Goal: Information Seeking & Learning: Learn about a topic

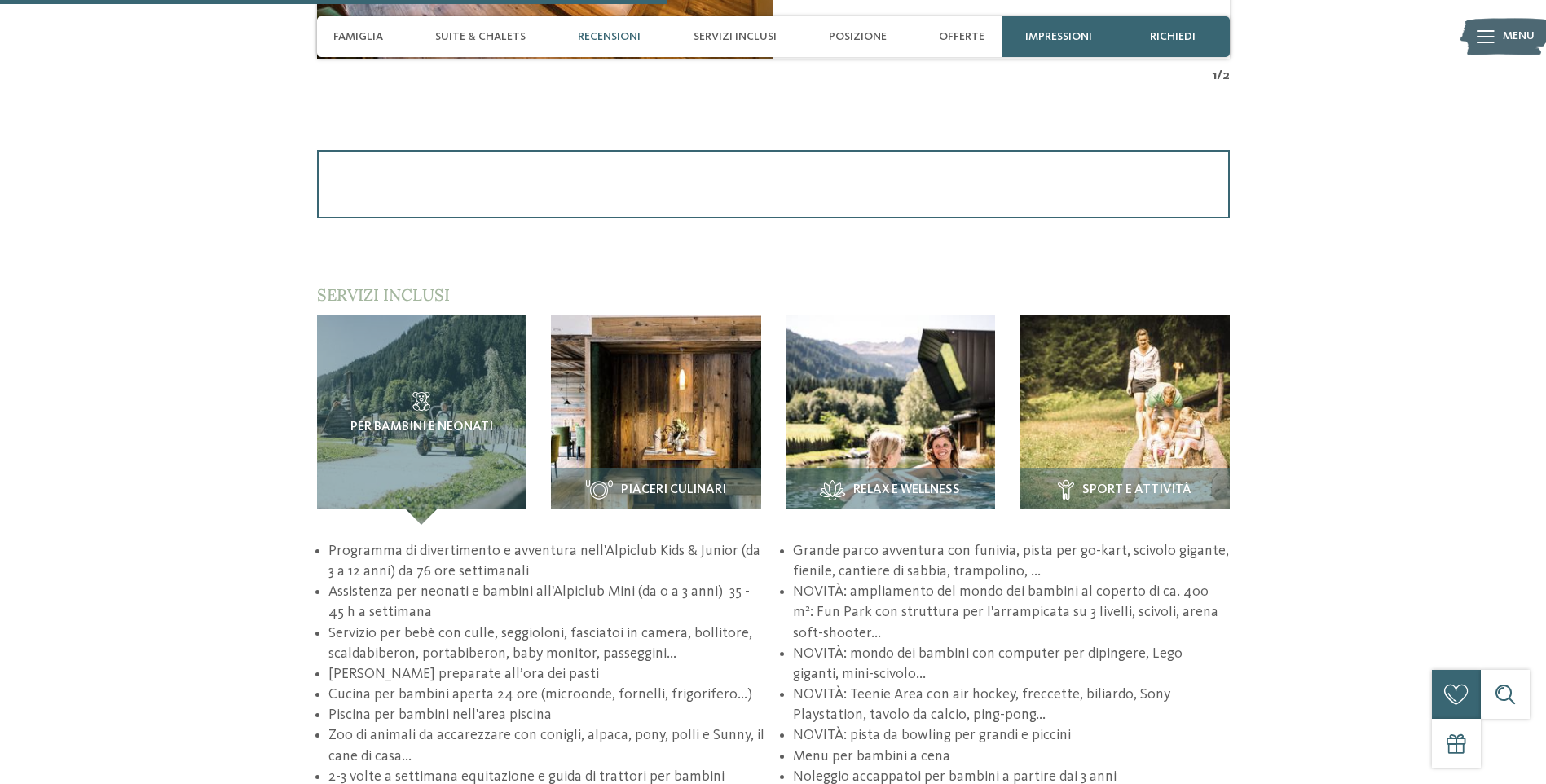
scroll to position [2120, 0]
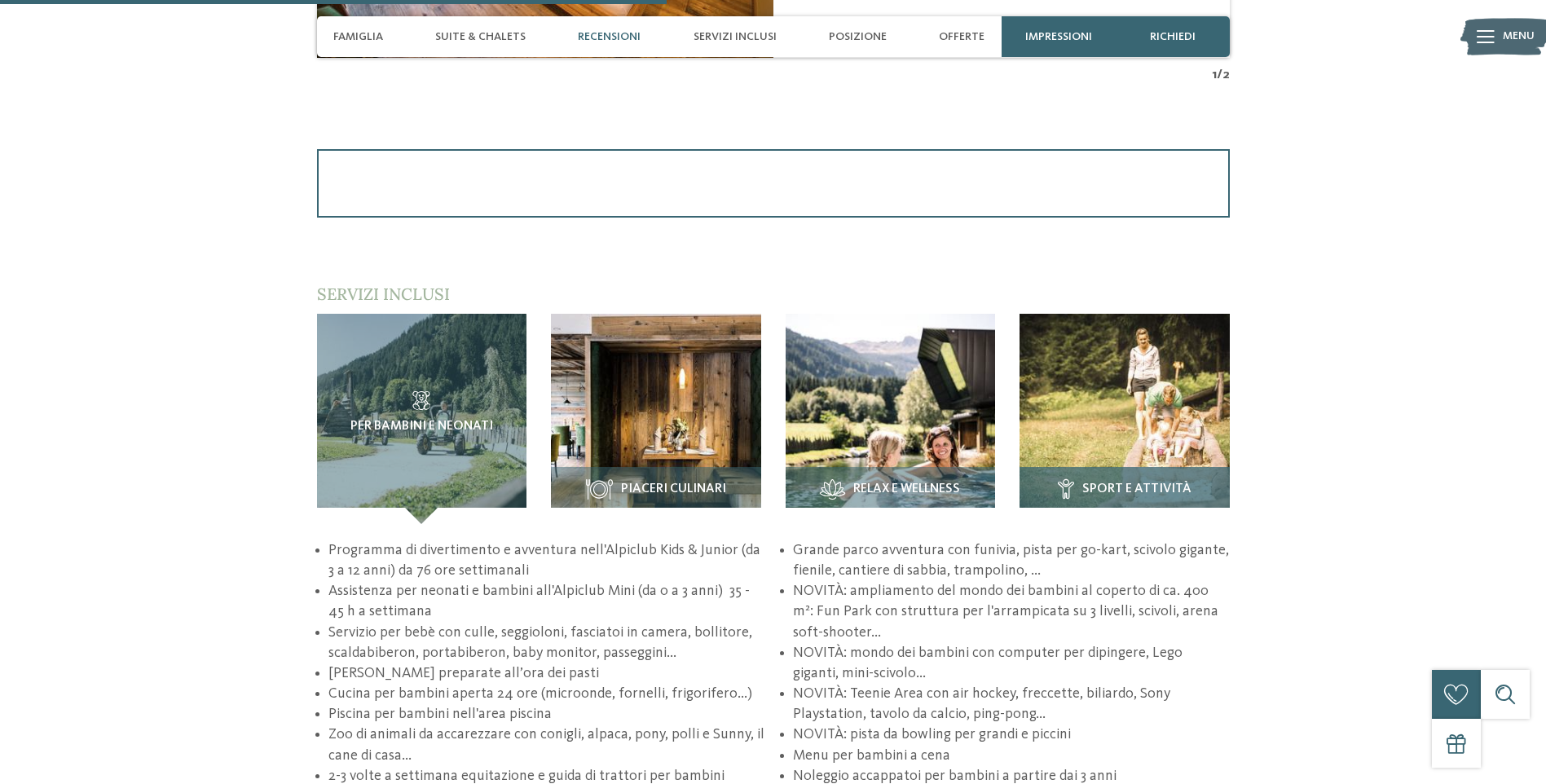
click at [1140, 470] on div "Sport e attività" at bounding box center [1125, 495] width 210 height 57
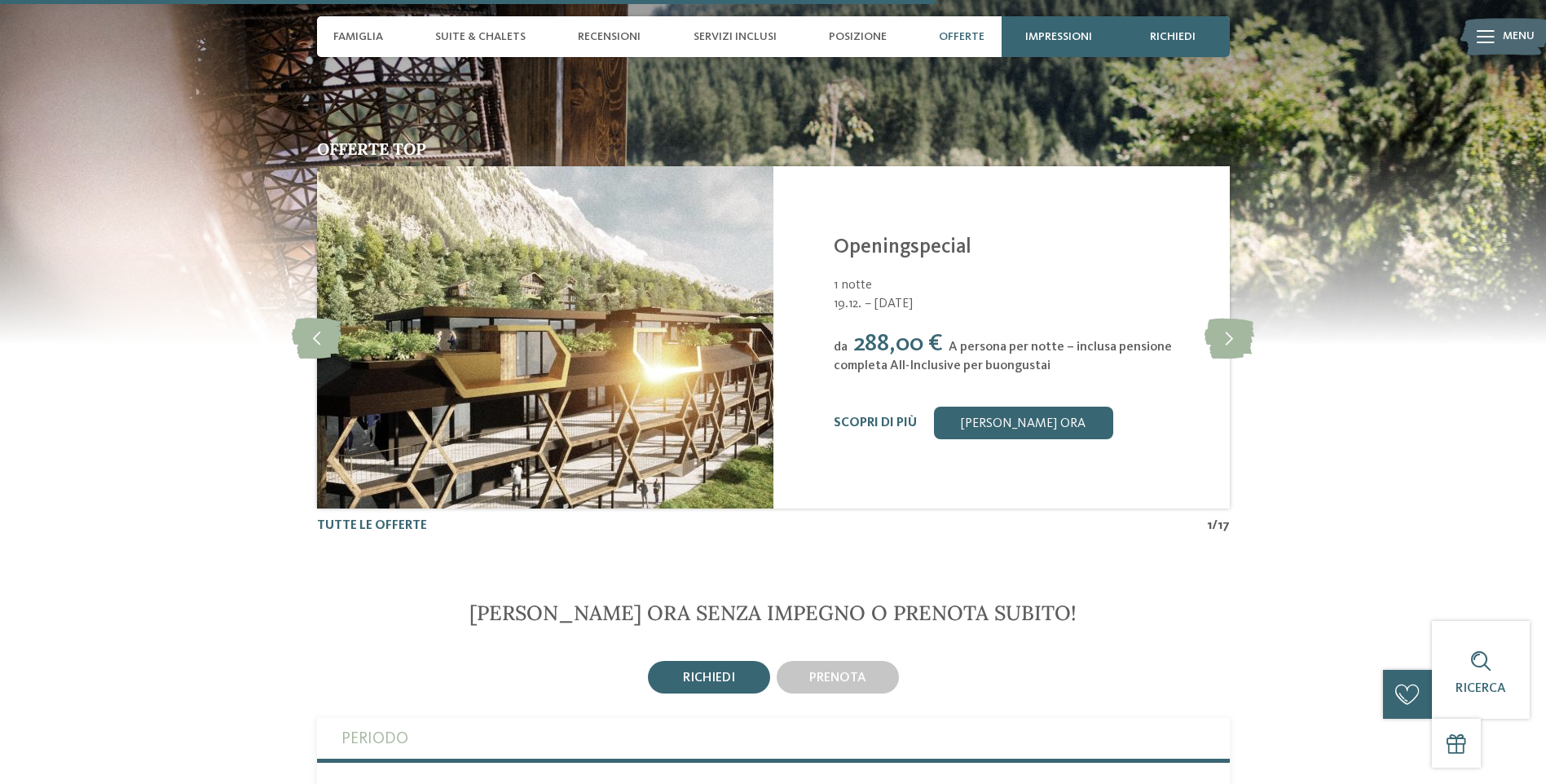
scroll to position [3178, 0]
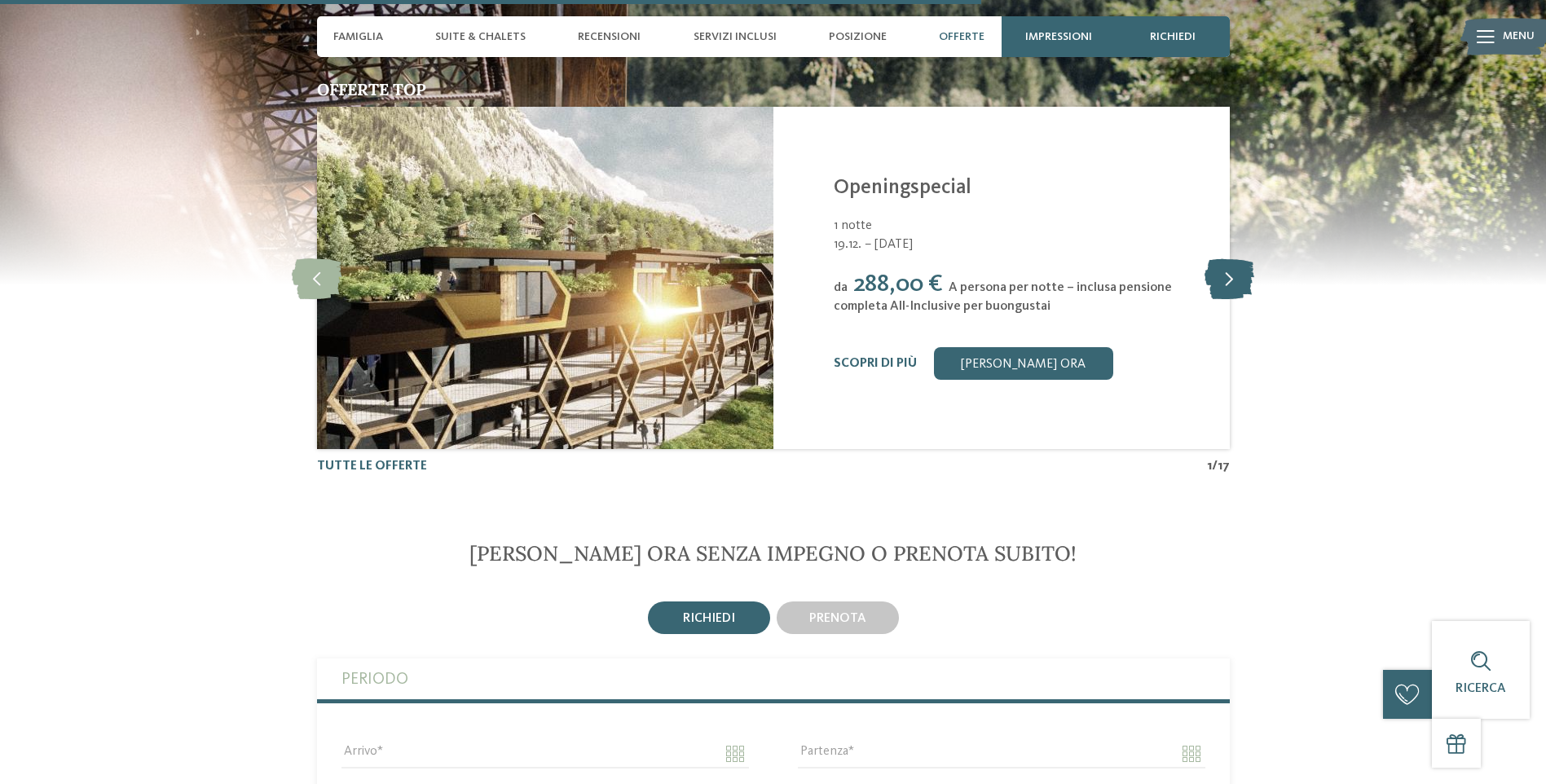
click at [1230, 261] on icon at bounding box center [1230, 278] width 50 height 41
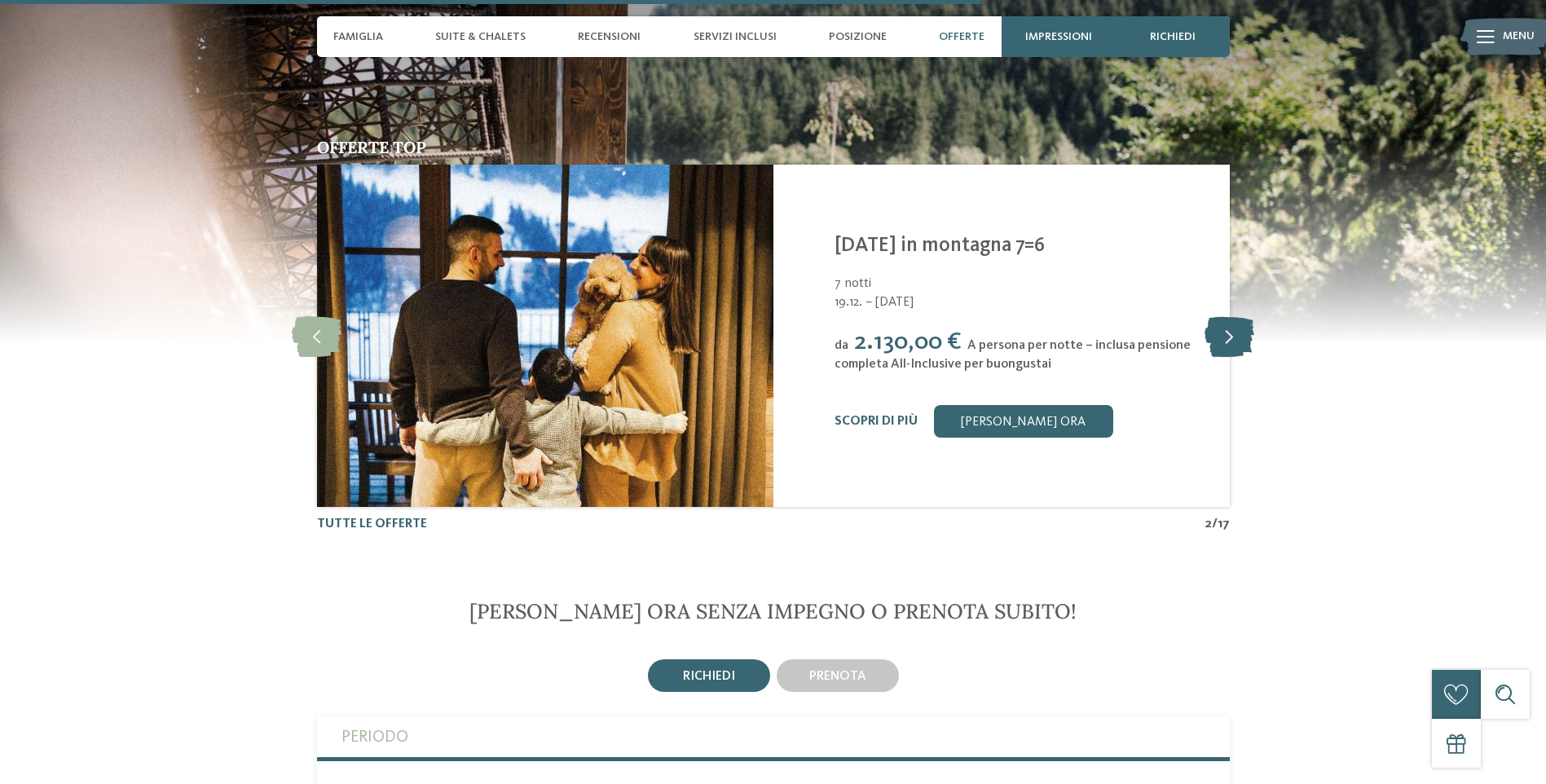
scroll to position [3097, 0]
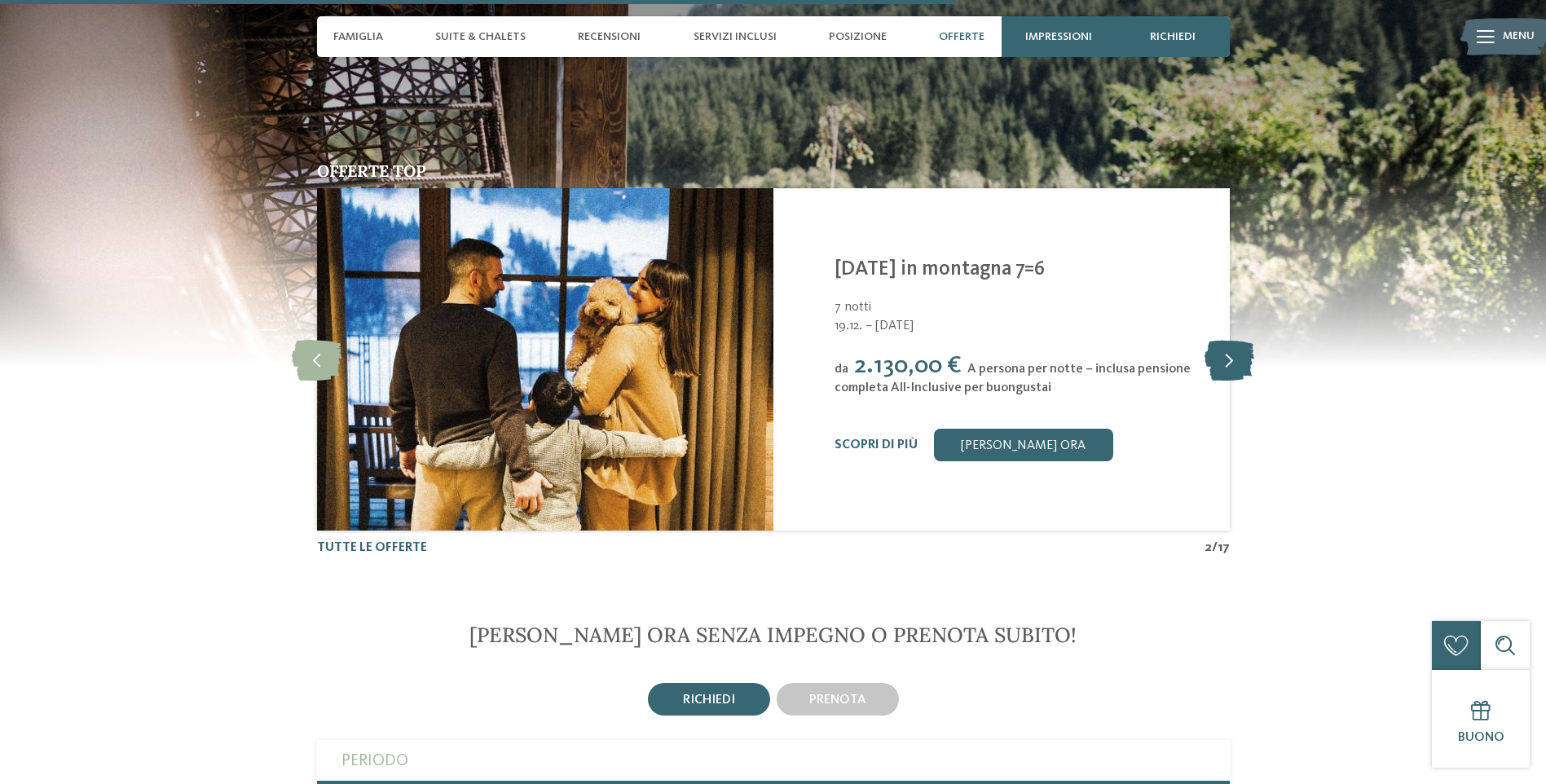
click at [1232, 339] on icon at bounding box center [1230, 360] width 50 height 41
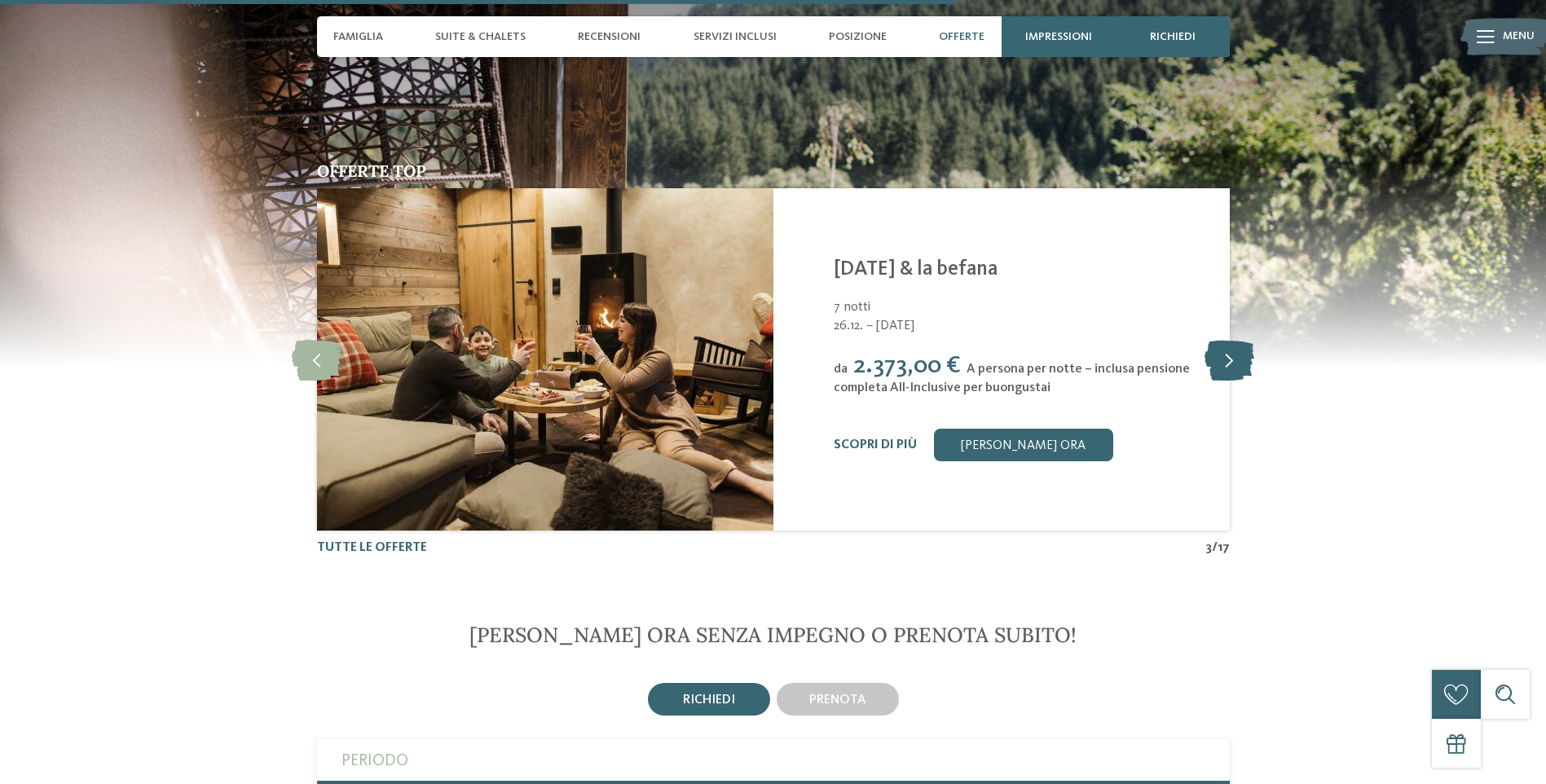
click at [1232, 339] on icon at bounding box center [1230, 360] width 50 height 41
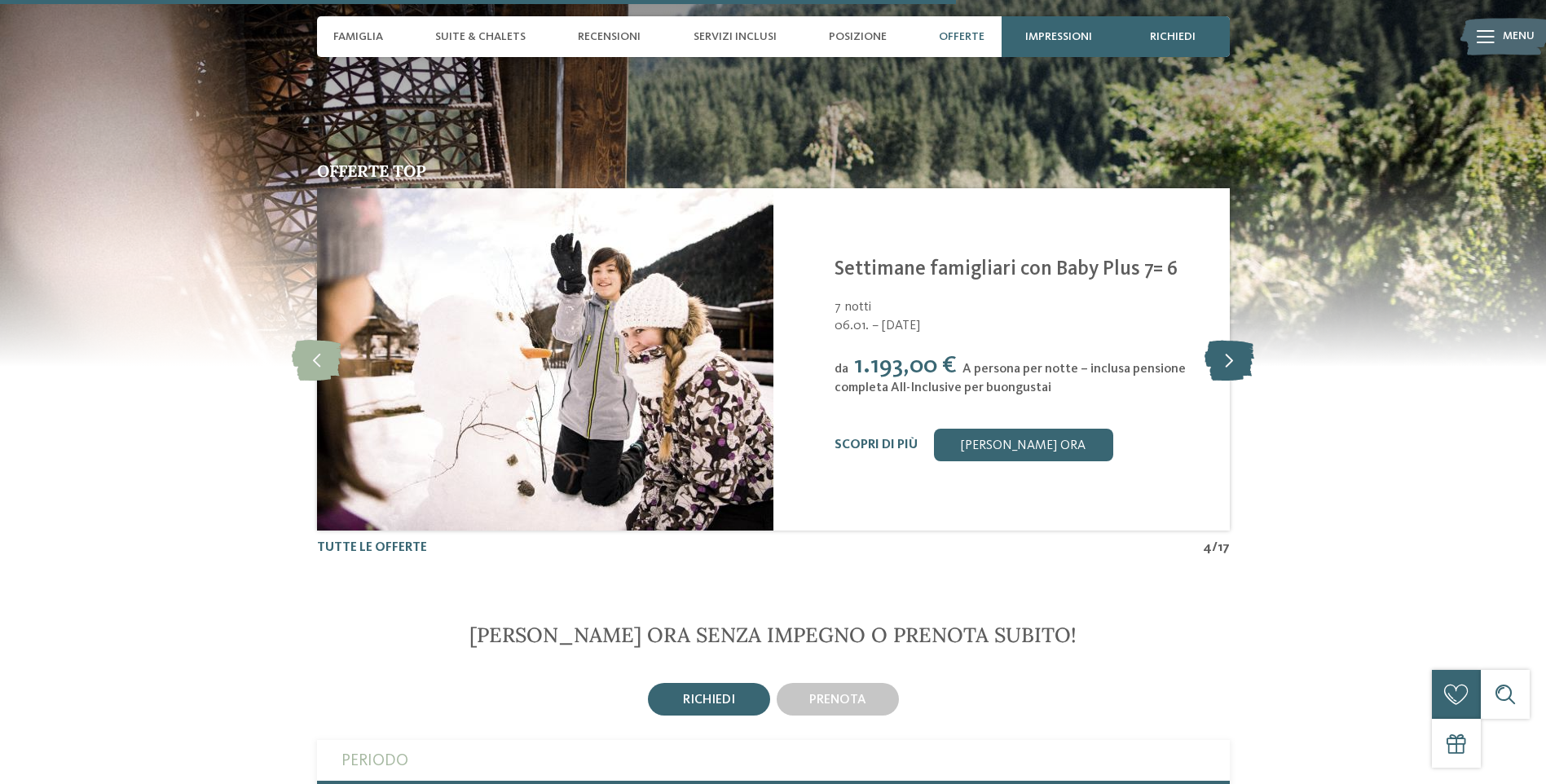
click at [1232, 339] on icon at bounding box center [1230, 360] width 50 height 41
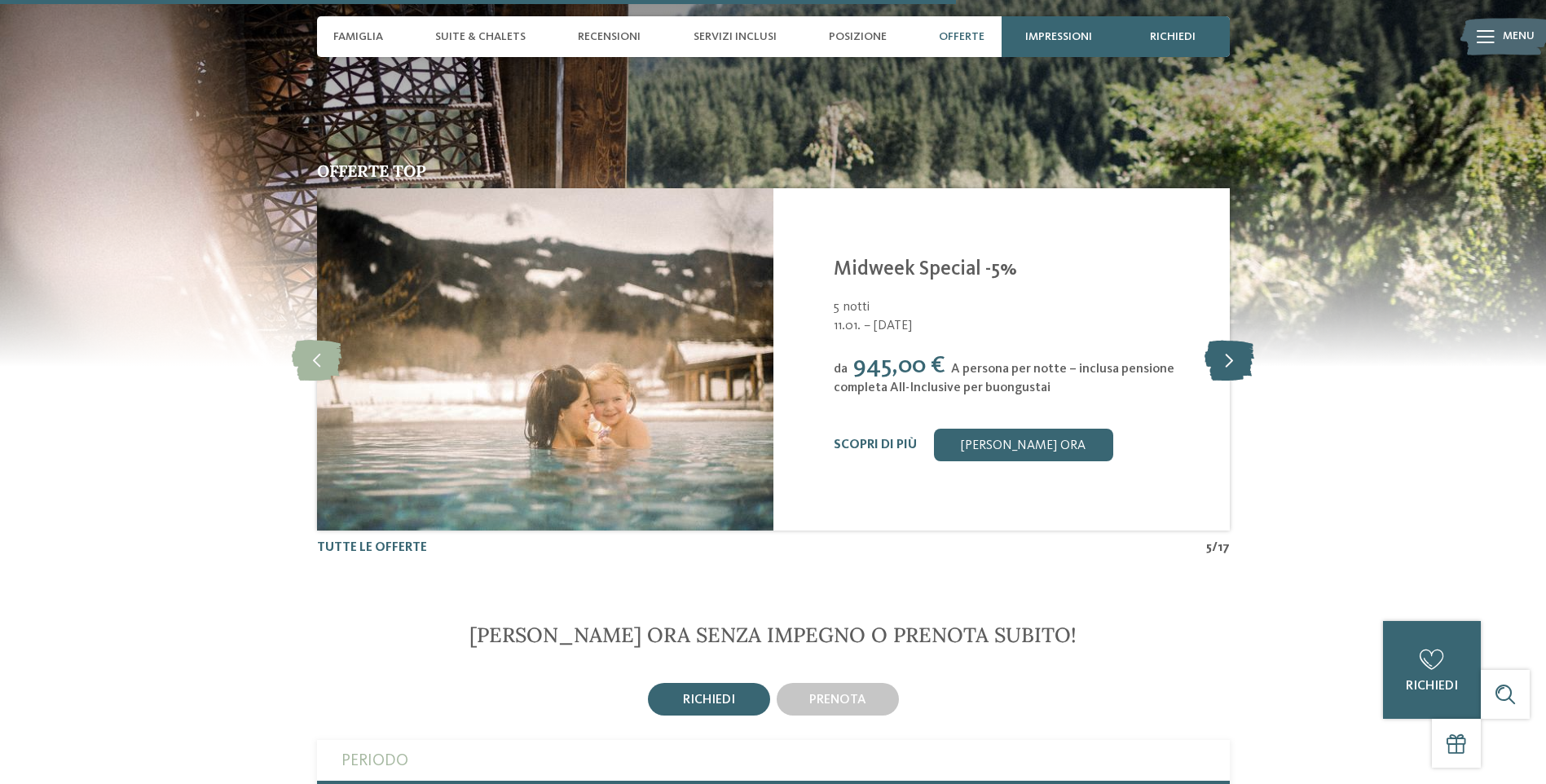
click at [1232, 339] on icon at bounding box center [1230, 360] width 50 height 41
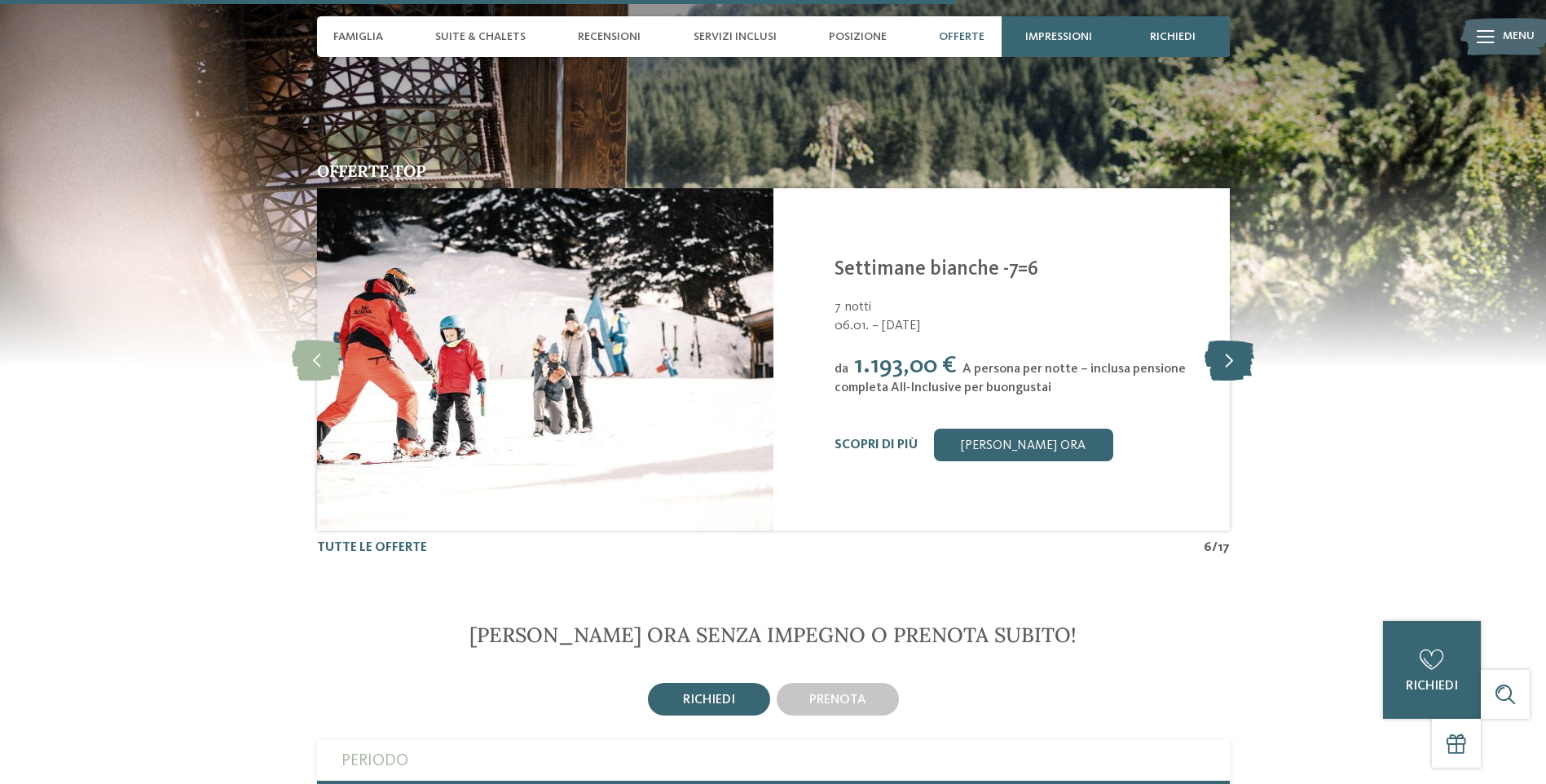
click at [1232, 339] on icon at bounding box center [1230, 360] width 50 height 41
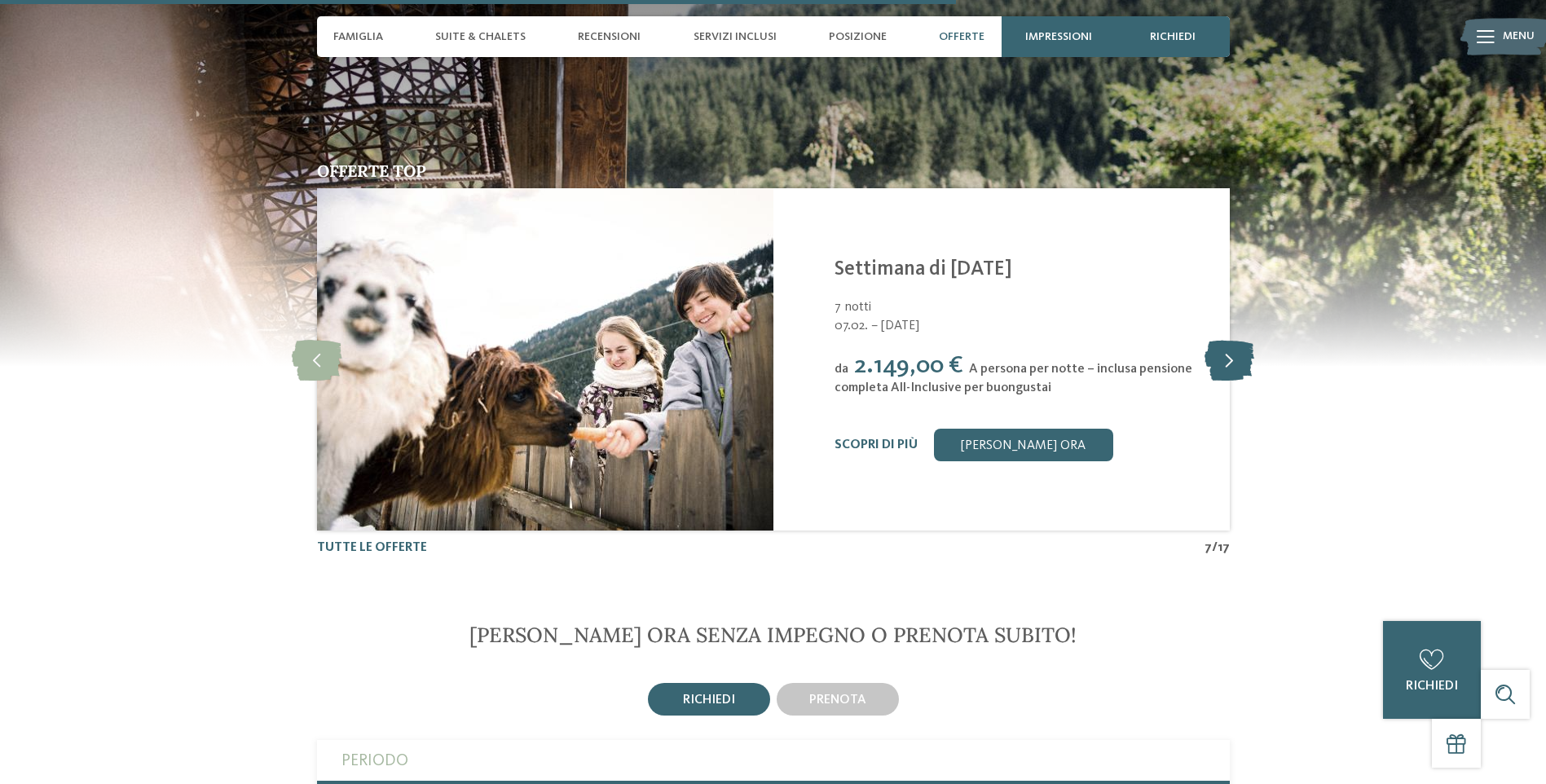
click at [1232, 339] on icon at bounding box center [1230, 360] width 50 height 41
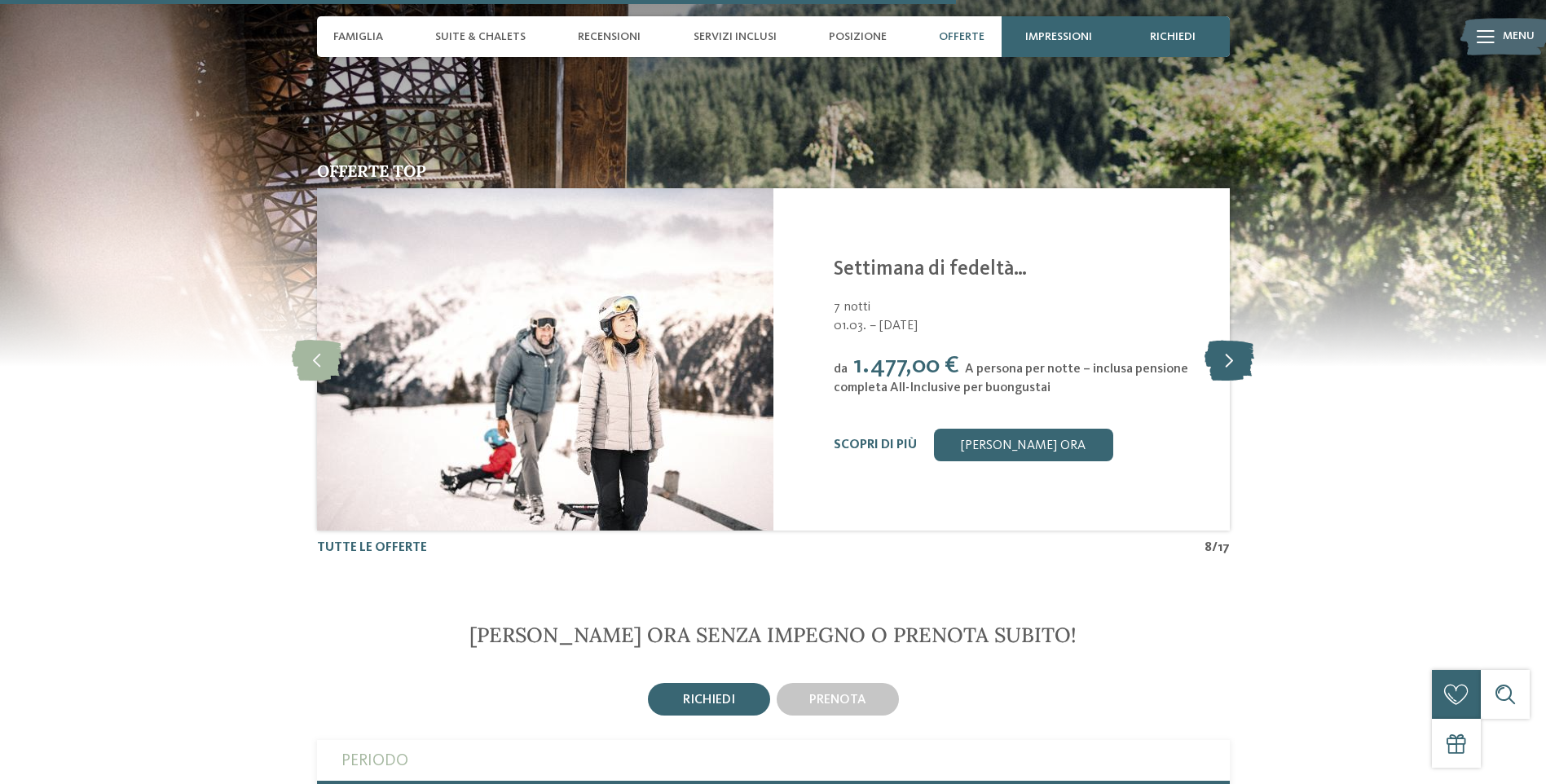
click at [1232, 339] on icon at bounding box center [1230, 360] width 50 height 41
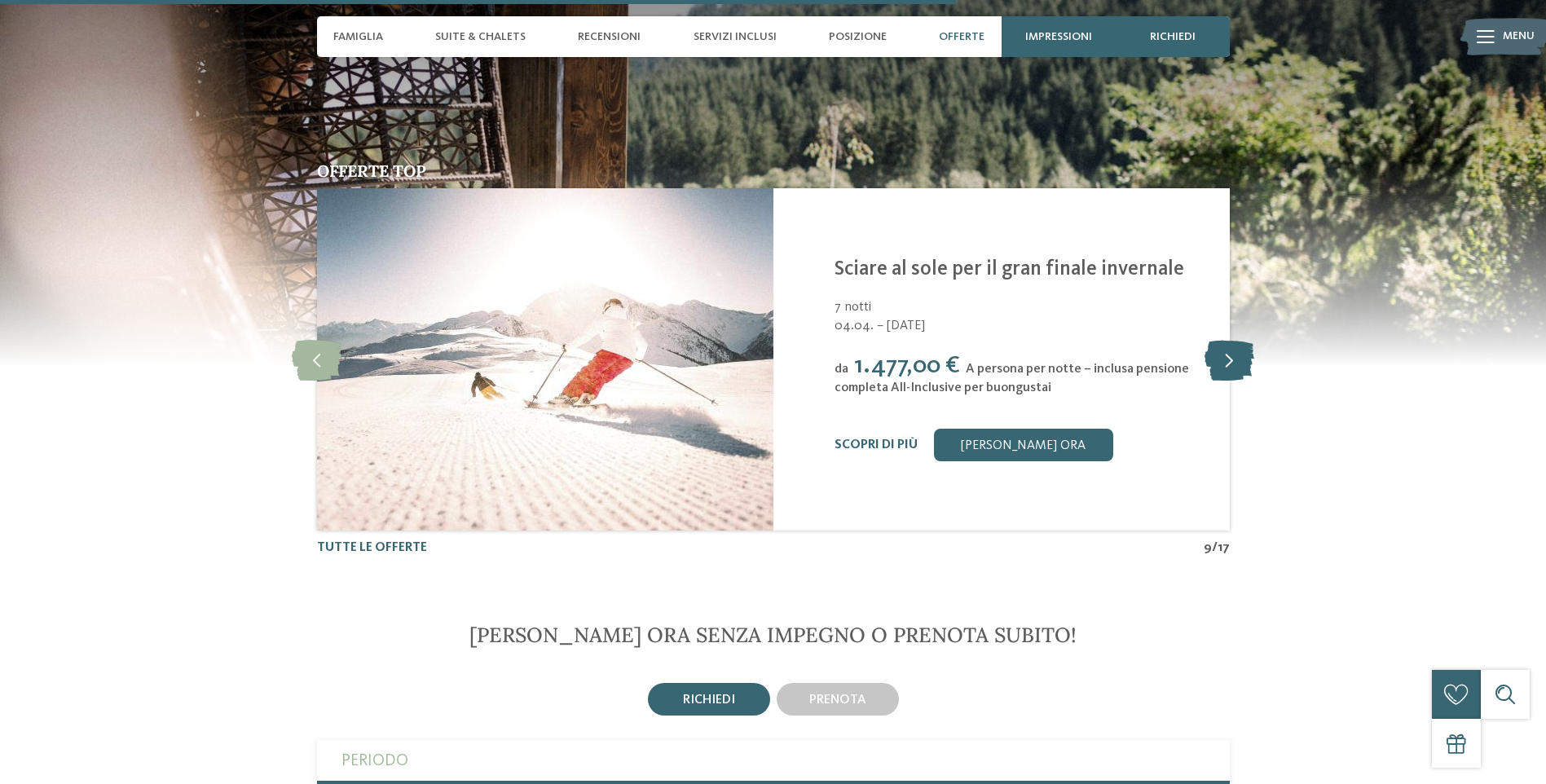
click at [1232, 339] on icon at bounding box center [1230, 360] width 50 height 41
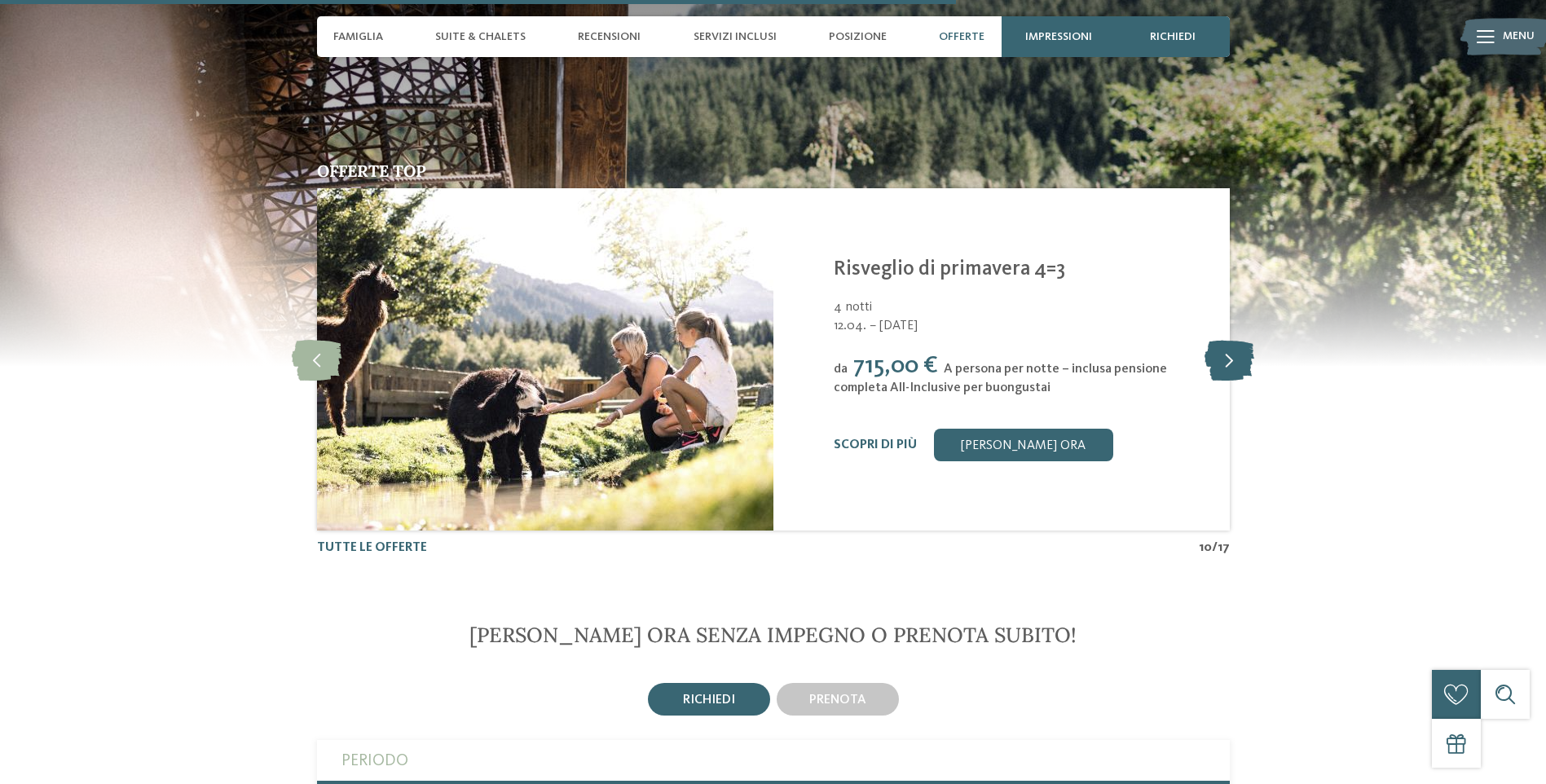
click at [1232, 339] on icon at bounding box center [1230, 360] width 50 height 41
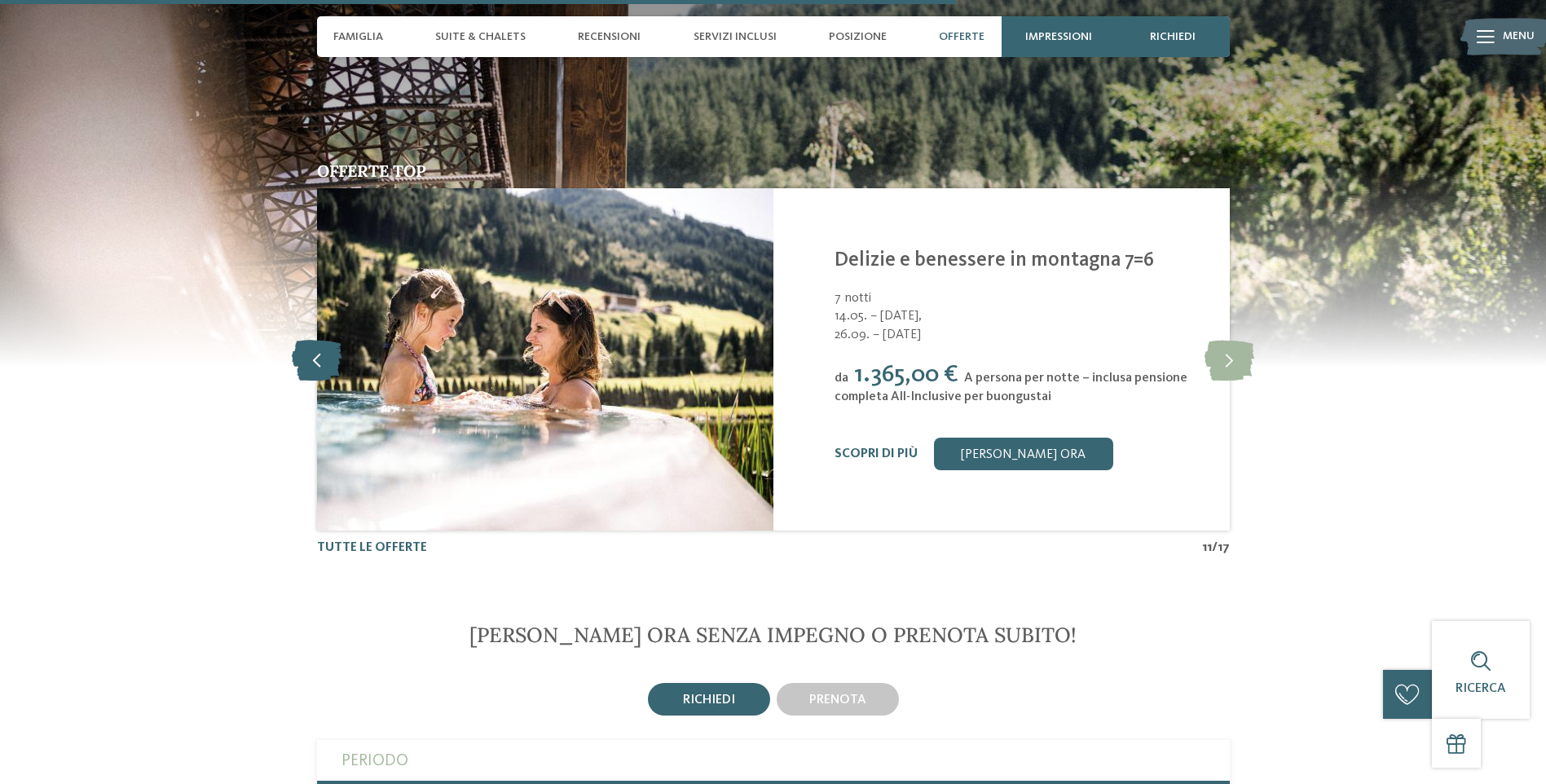
click at [318, 339] on icon at bounding box center [317, 360] width 50 height 41
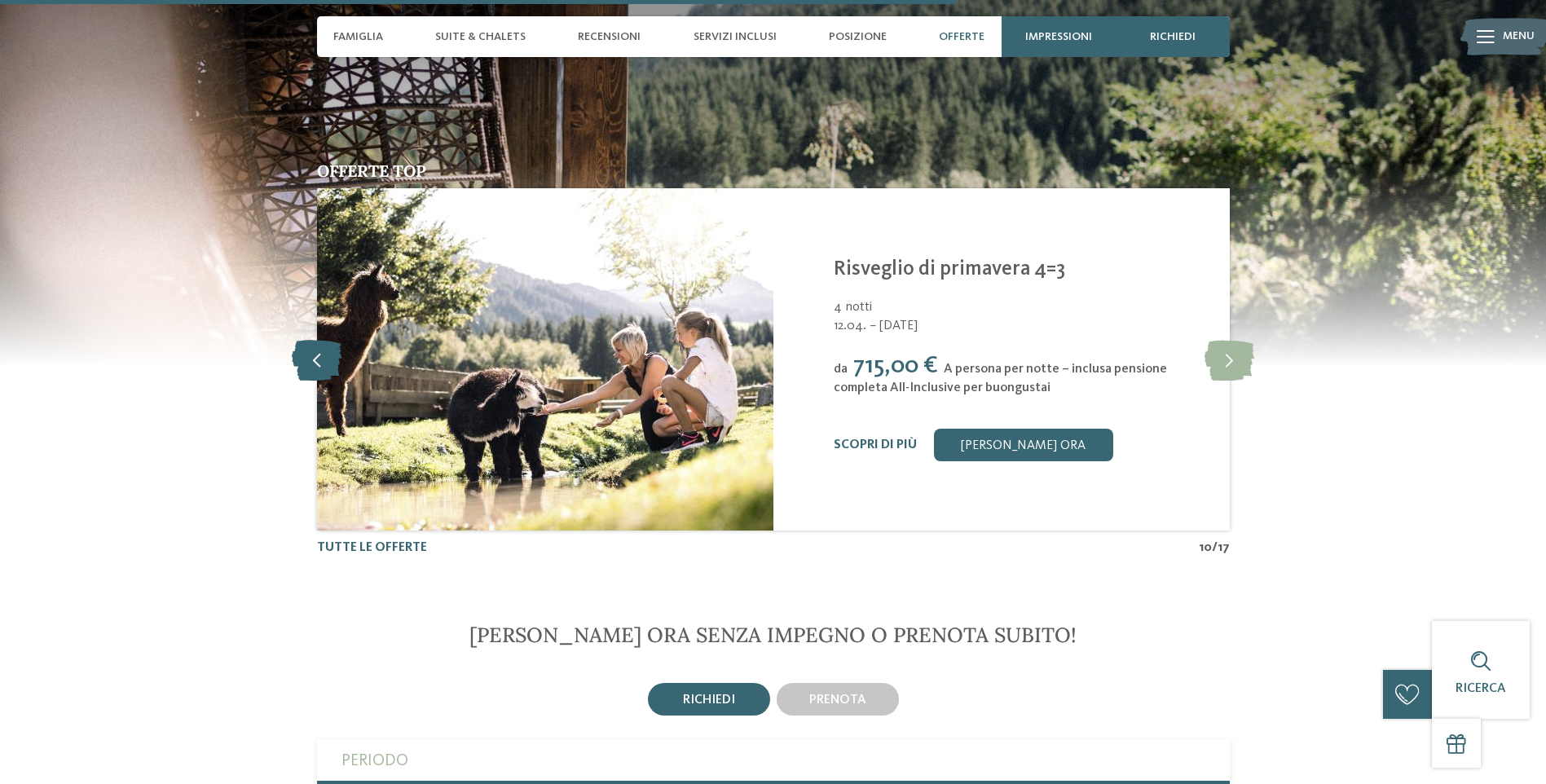
click at [321, 339] on icon at bounding box center [317, 360] width 50 height 41
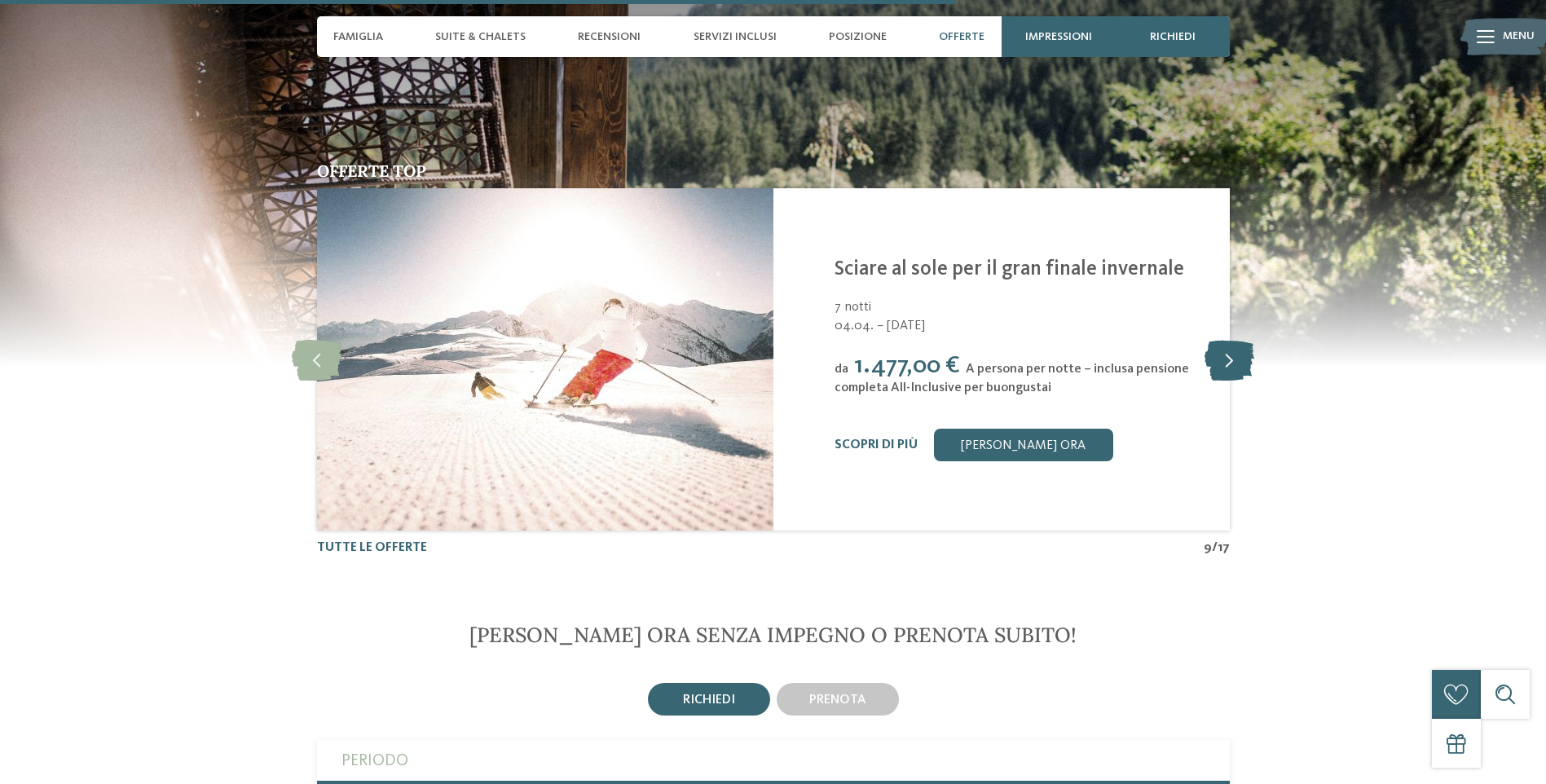
click at [1230, 350] on icon at bounding box center [1230, 360] width 50 height 41
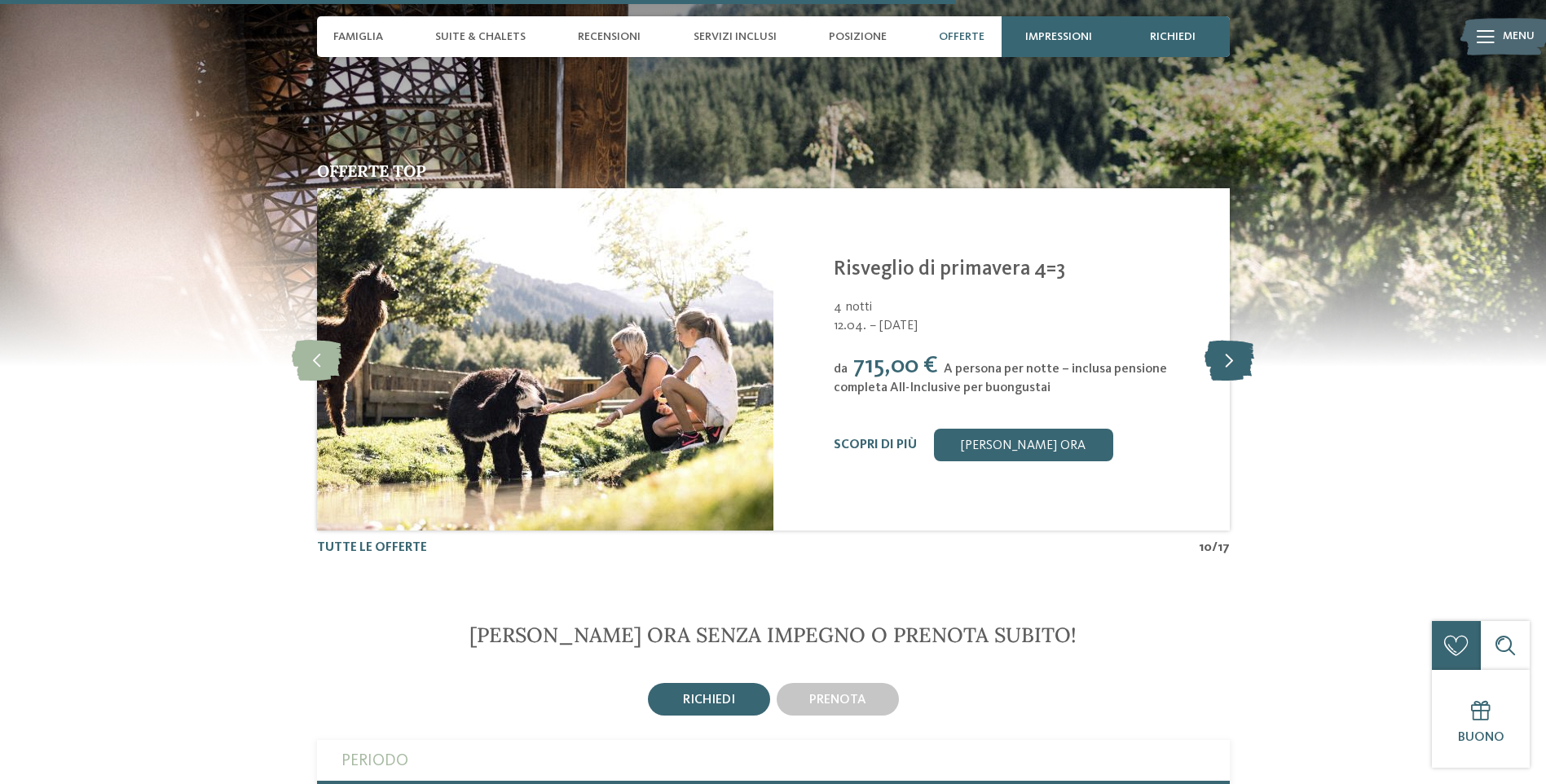
click at [1230, 350] on icon at bounding box center [1230, 360] width 50 height 41
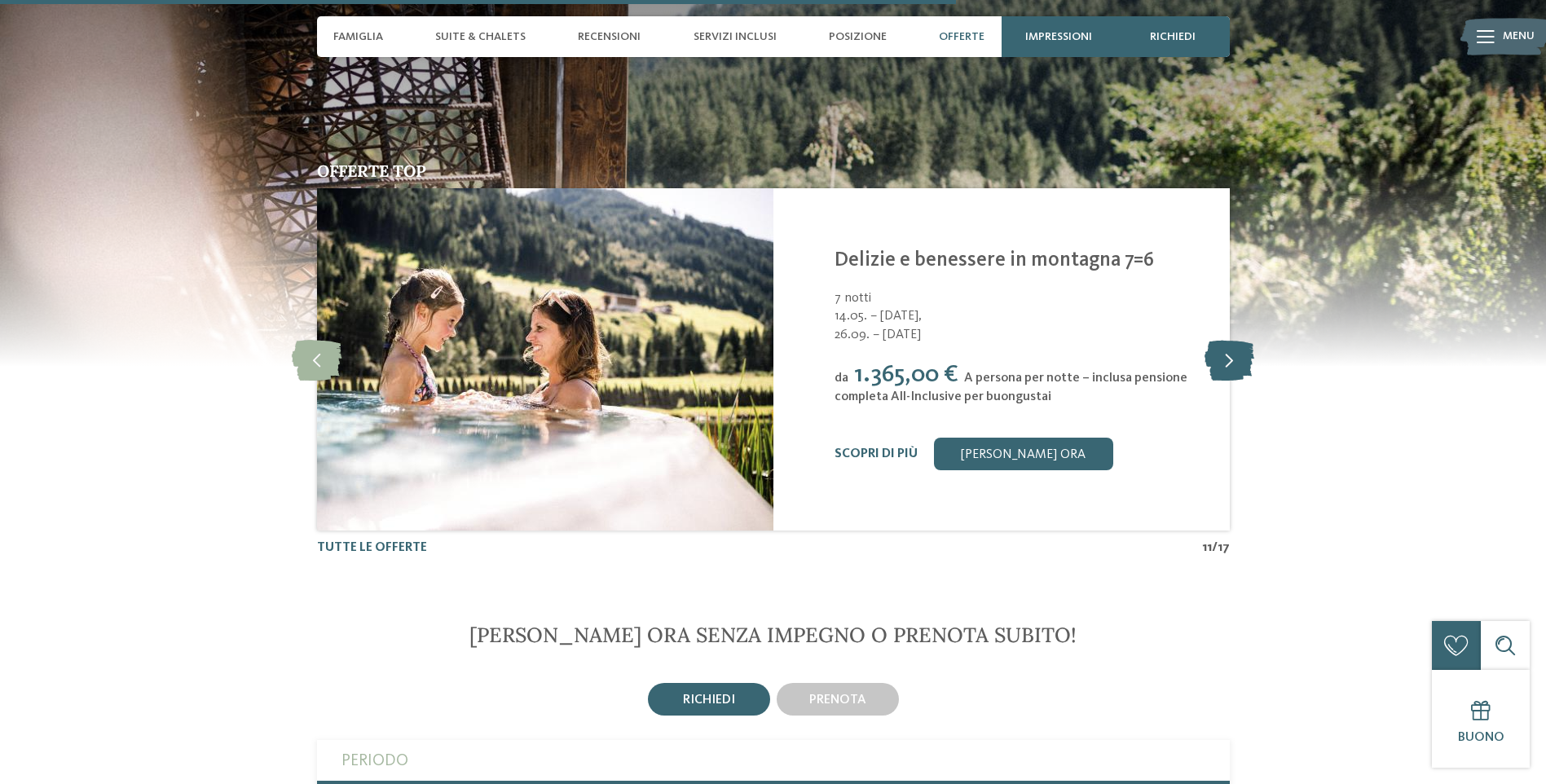
click at [1230, 350] on icon at bounding box center [1230, 360] width 50 height 41
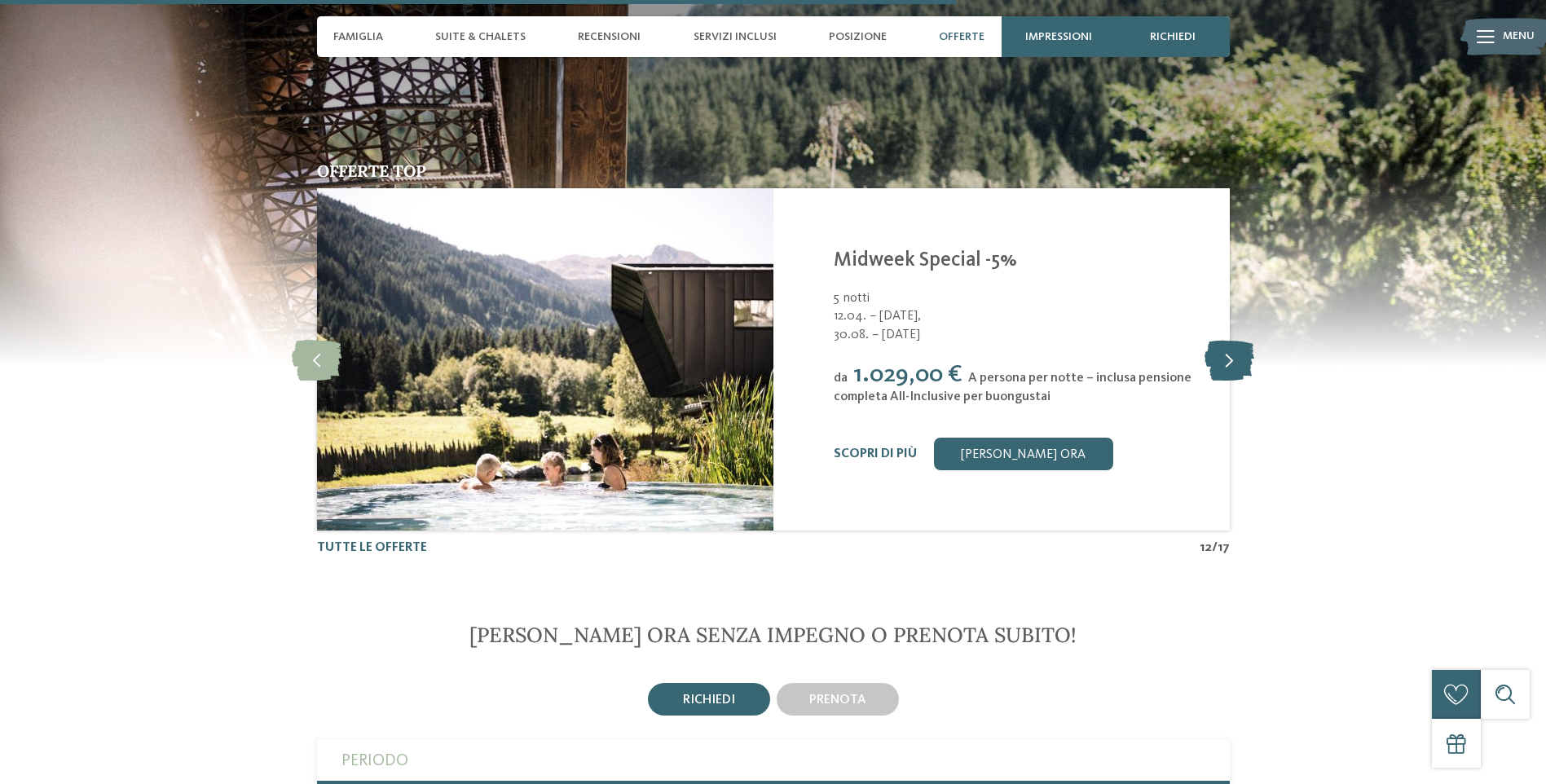
click at [1230, 350] on icon at bounding box center [1230, 360] width 50 height 41
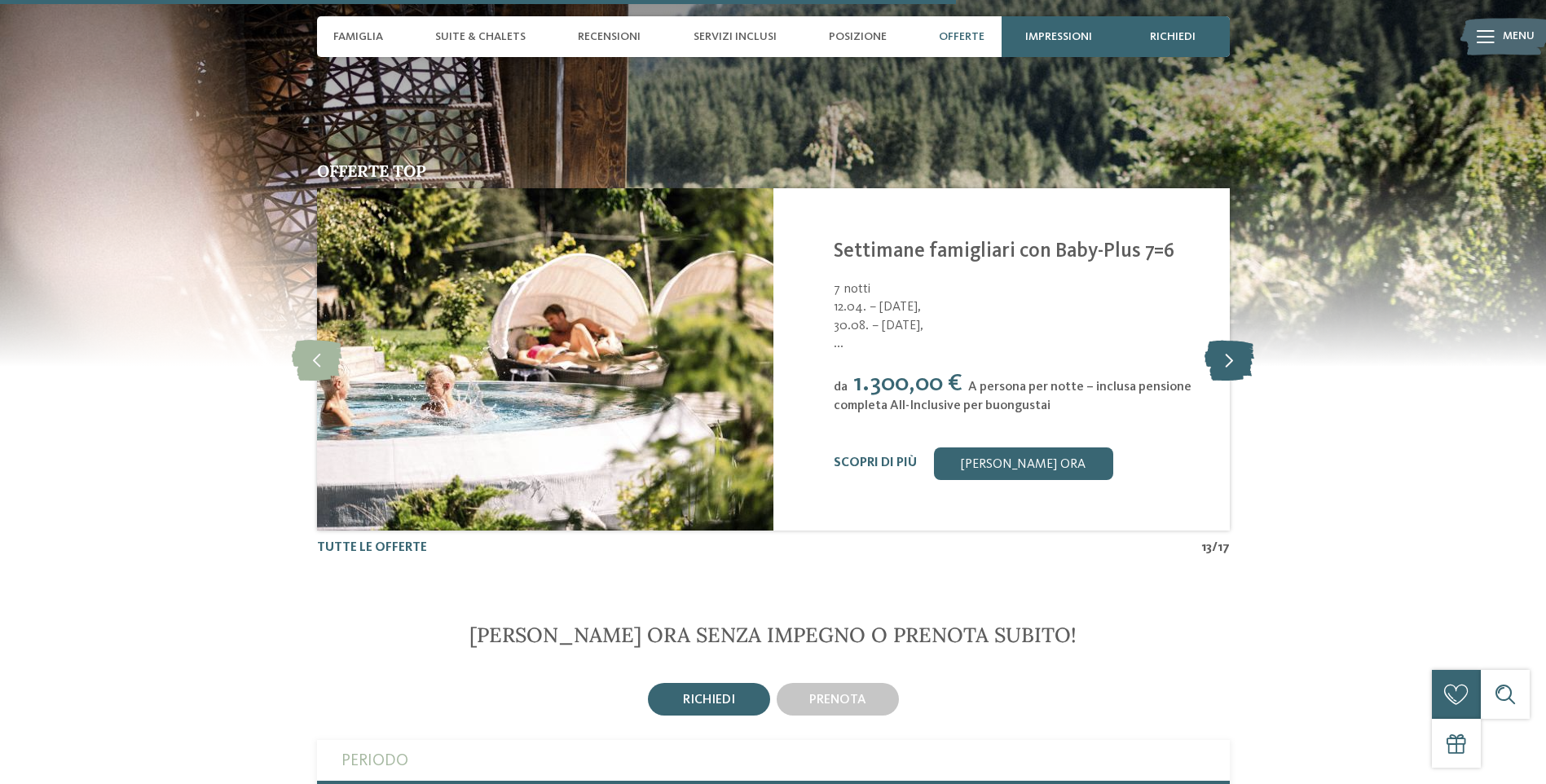
click at [1230, 350] on icon at bounding box center [1230, 360] width 50 height 41
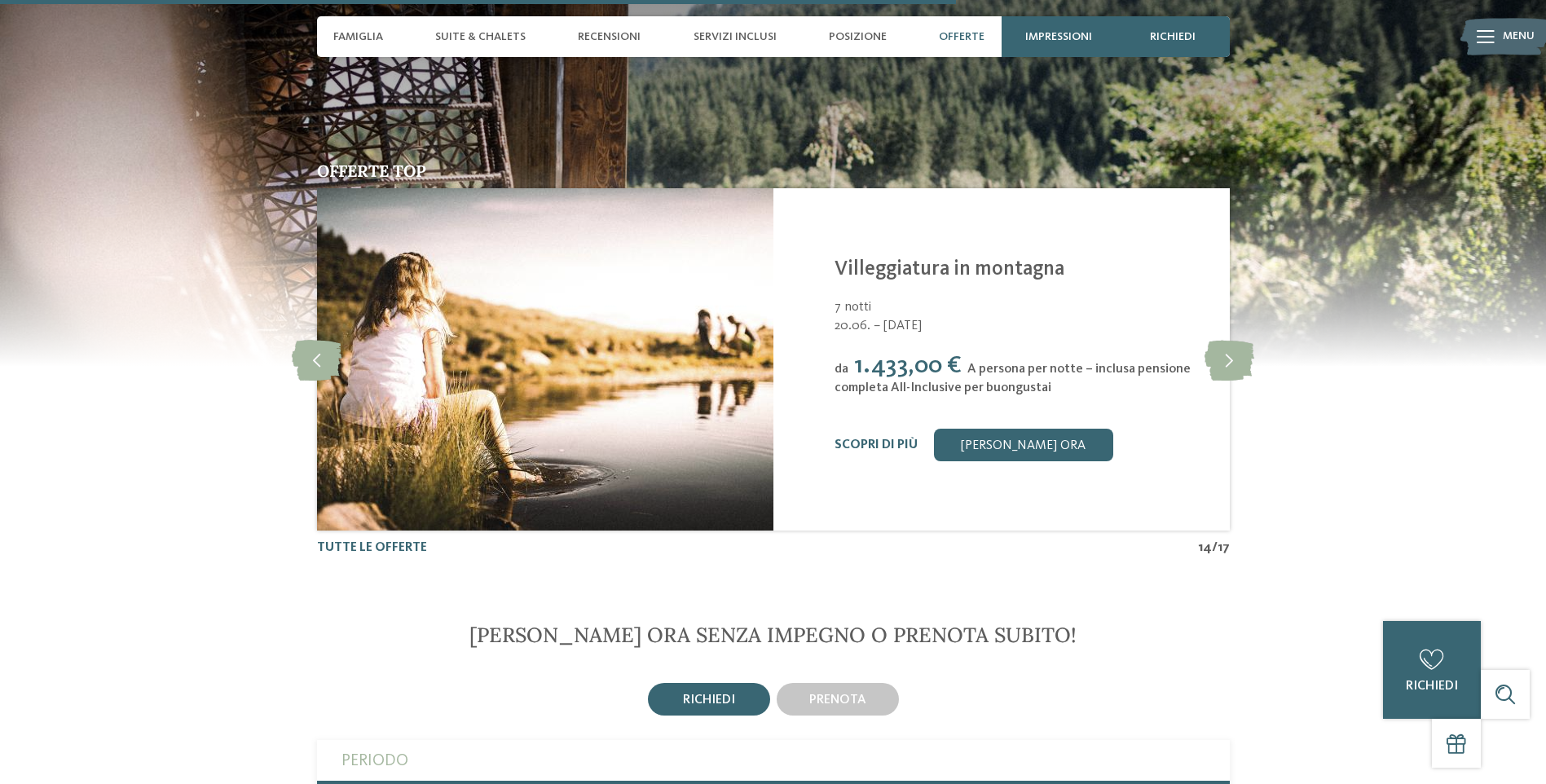
click at [1204, 351] on div "da 1.433,00 € A persona per notte – inclusa pensione completa All-Inclusive per…" at bounding box center [1021, 373] width 375 height 44
click at [1231, 341] on icon at bounding box center [1230, 360] width 50 height 41
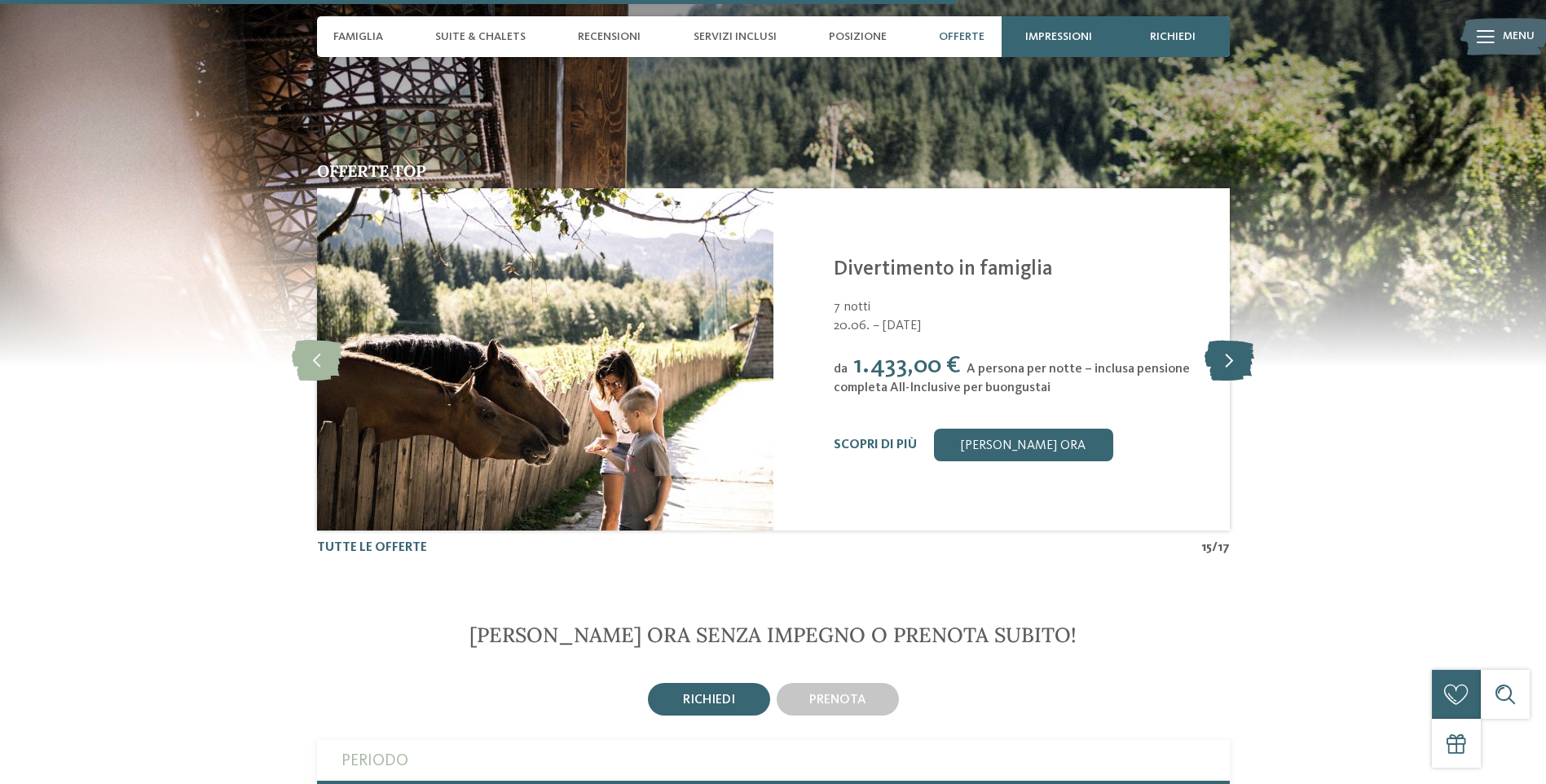
click at [1231, 341] on icon at bounding box center [1230, 360] width 50 height 41
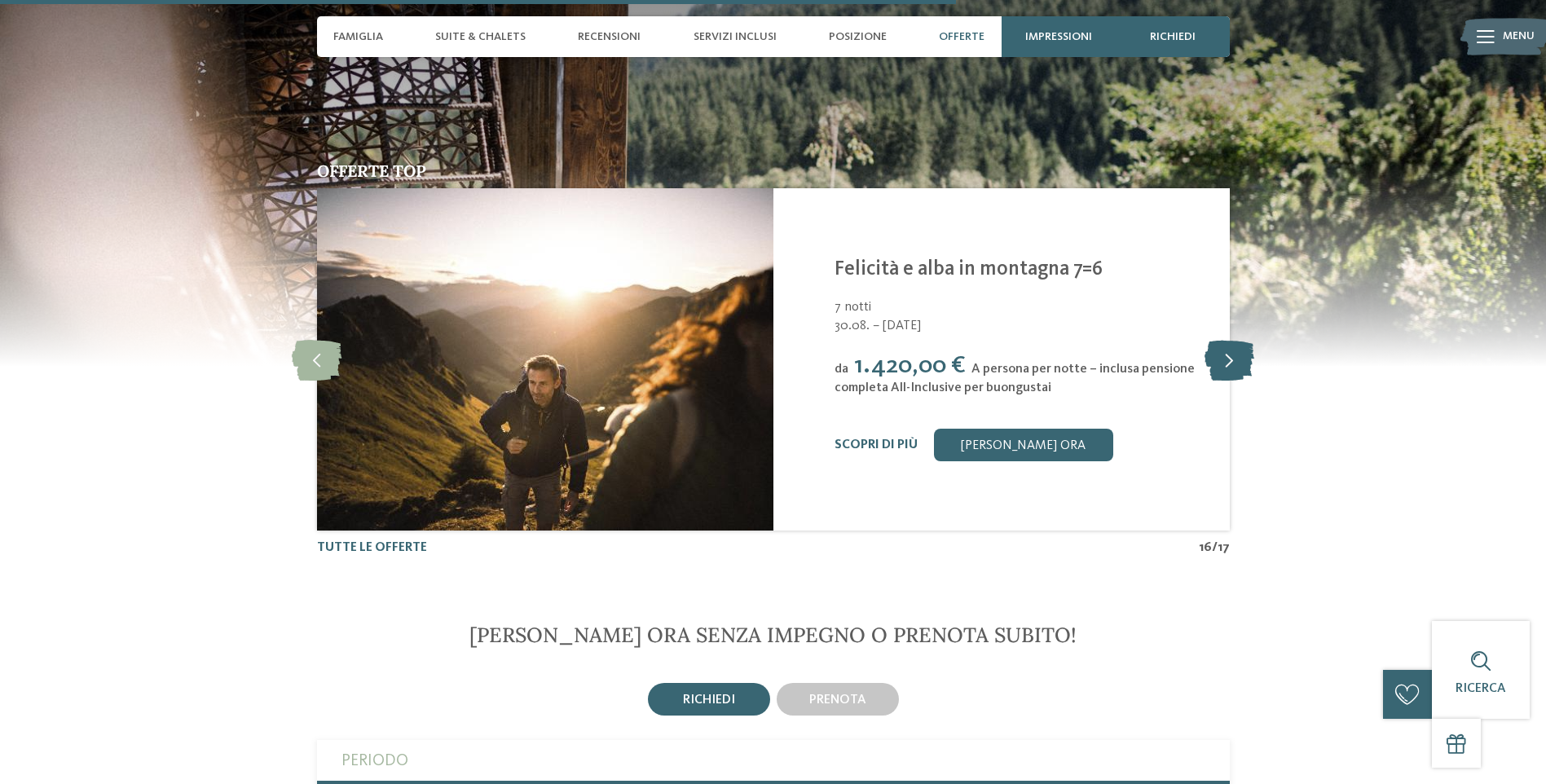
click at [1231, 341] on icon at bounding box center [1230, 360] width 50 height 41
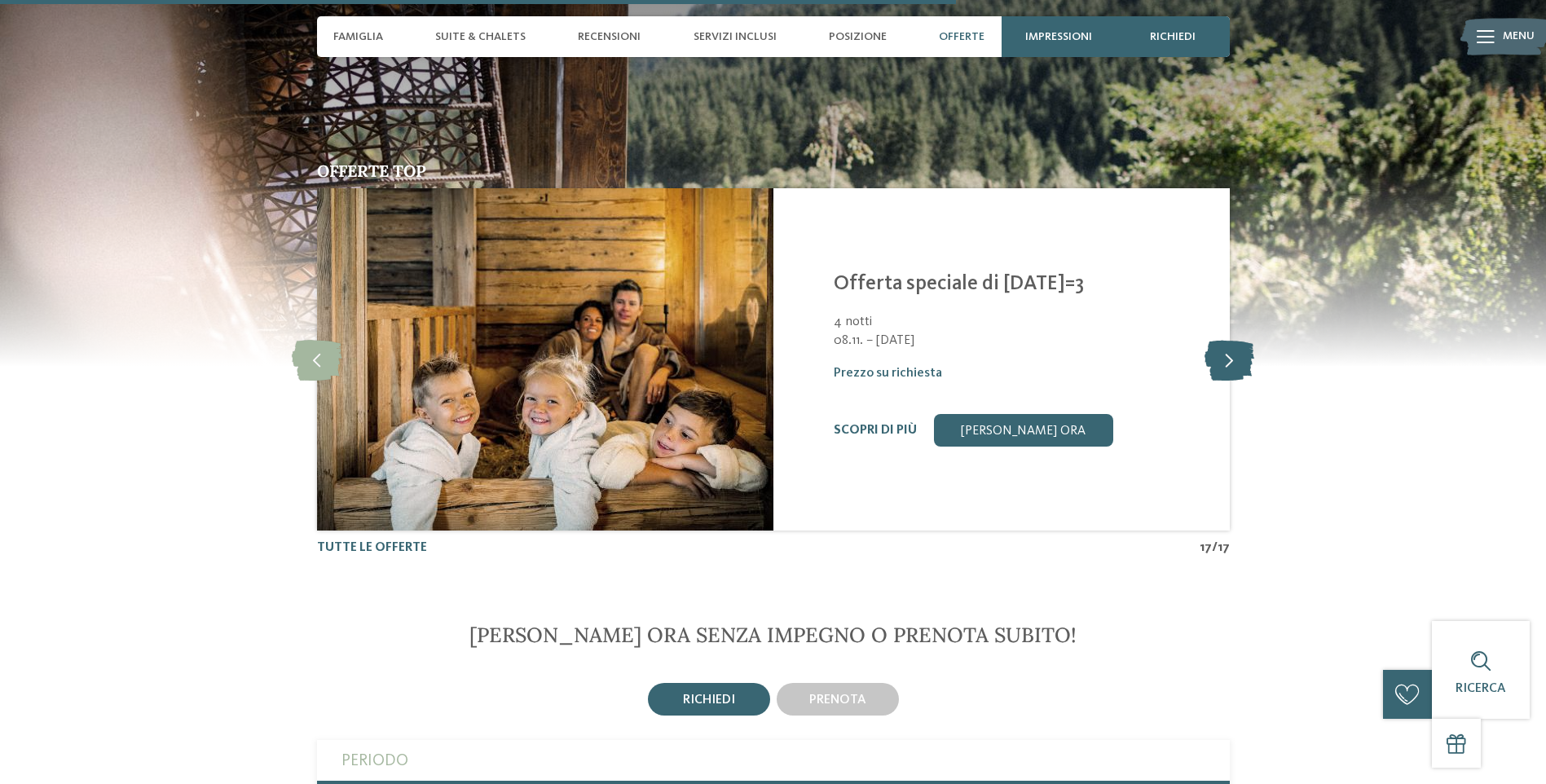
click at [1231, 341] on icon at bounding box center [1230, 360] width 50 height 41
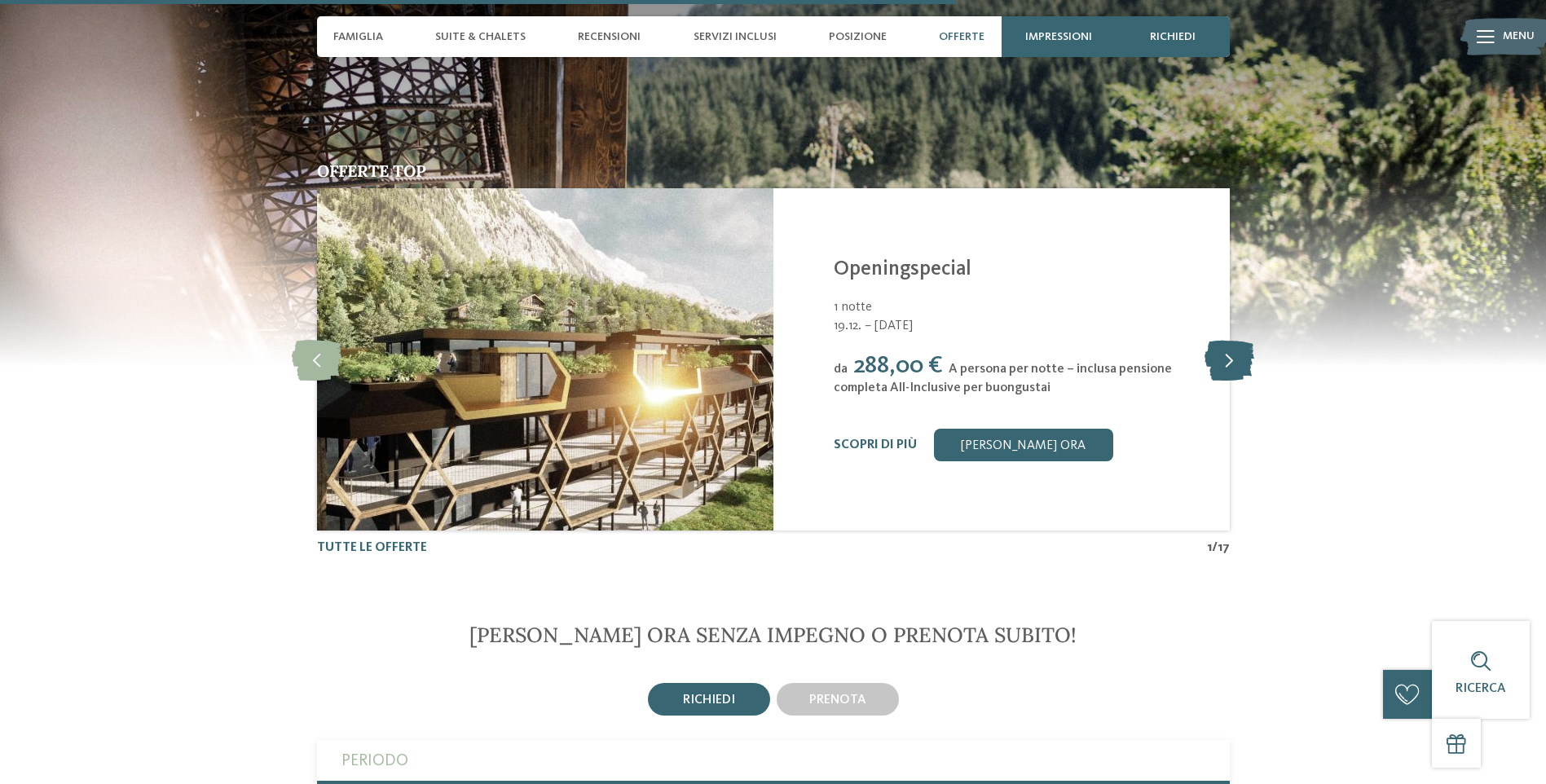
click at [1231, 341] on icon at bounding box center [1230, 360] width 50 height 41
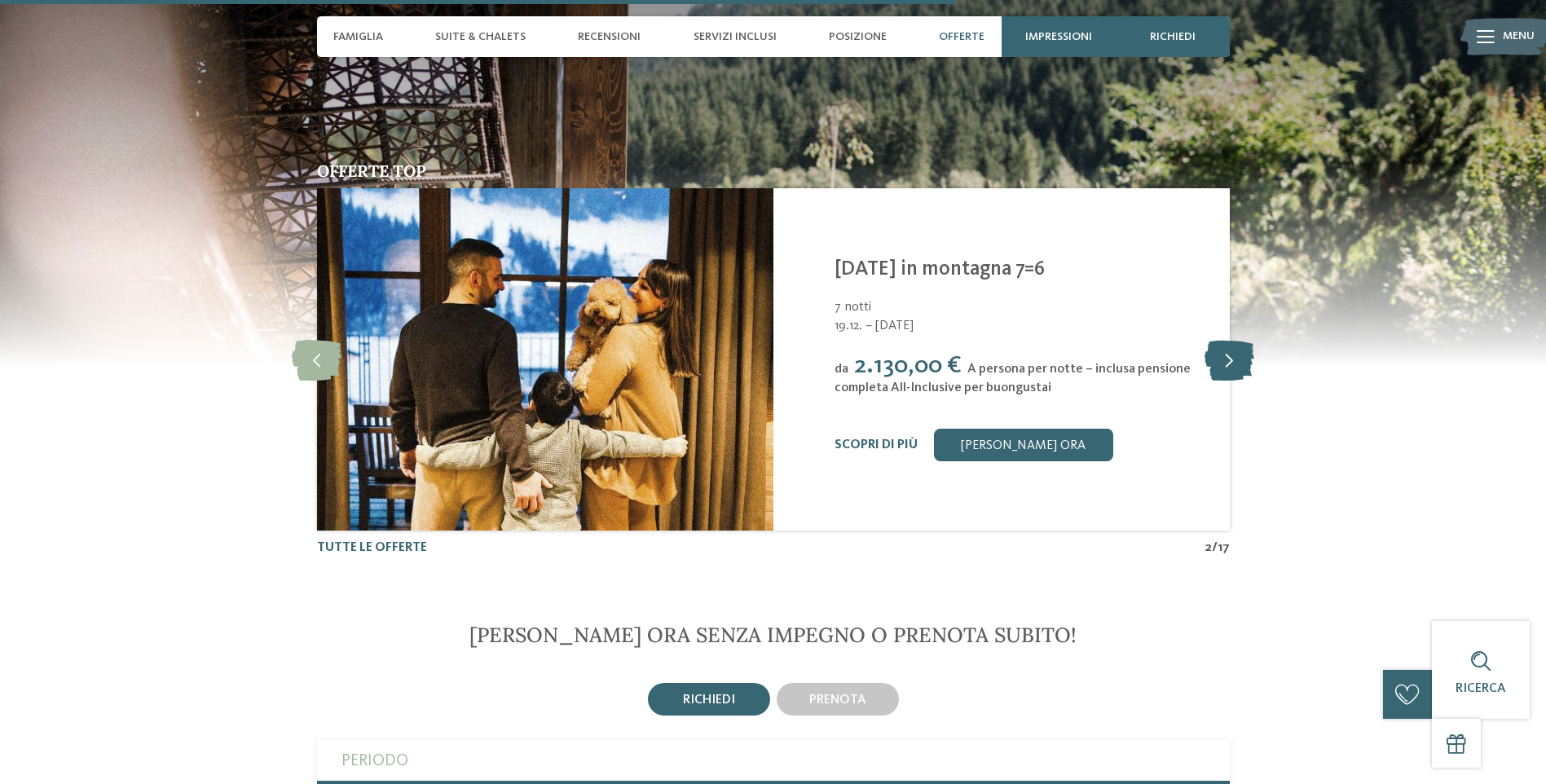
click at [1231, 341] on icon at bounding box center [1230, 360] width 50 height 41
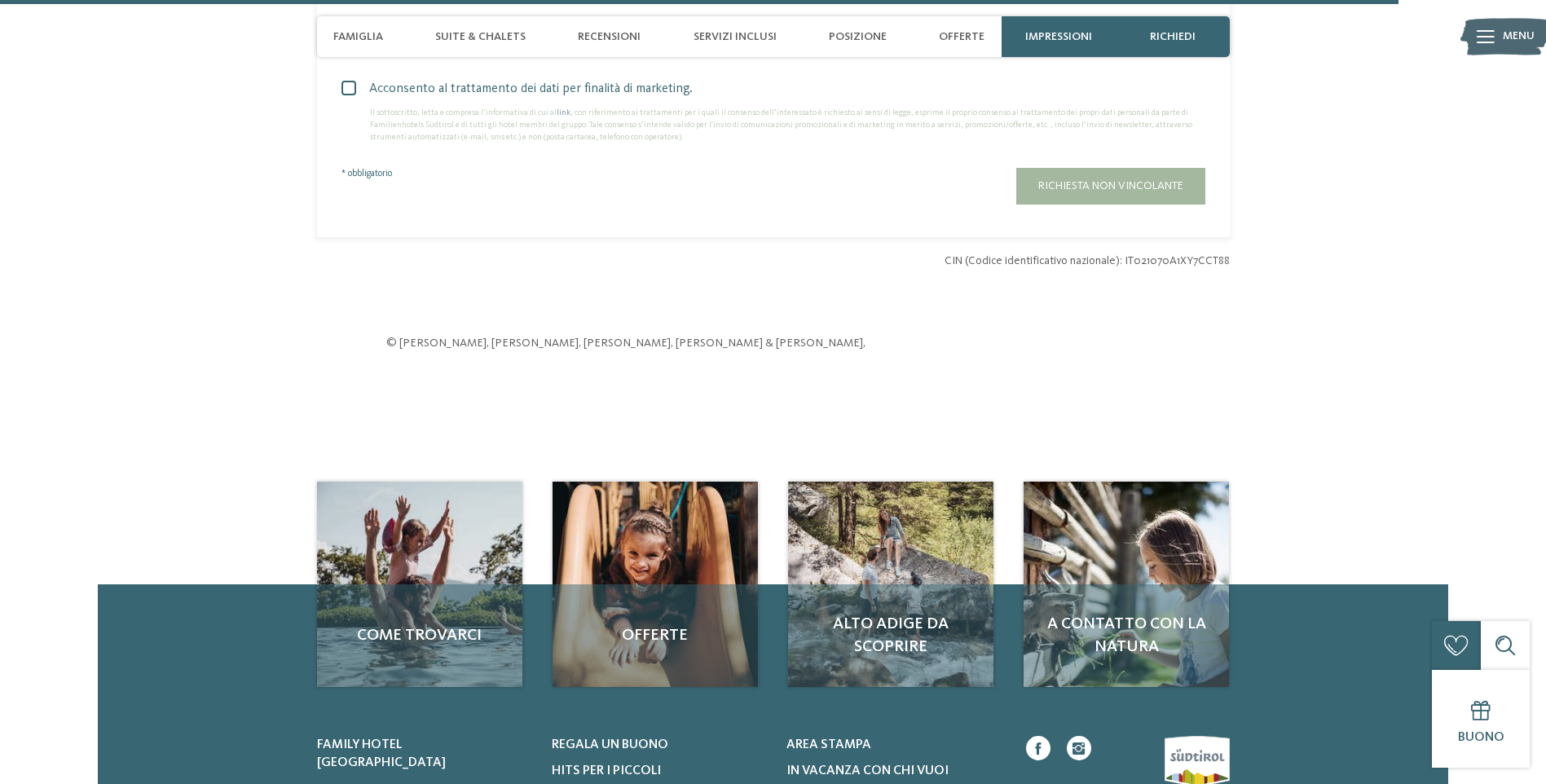
scroll to position [4646, 0]
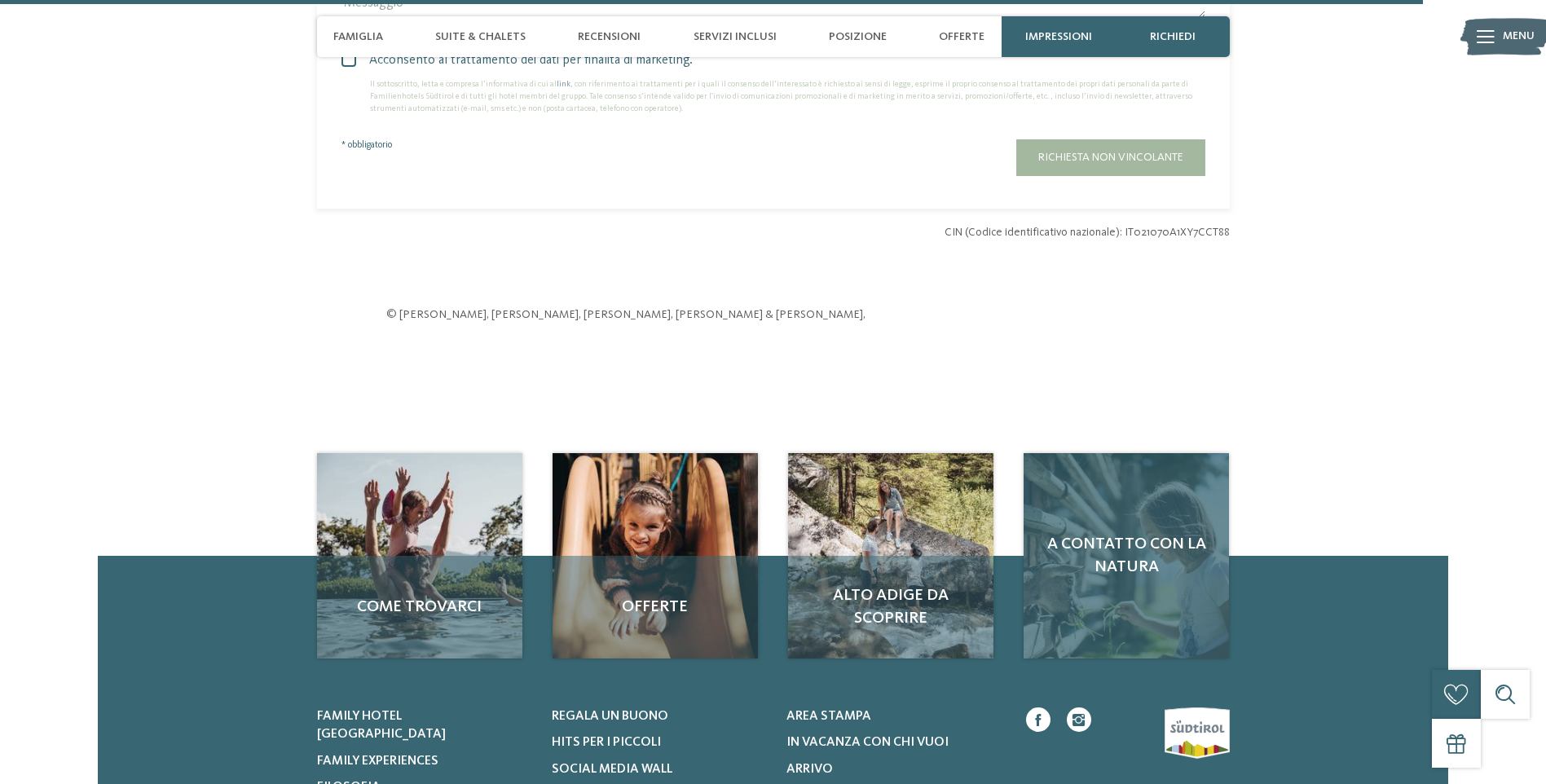
click at [1145, 550] on span "A contatto con la natura" at bounding box center [1126, 555] width 173 height 45
click at [1146, 550] on span "A contatto con la natura" at bounding box center [1126, 555] width 173 height 45
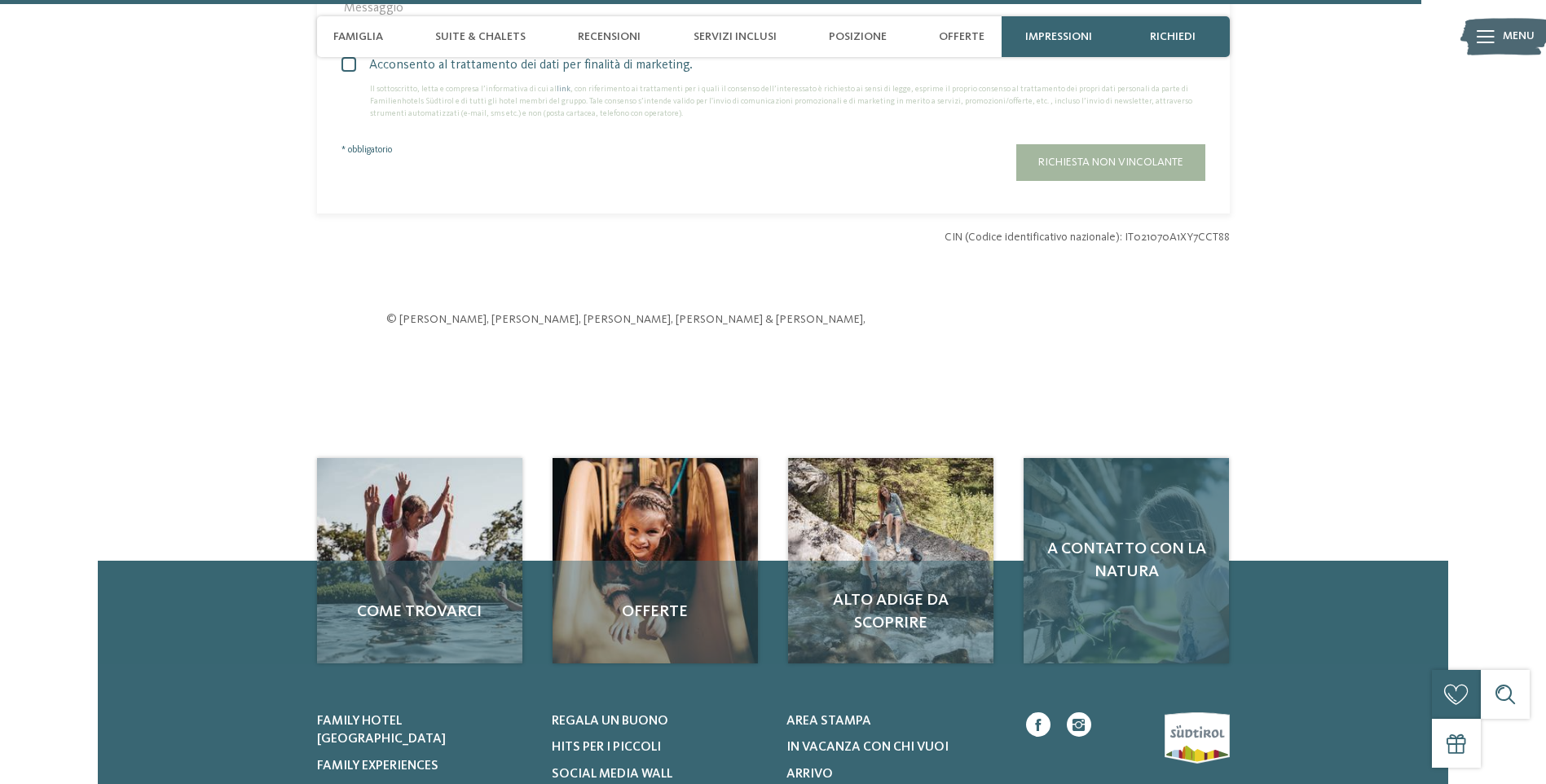
scroll to position [4639, 0]
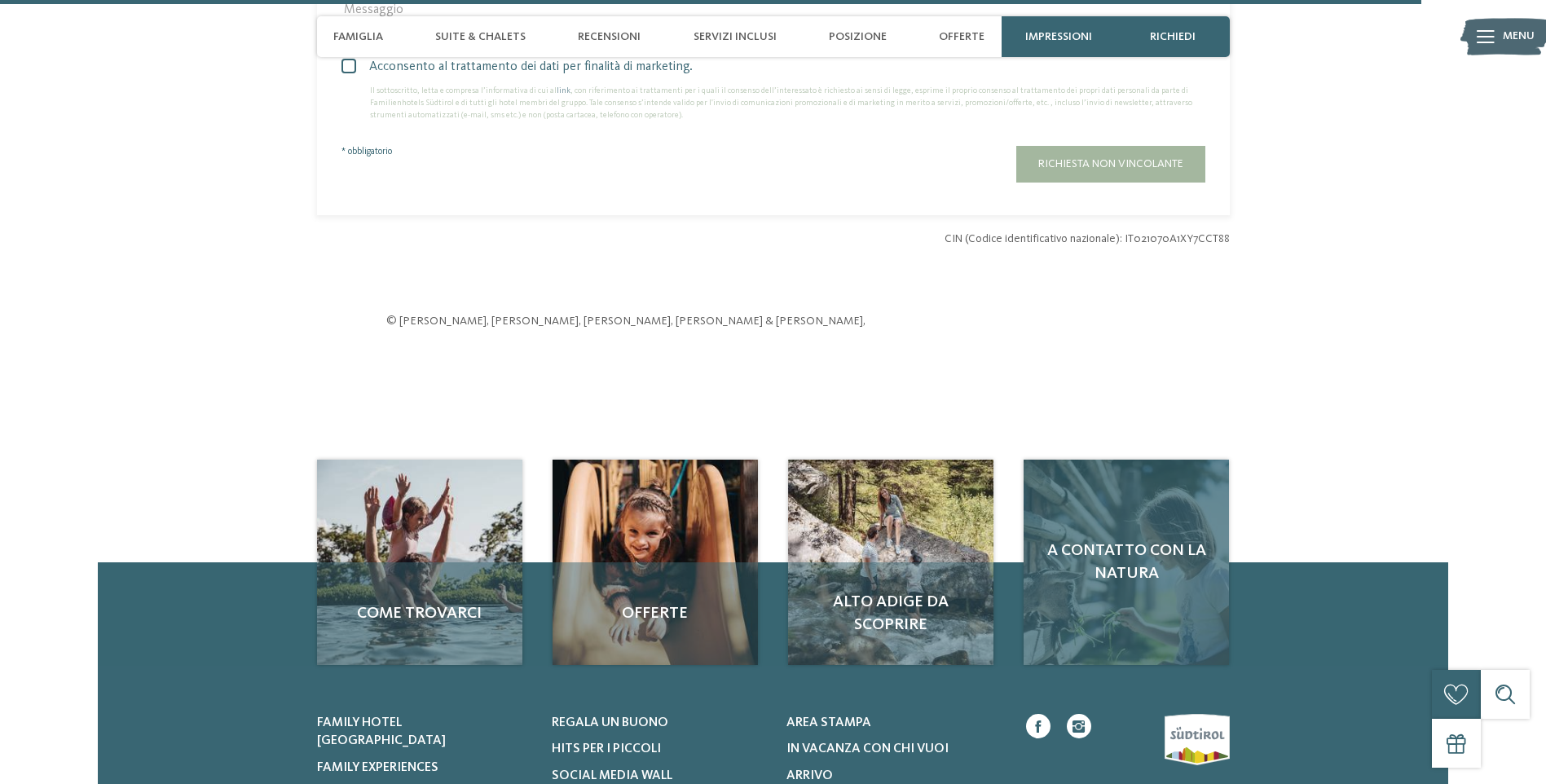
click at [1129, 540] on span "A contatto con la natura" at bounding box center [1126, 562] width 173 height 45
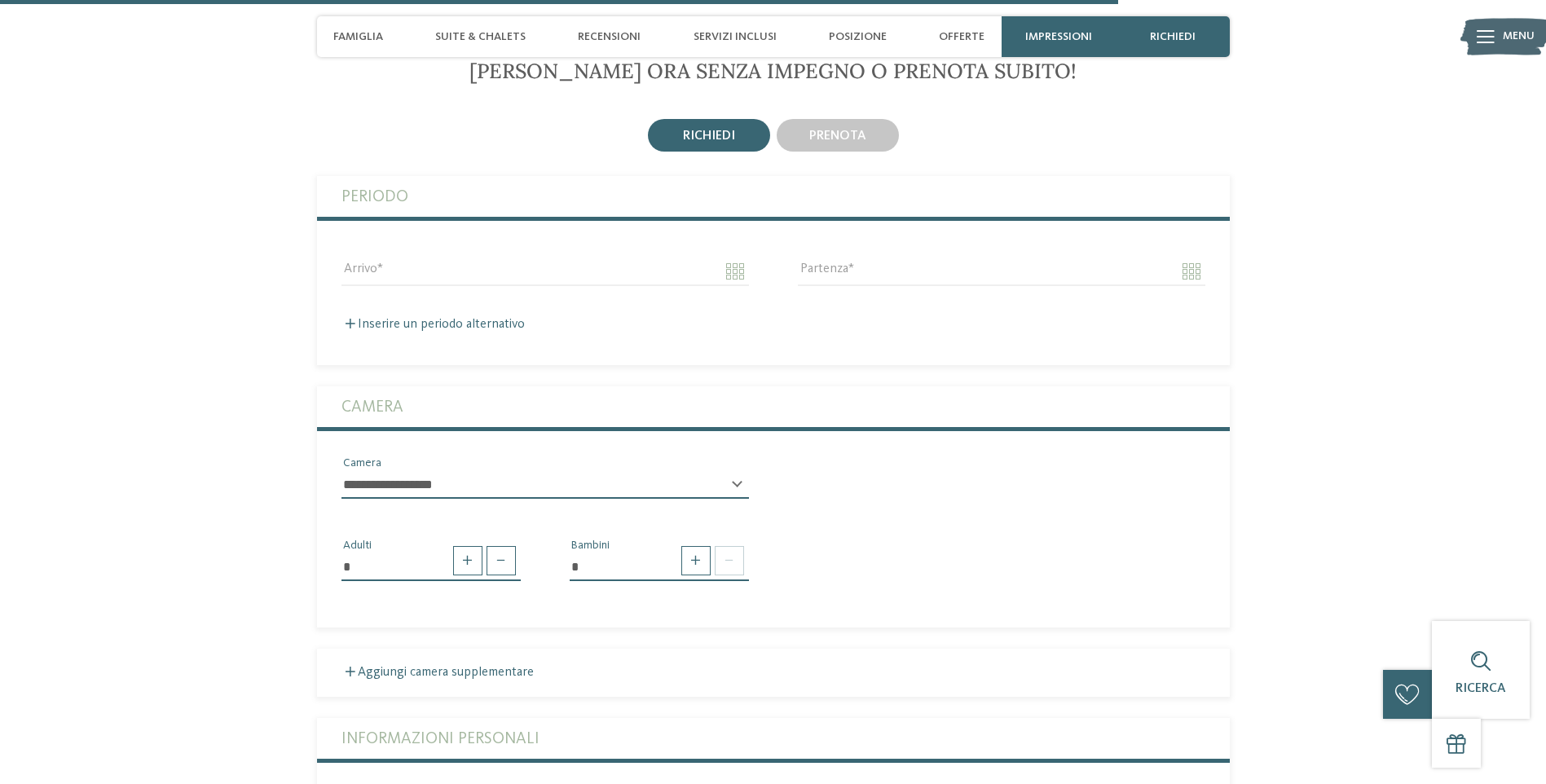
scroll to position [3173, 0]
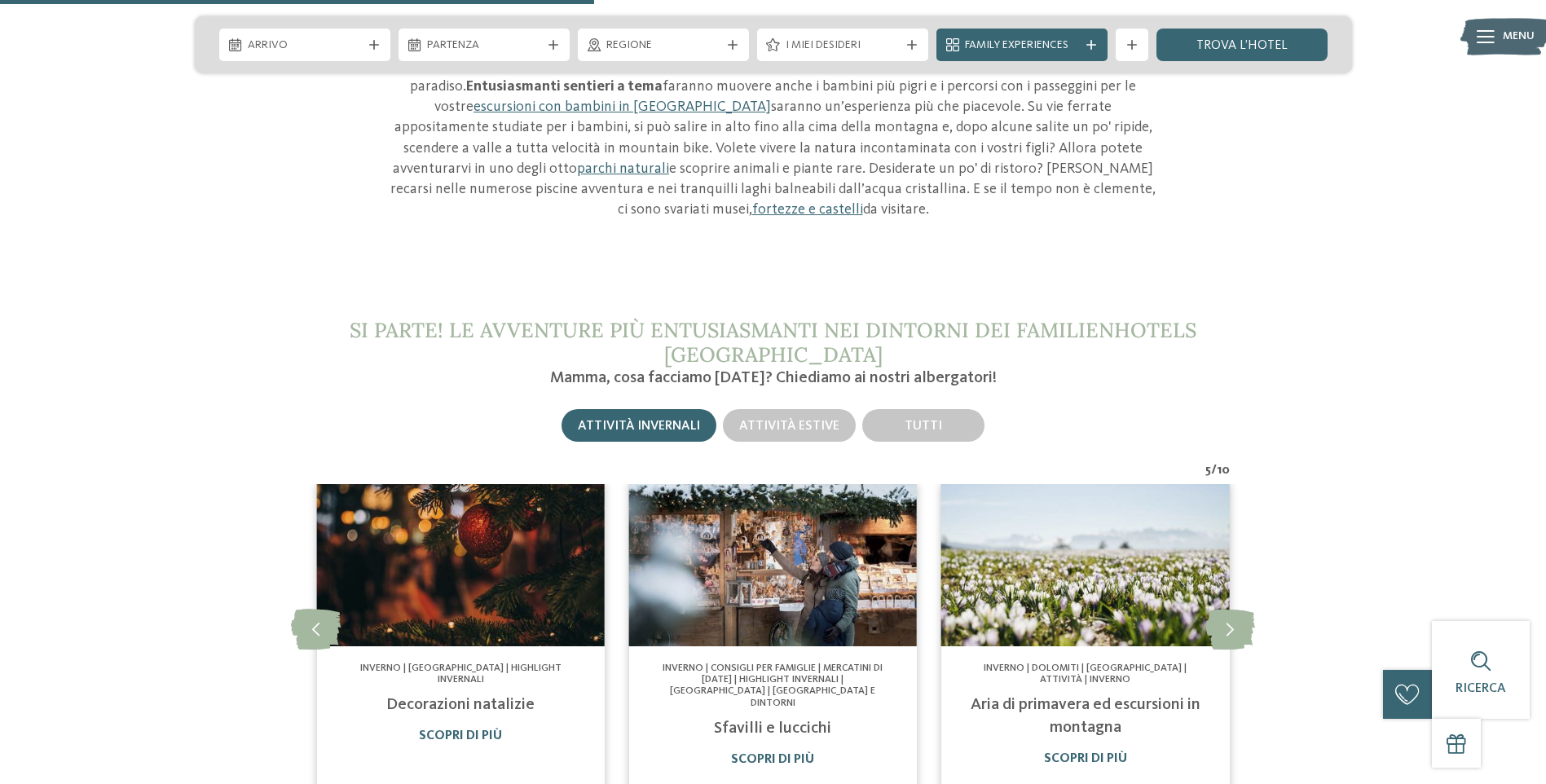
scroll to position [1956, 0]
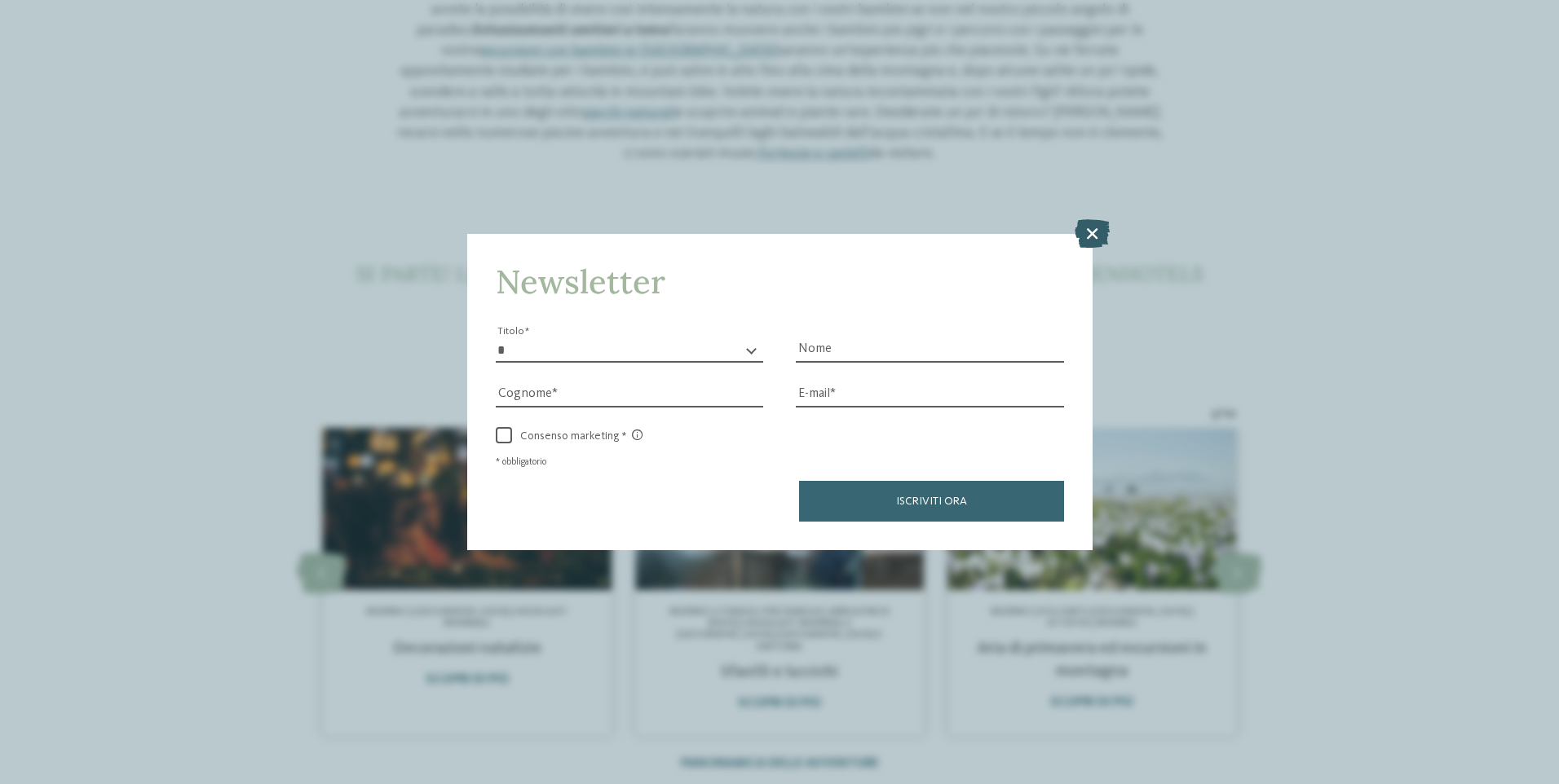
click at [1094, 231] on icon at bounding box center [1092, 233] width 35 height 29
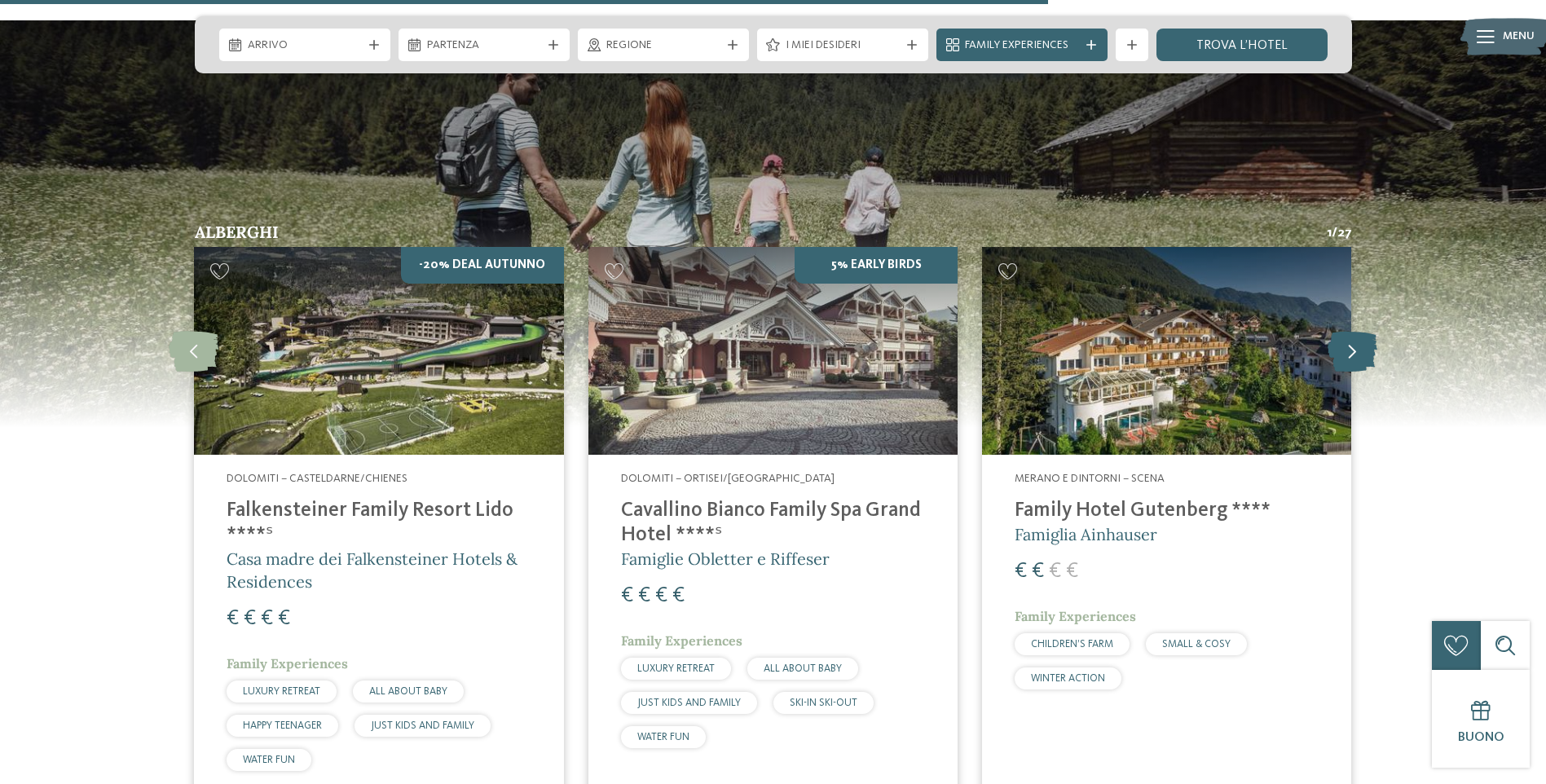
scroll to position [3178, 0]
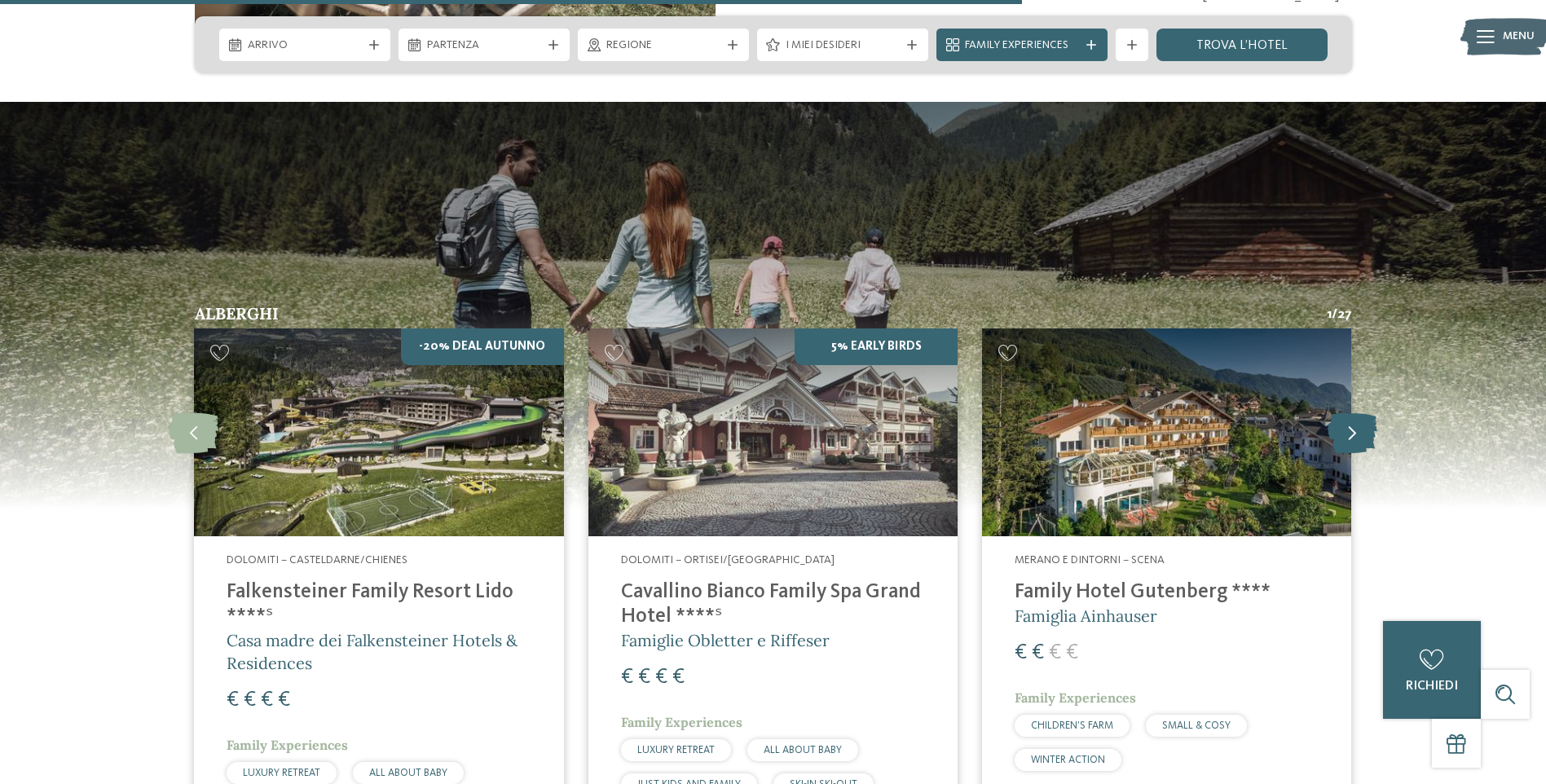
click at [1349, 412] on icon at bounding box center [1353, 432] width 50 height 41
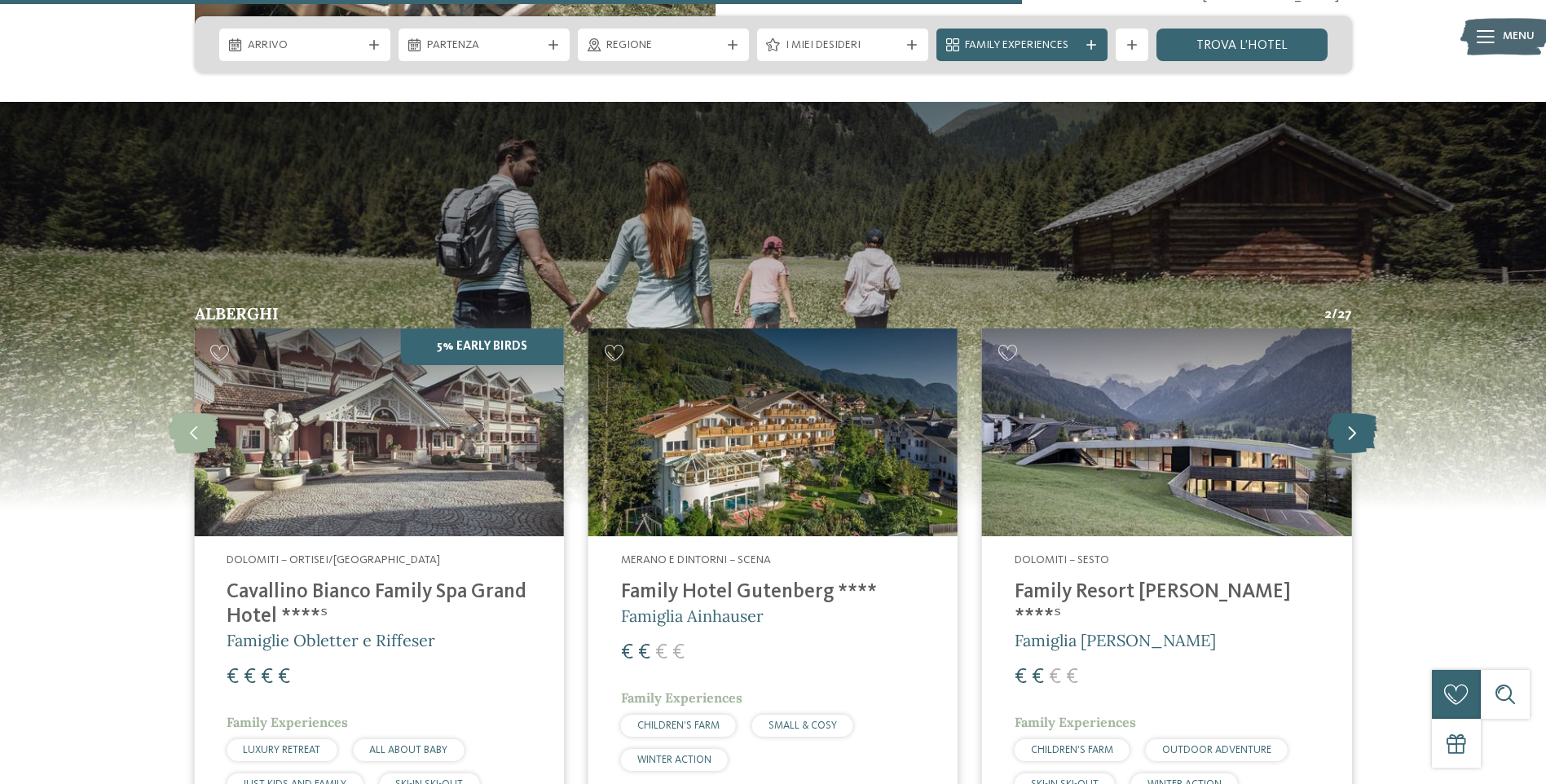
click at [1349, 412] on icon at bounding box center [1353, 432] width 50 height 41
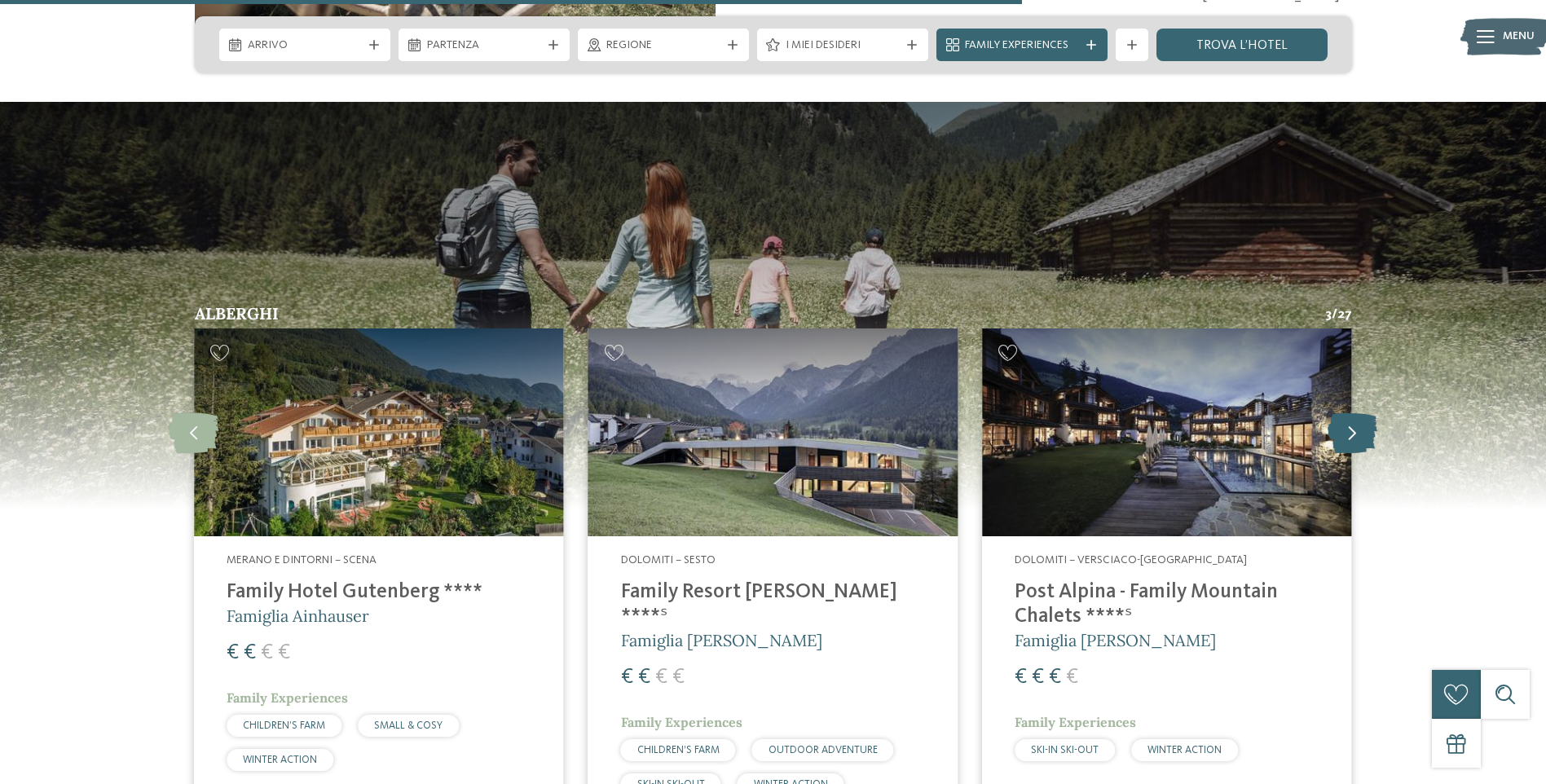
click at [1349, 412] on icon at bounding box center [1353, 432] width 50 height 41
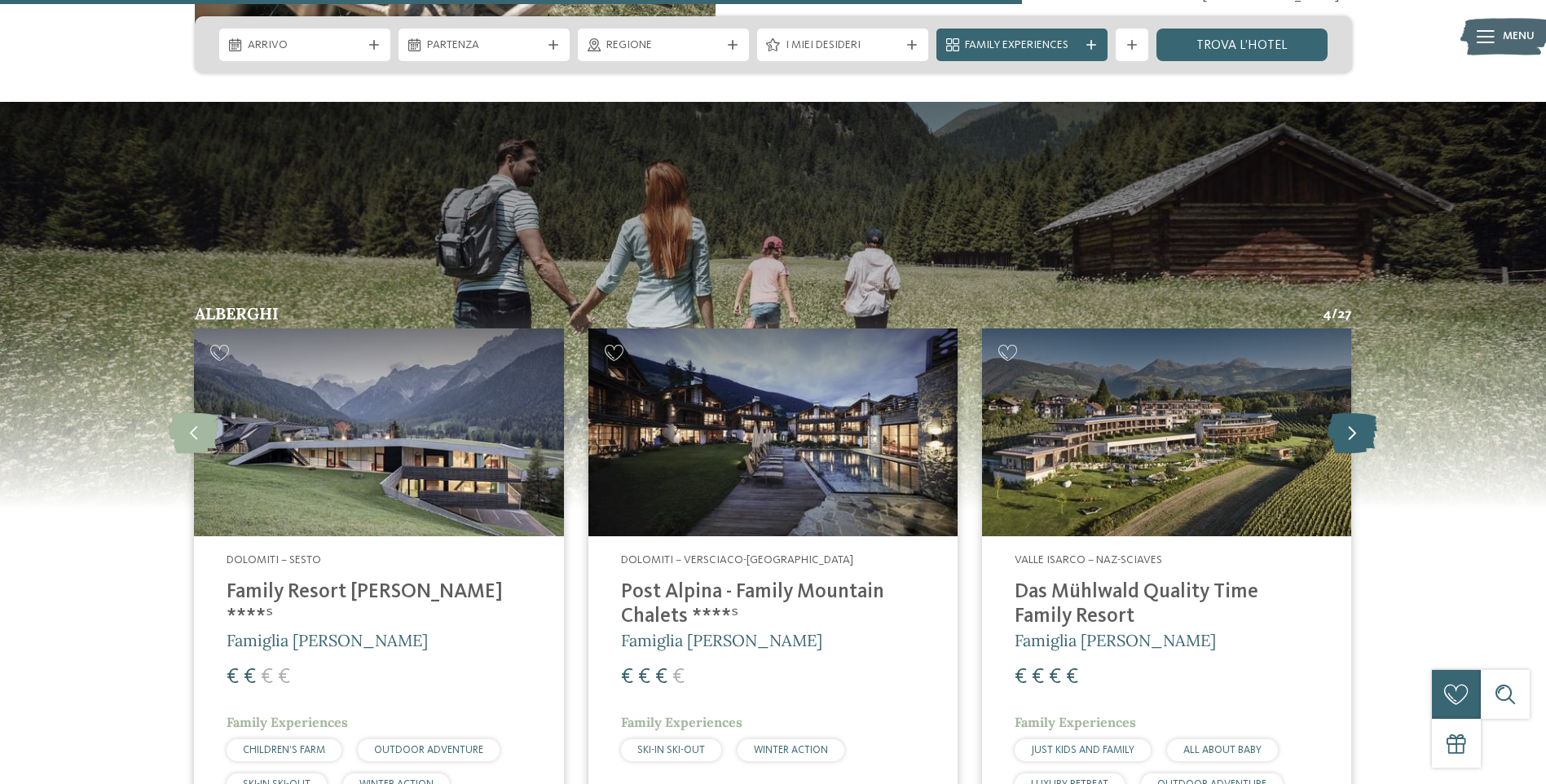
click at [1345, 412] on icon at bounding box center [1353, 432] width 50 height 41
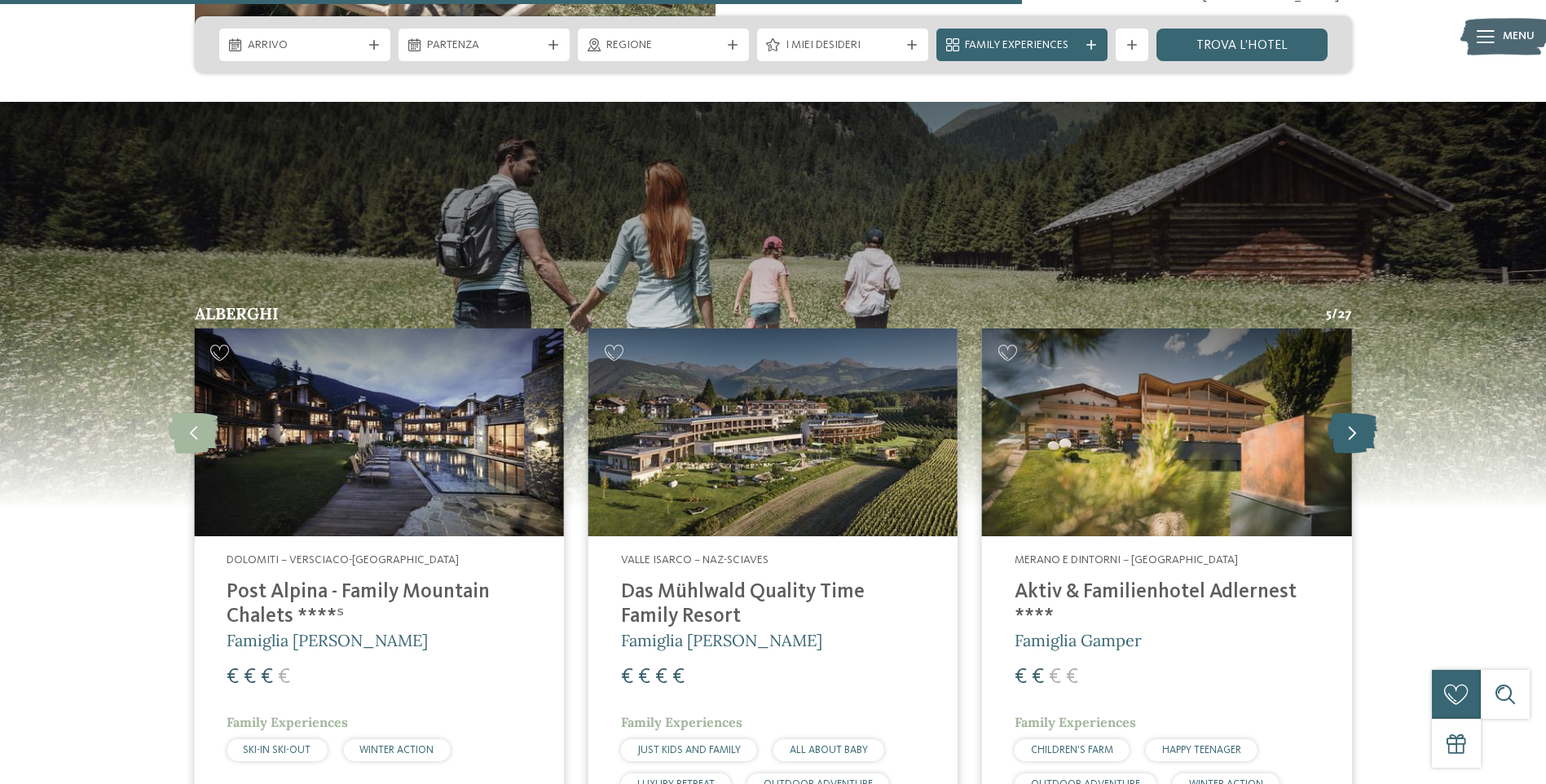
click at [1345, 412] on icon at bounding box center [1353, 432] width 50 height 41
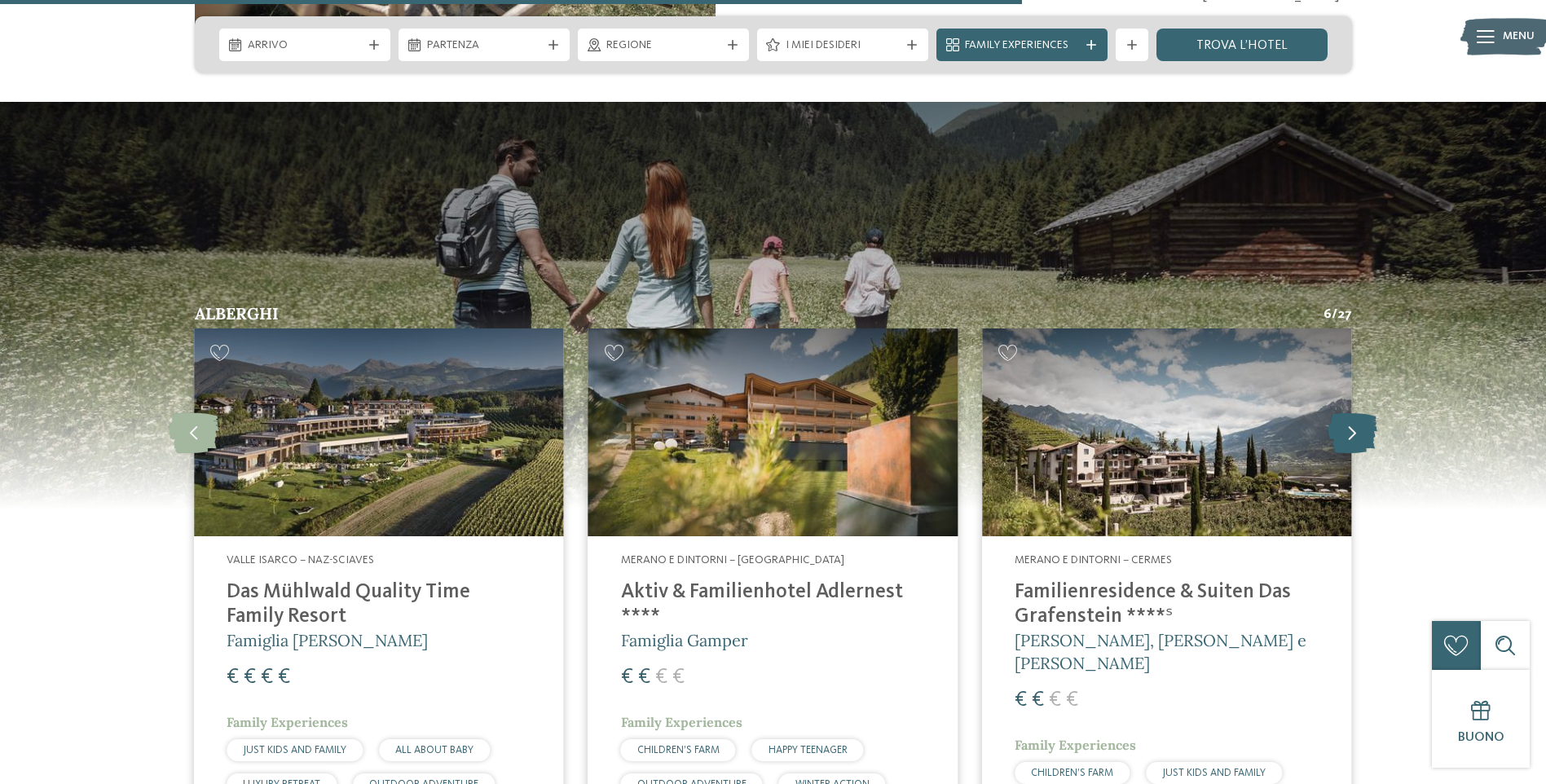
click at [1340, 412] on icon at bounding box center [1353, 432] width 50 height 41
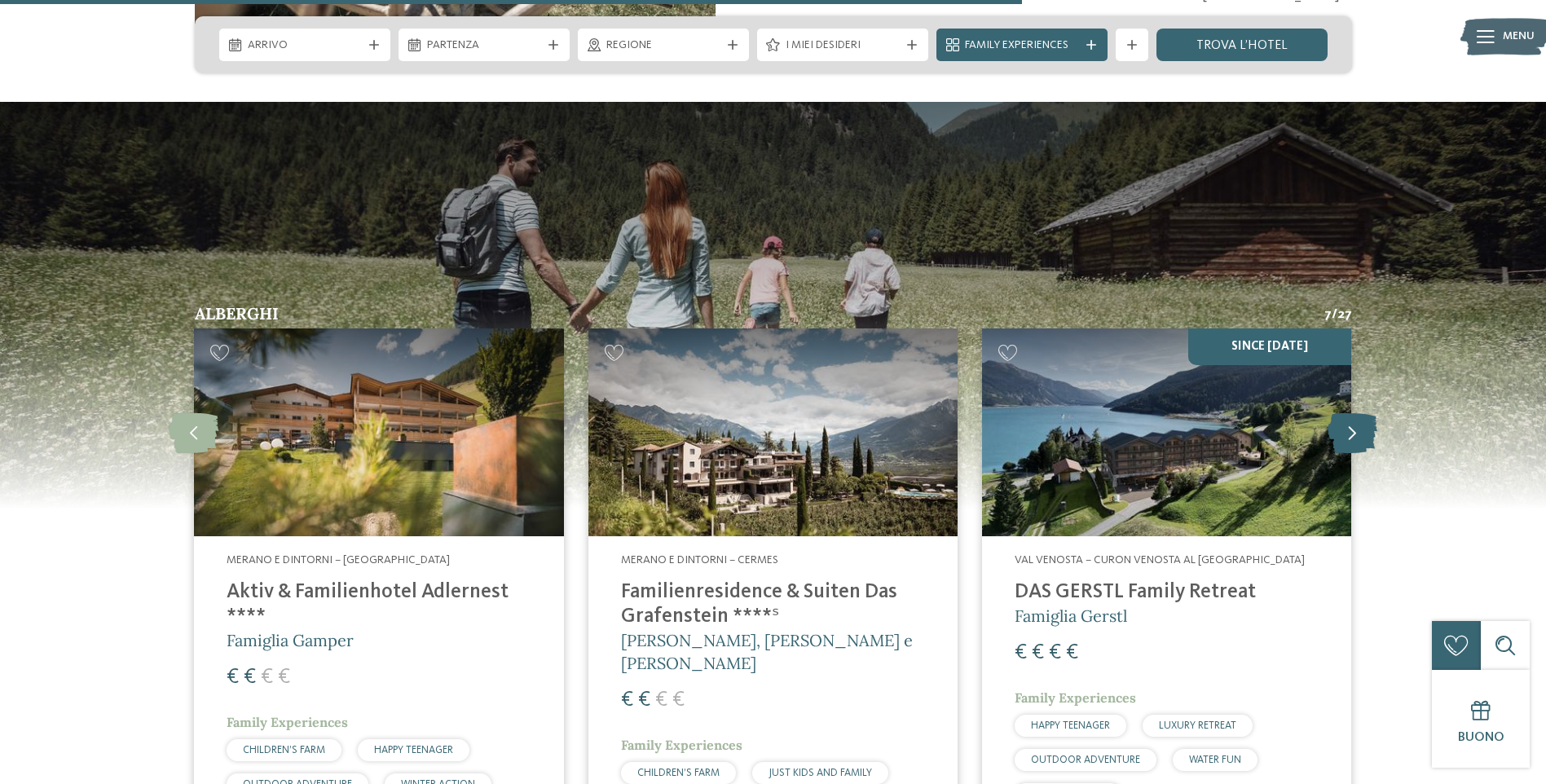
click at [1340, 412] on icon at bounding box center [1353, 432] width 50 height 41
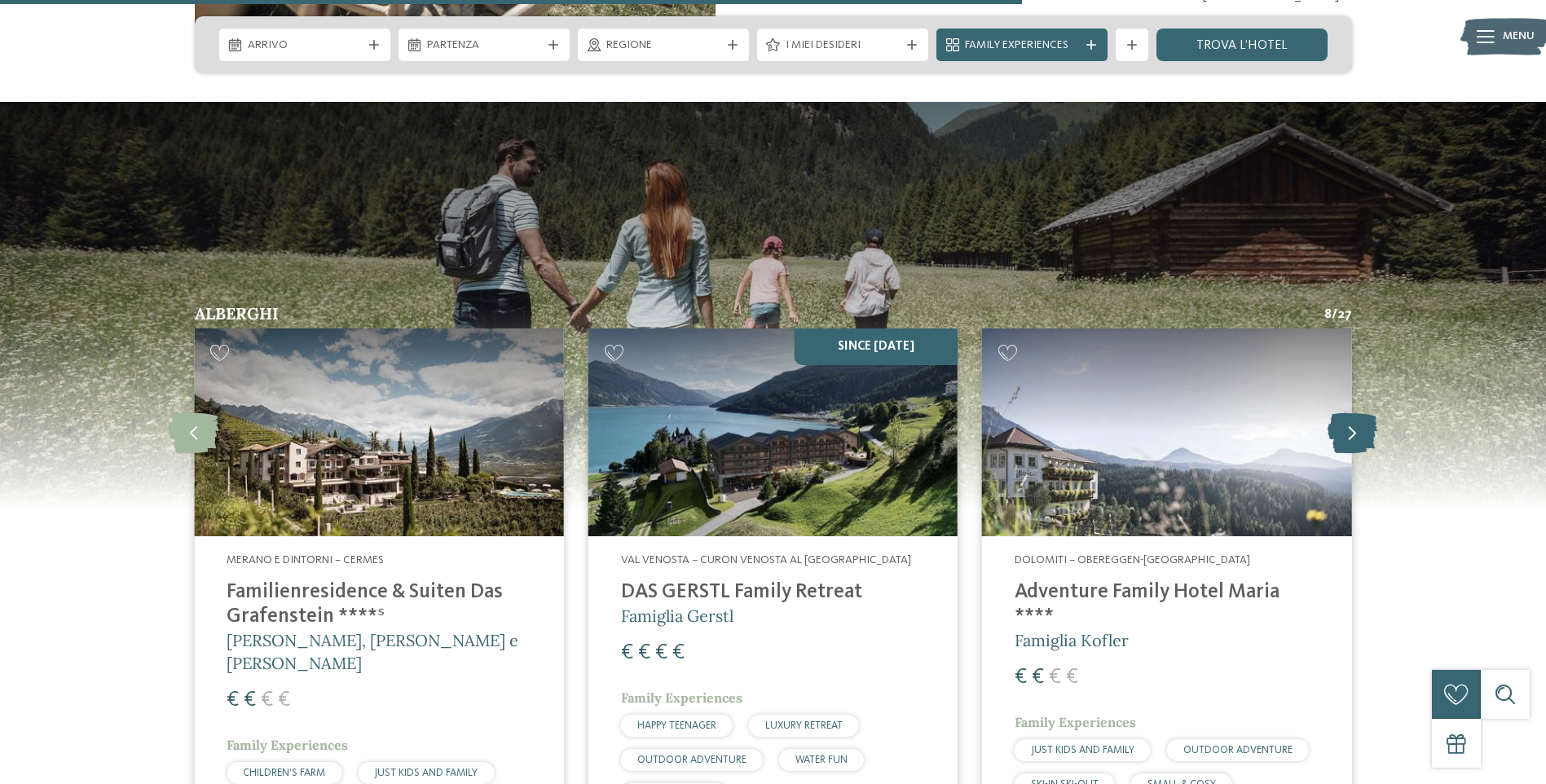
click at [1336, 412] on icon at bounding box center [1353, 432] width 50 height 41
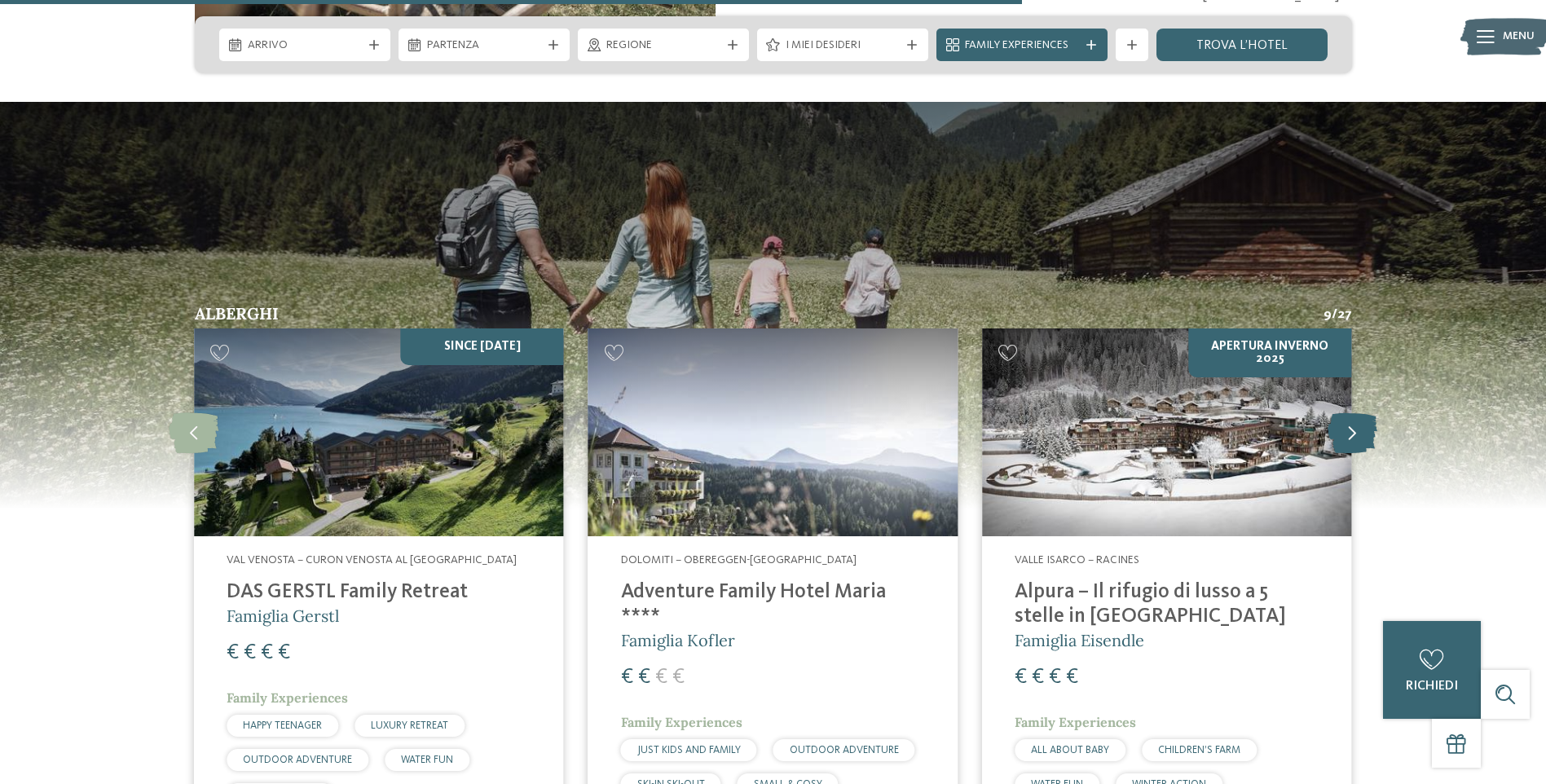
click at [1336, 412] on icon at bounding box center [1353, 432] width 50 height 41
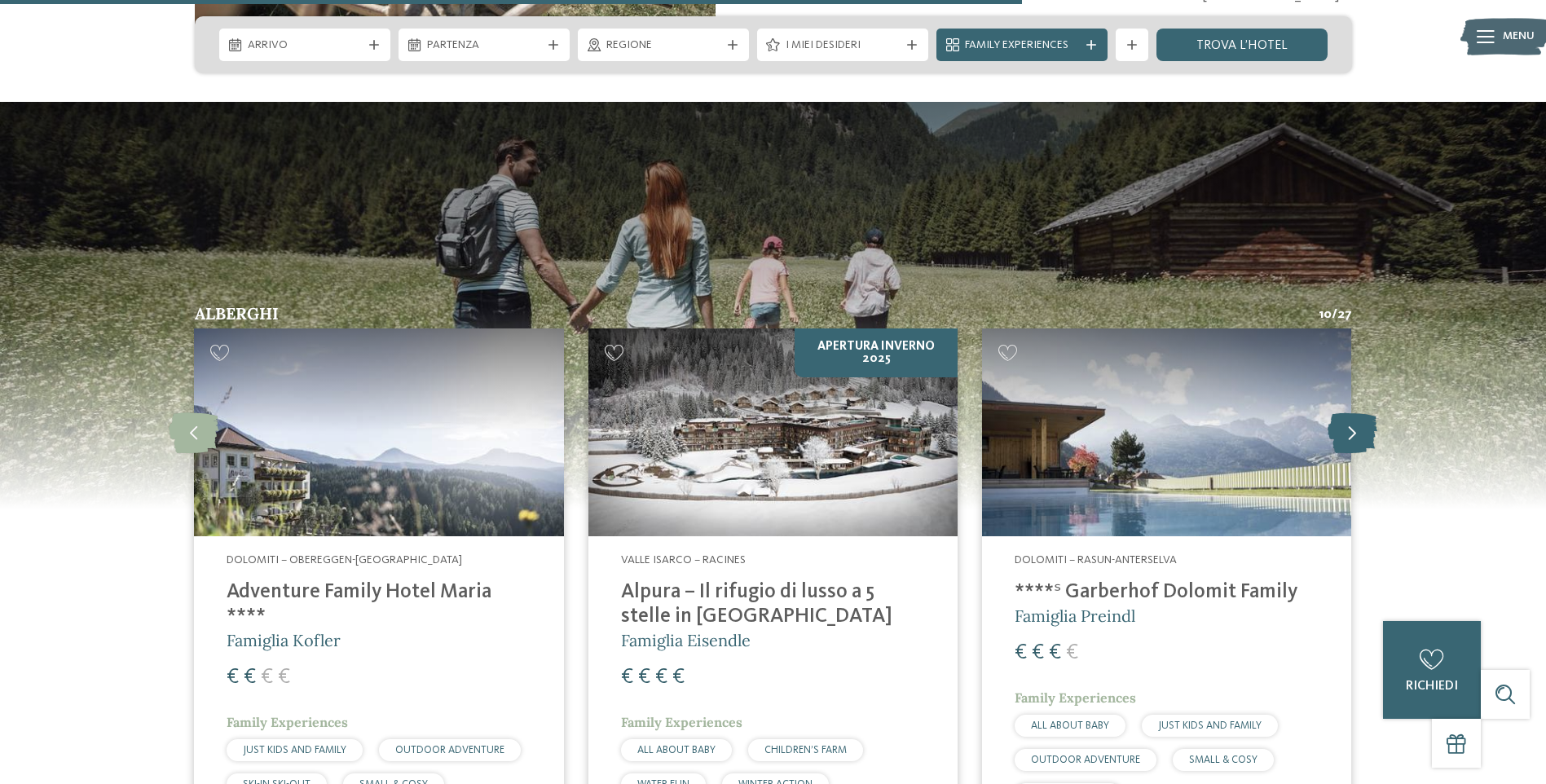
click at [1336, 412] on icon at bounding box center [1353, 432] width 50 height 41
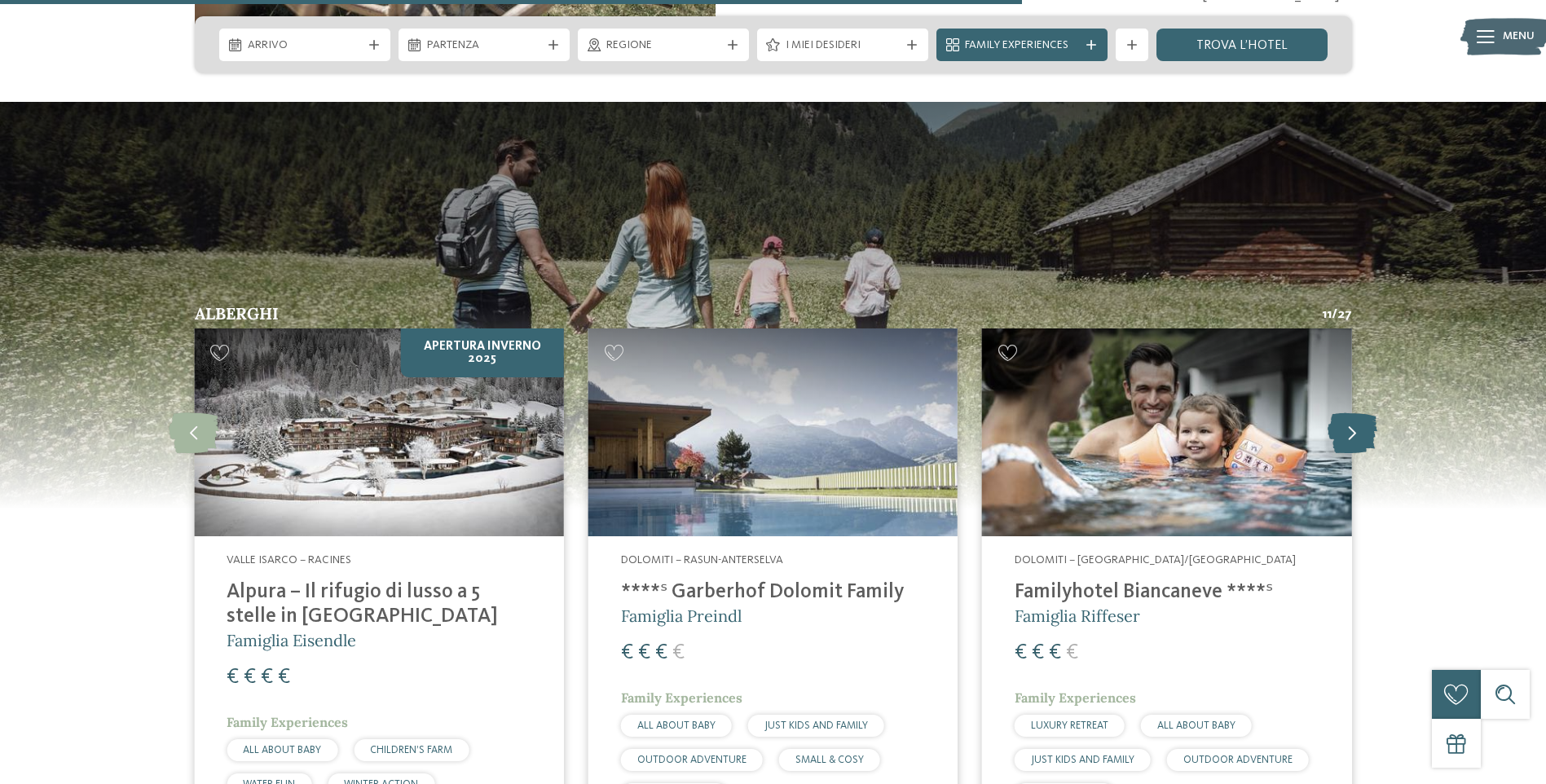
click at [1346, 412] on icon at bounding box center [1353, 432] width 50 height 41
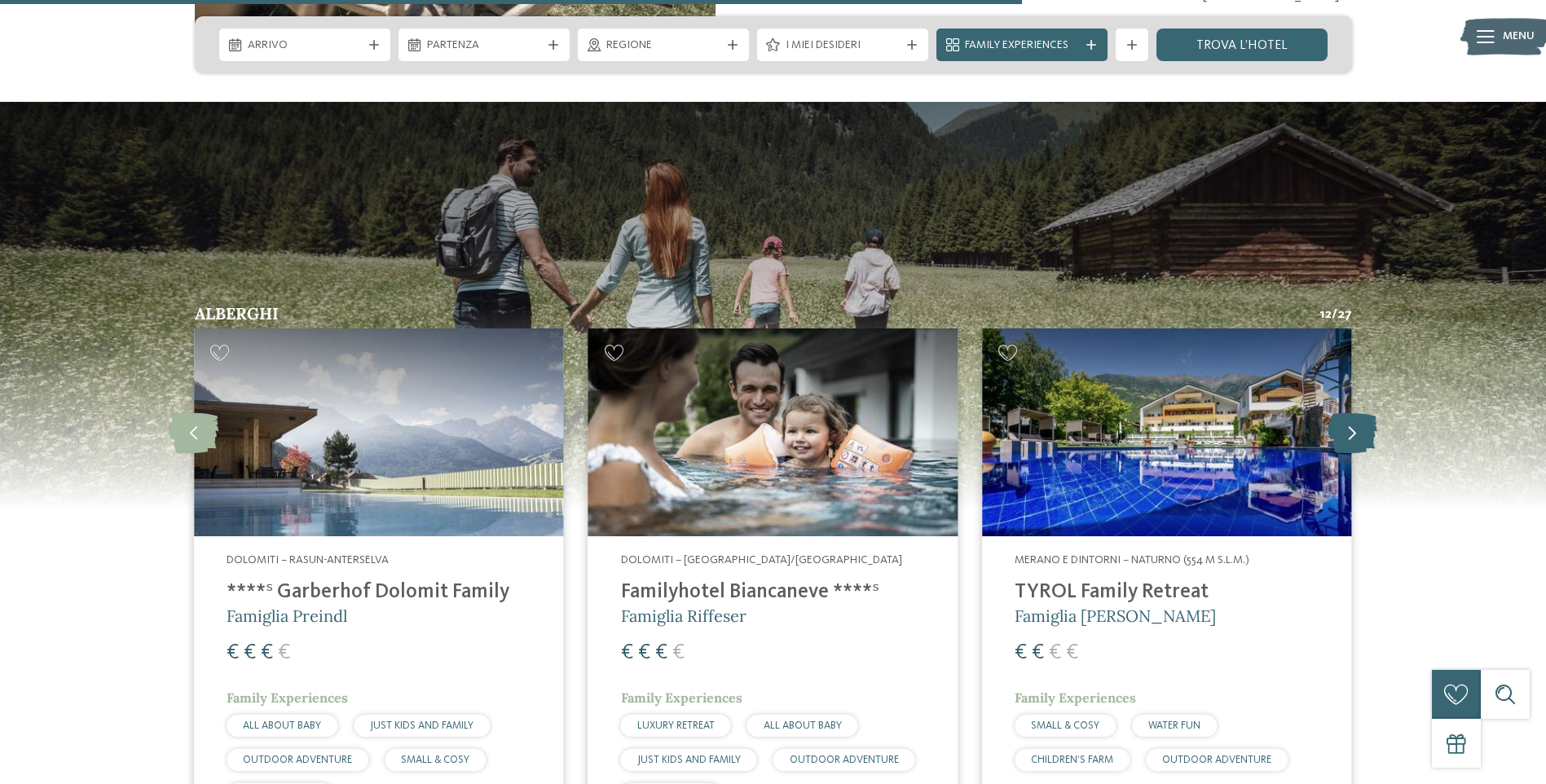
click at [1346, 412] on icon at bounding box center [1353, 432] width 50 height 41
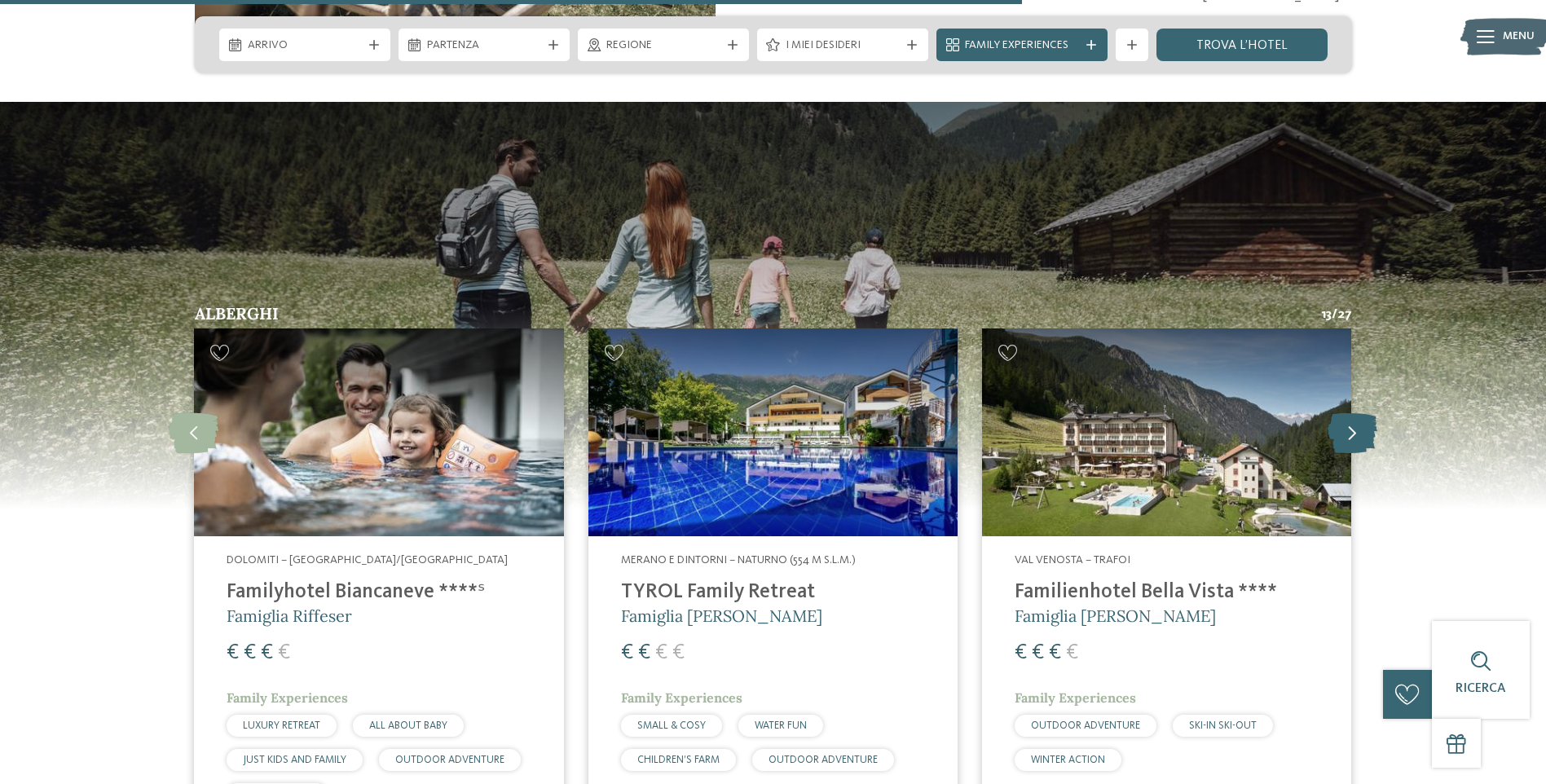
click at [1346, 412] on icon at bounding box center [1353, 432] width 50 height 41
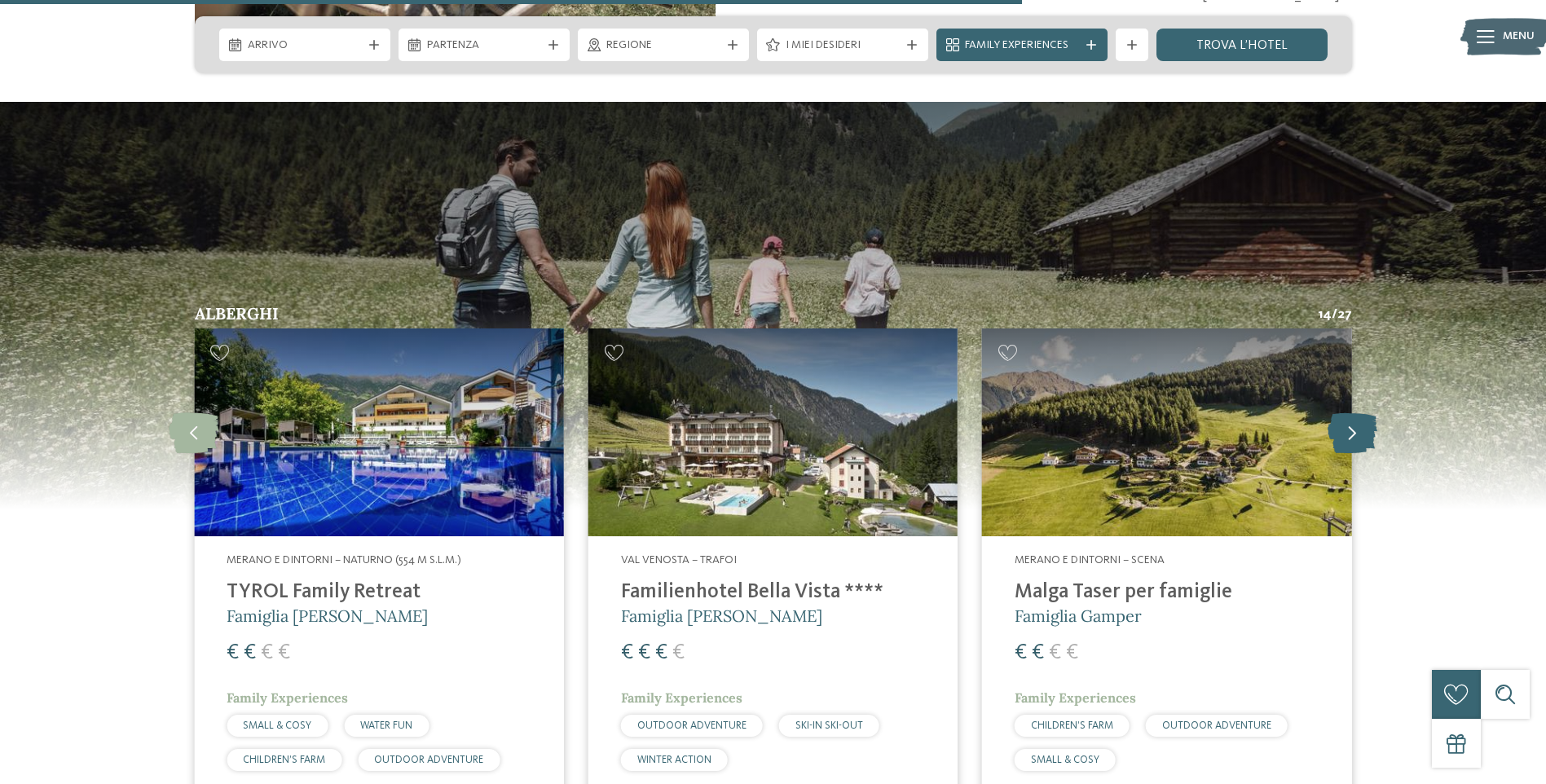
click at [1346, 412] on icon at bounding box center [1353, 432] width 50 height 41
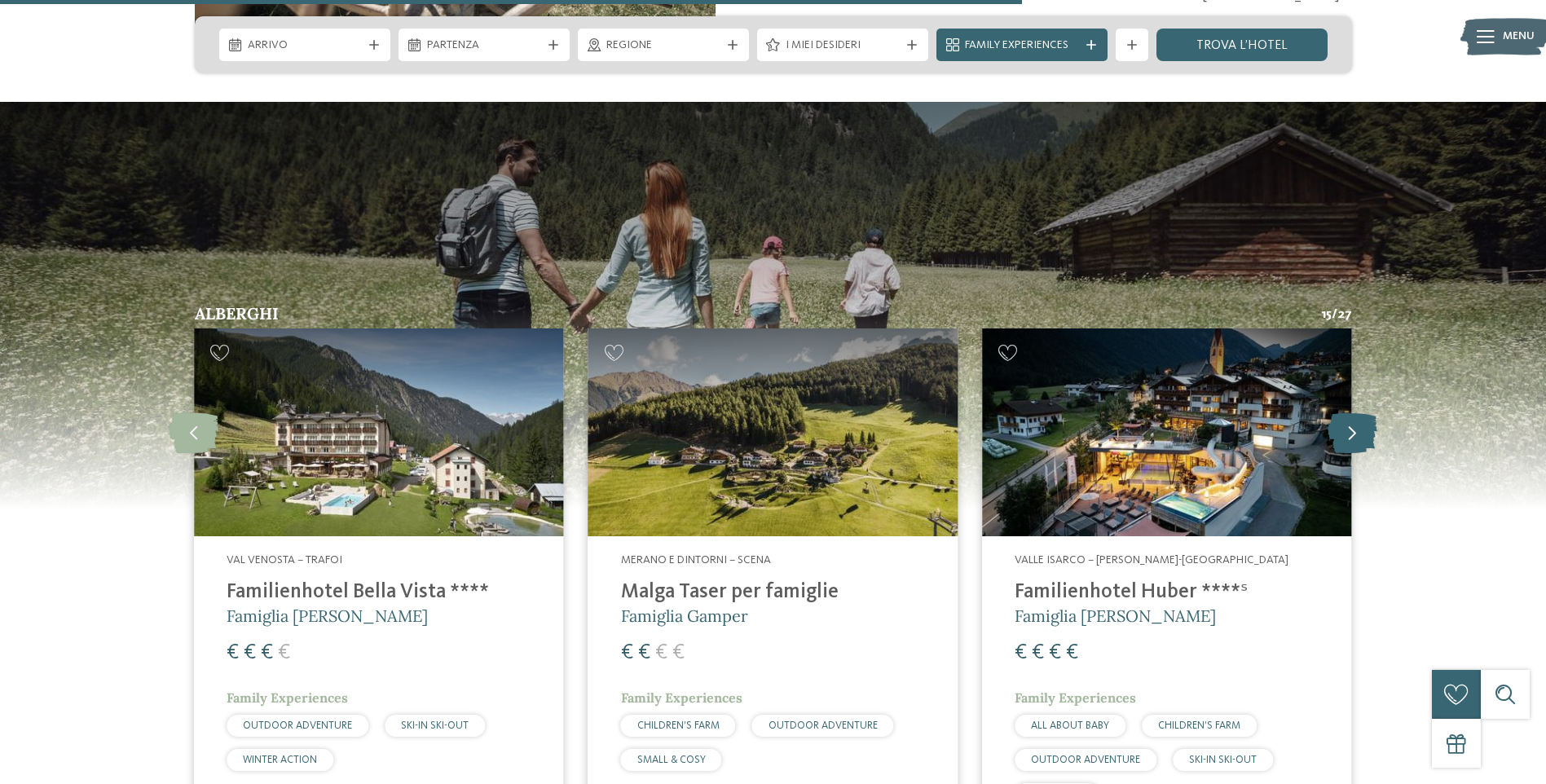
click at [1349, 412] on icon at bounding box center [1353, 432] width 50 height 41
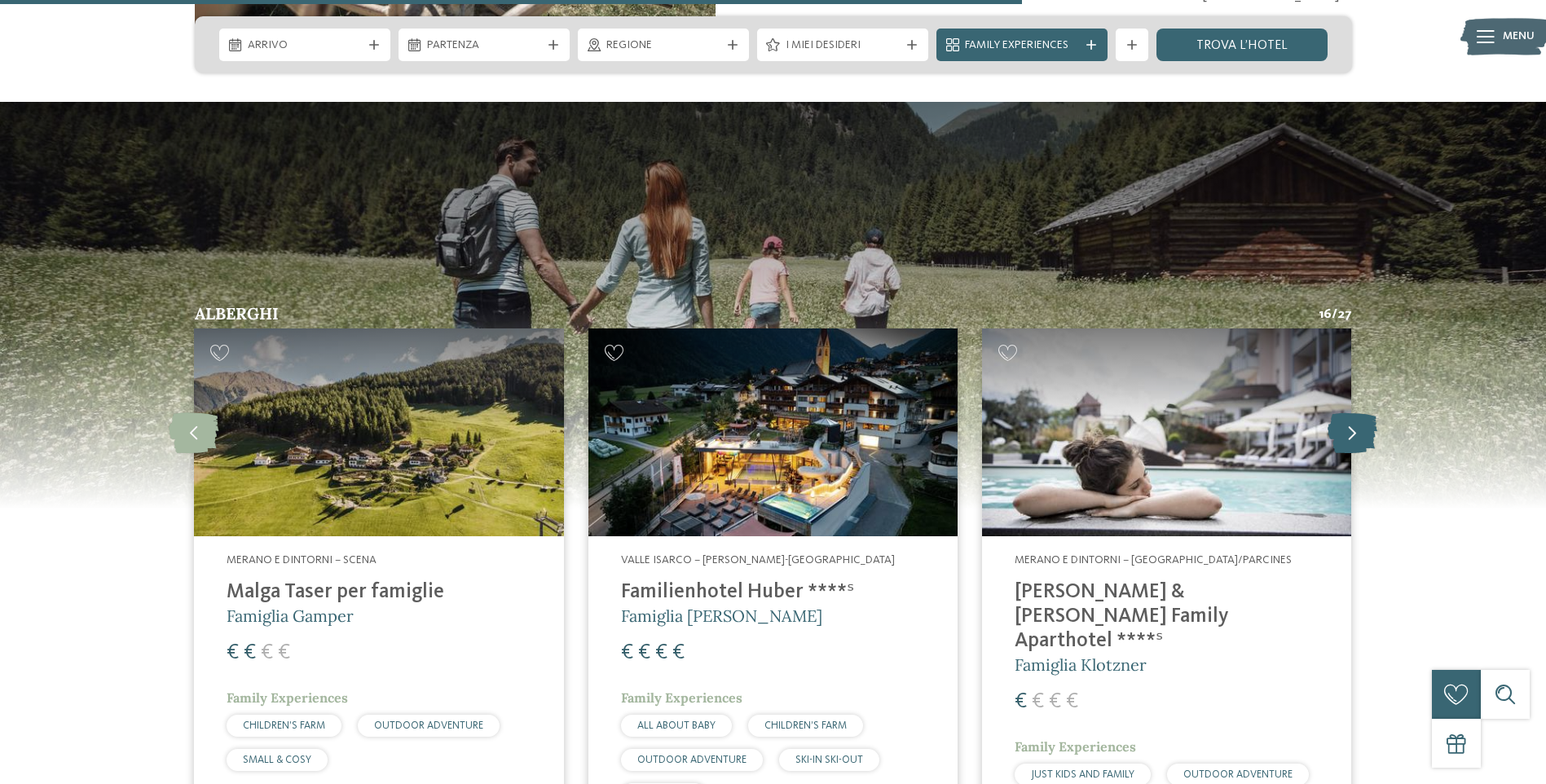
click at [1349, 412] on icon at bounding box center [1353, 432] width 50 height 41
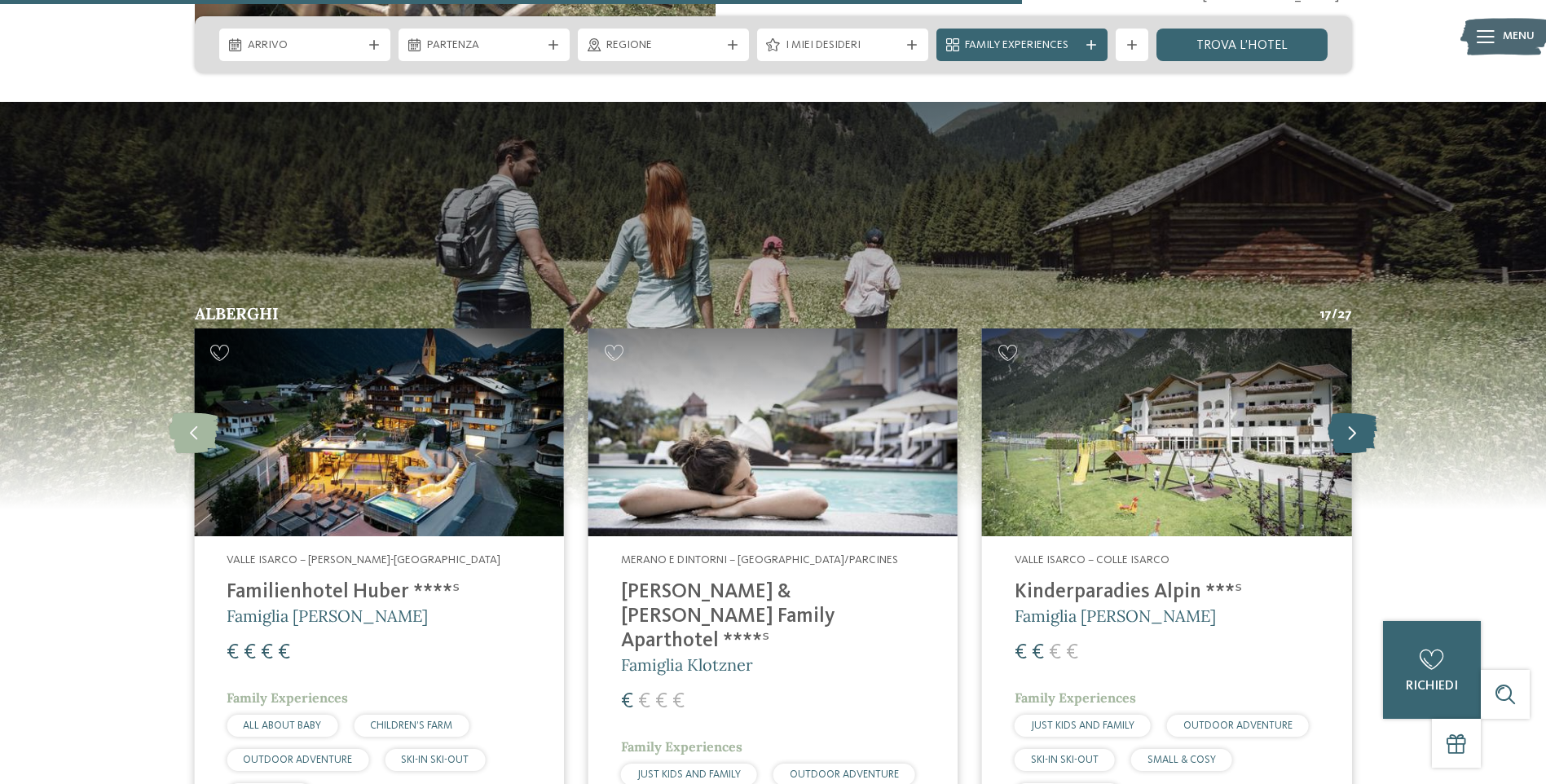
click at [1349, 412] on icon at bounding box center [1353, 432] width 50 height 41
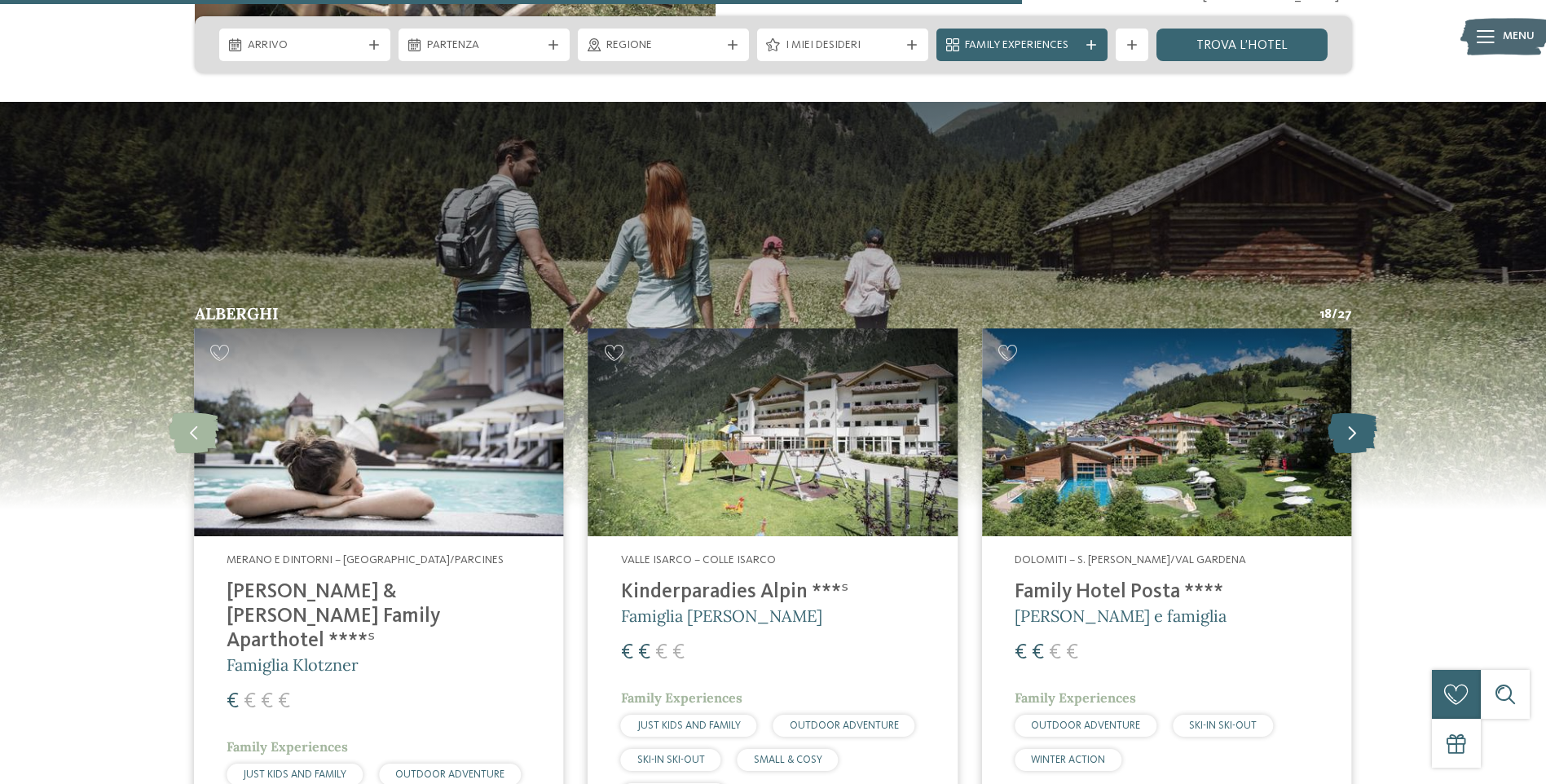
click at [1361, 412] on icon at bounding box center [1353, 432] width 50 height 41
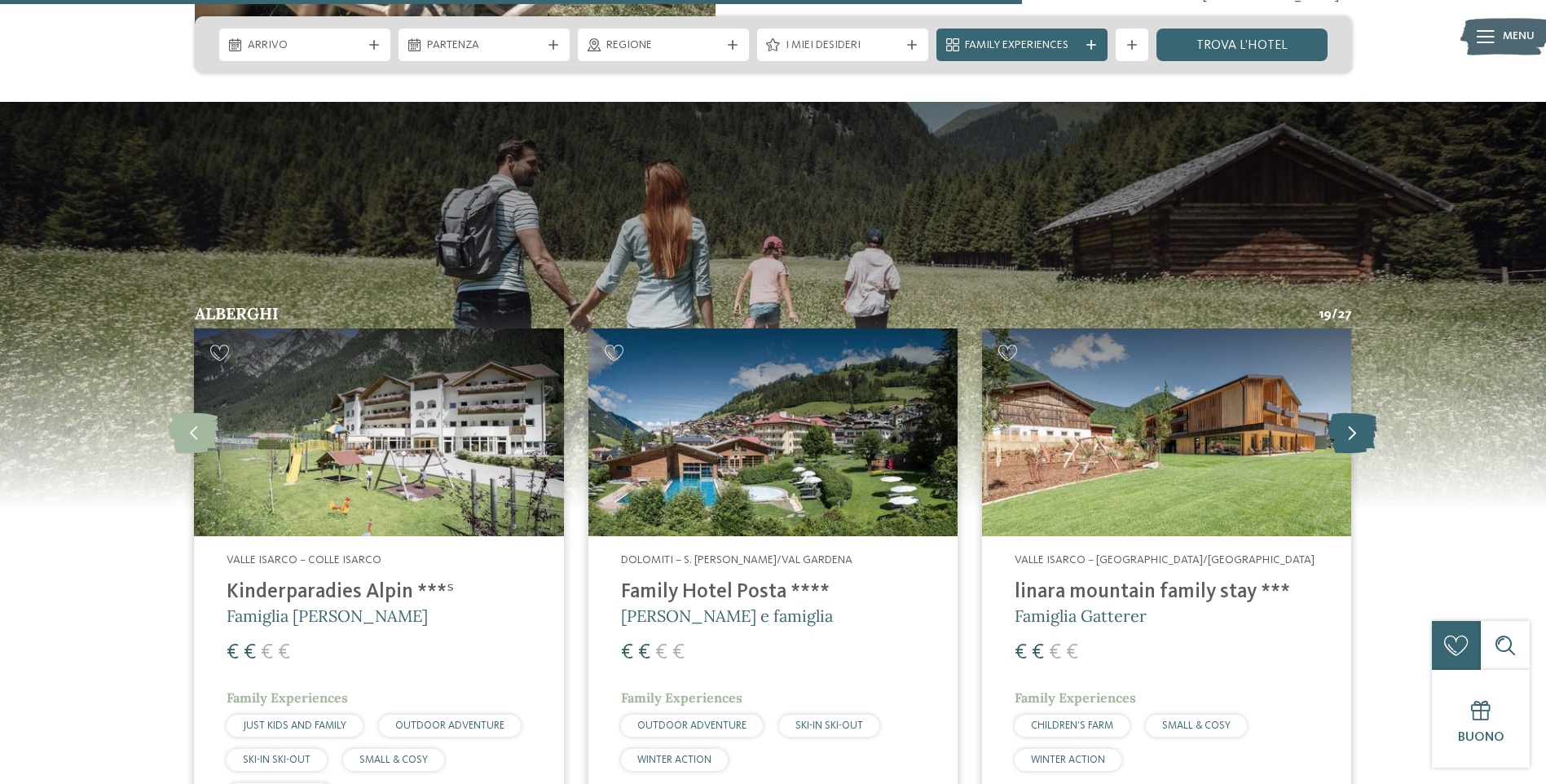
click at [1361, 412] on icon at bounding box center [1353, 432] width 50 height 41
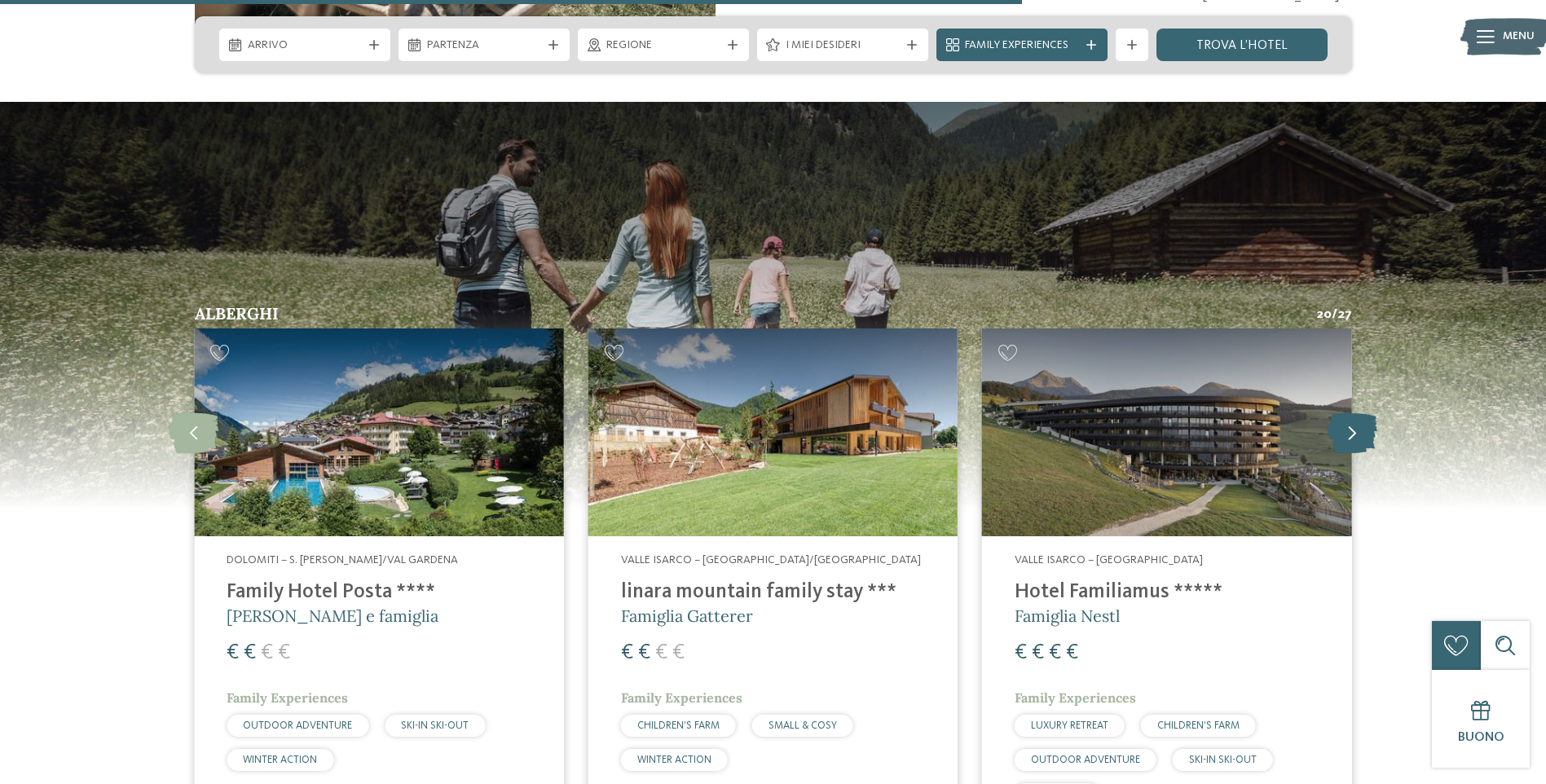
click at [1361, 412] on icon at bounding box center [1353, 432] width 50 height 41
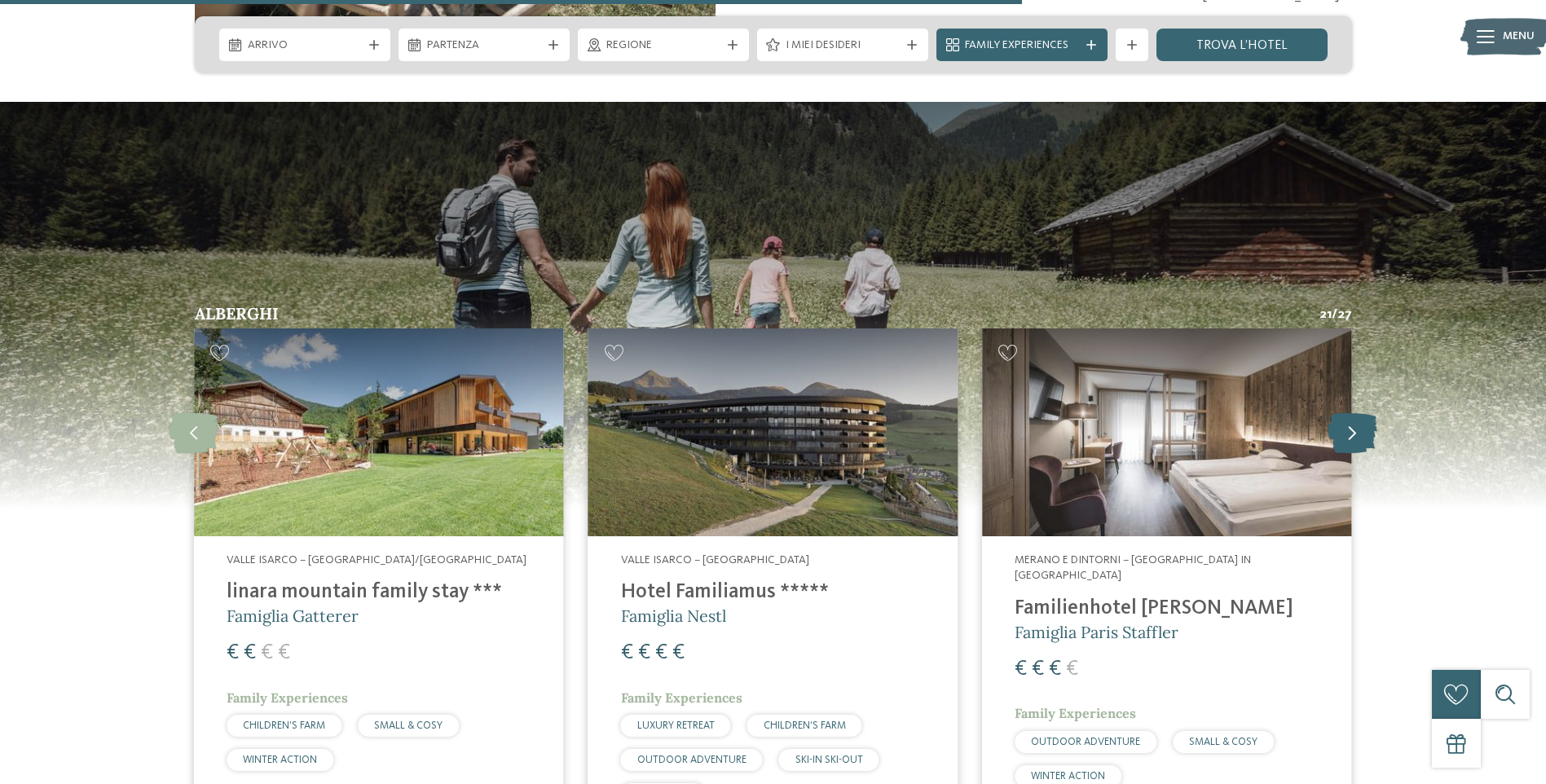
click at [1361, 412] on icon at bounding box center [1353, 432] width 50 height 41
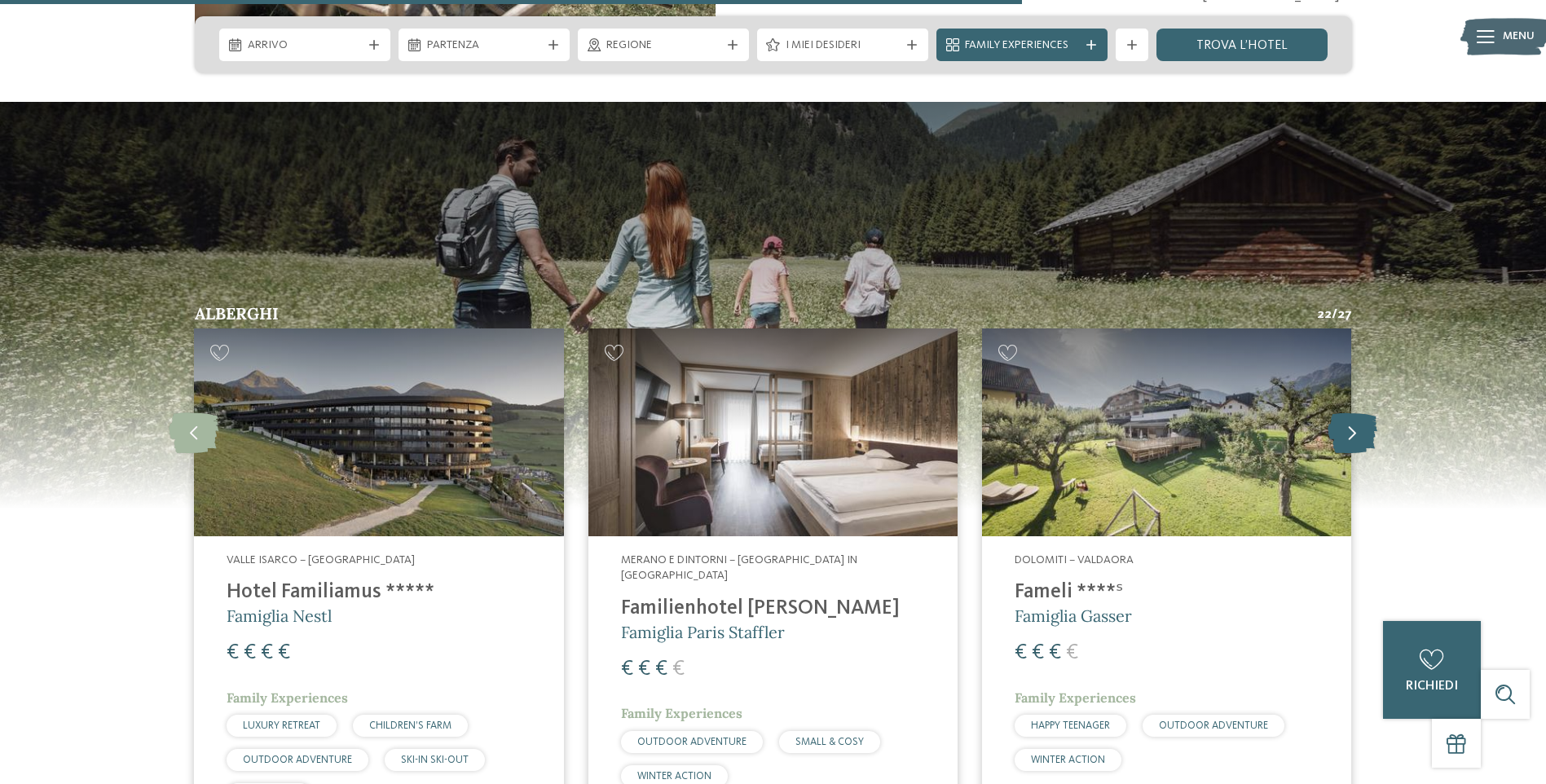
click at [1361, 412] on icon at bounding box center [1353, 432] width 50 height 41
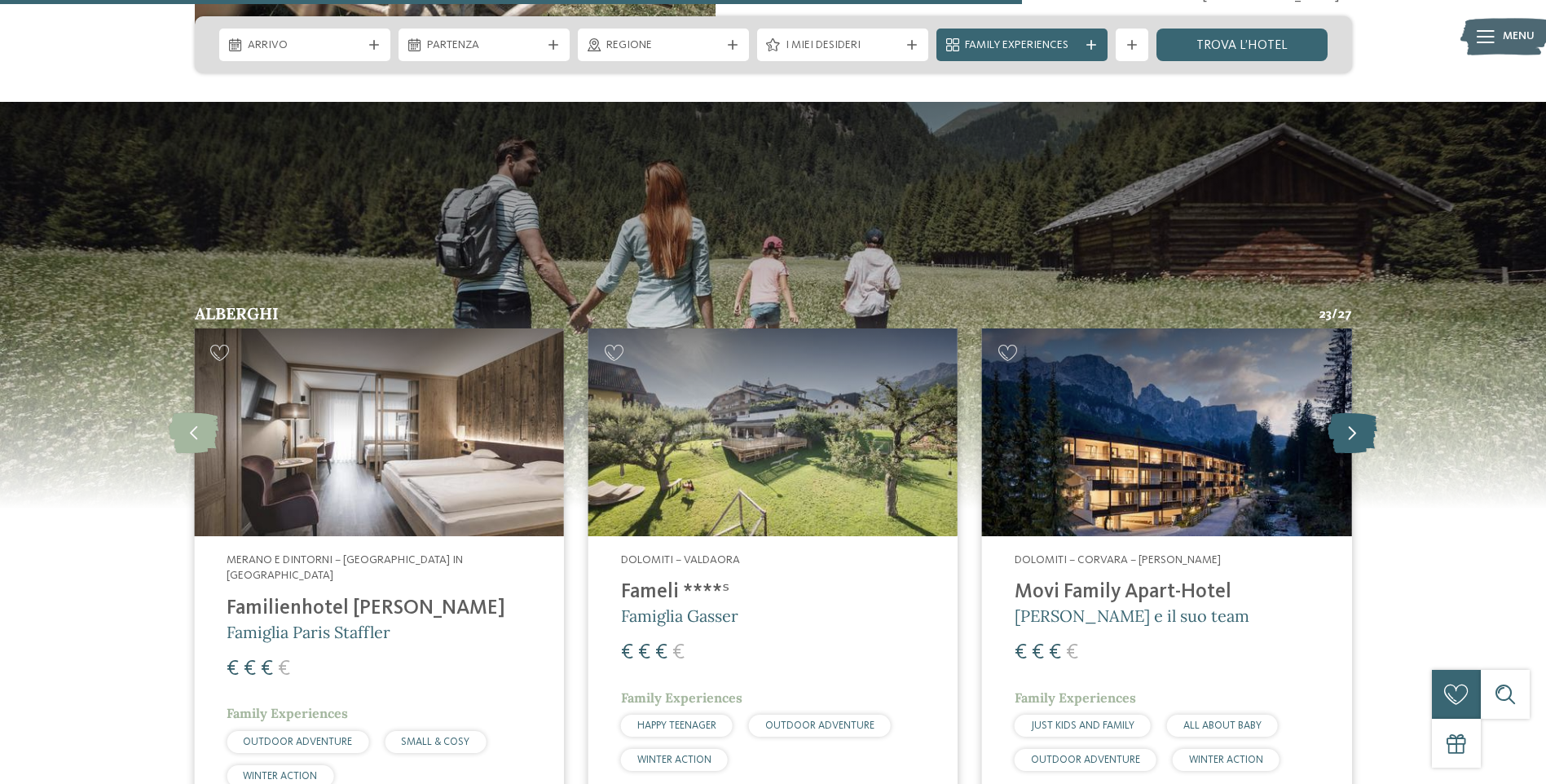
click at [1361, 412] on icon at bounding box center [1353, 432] width 50 height 41
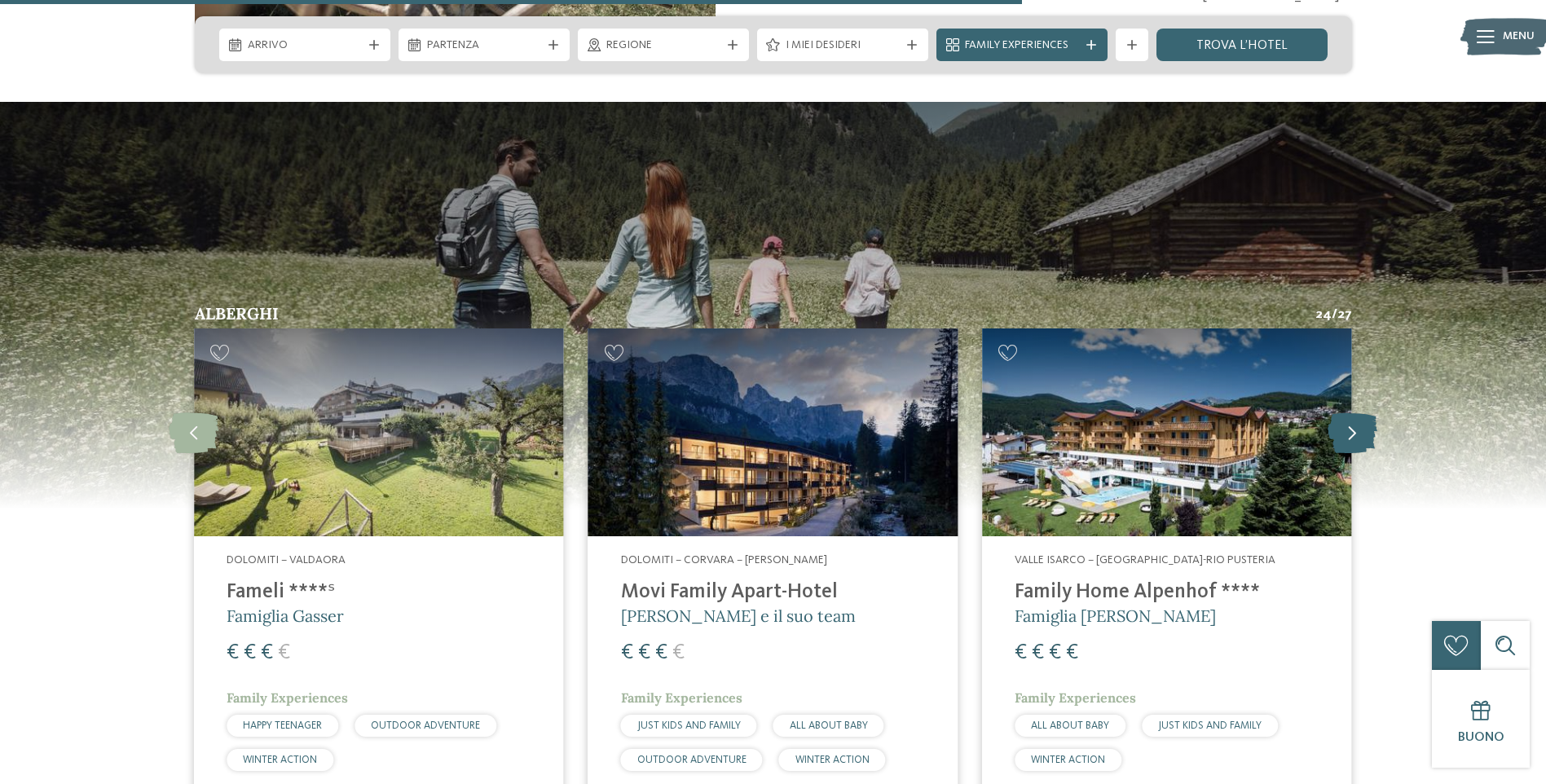
click at [1342, 412] on icon at bounding box center [1353, 432] width 50 height 41
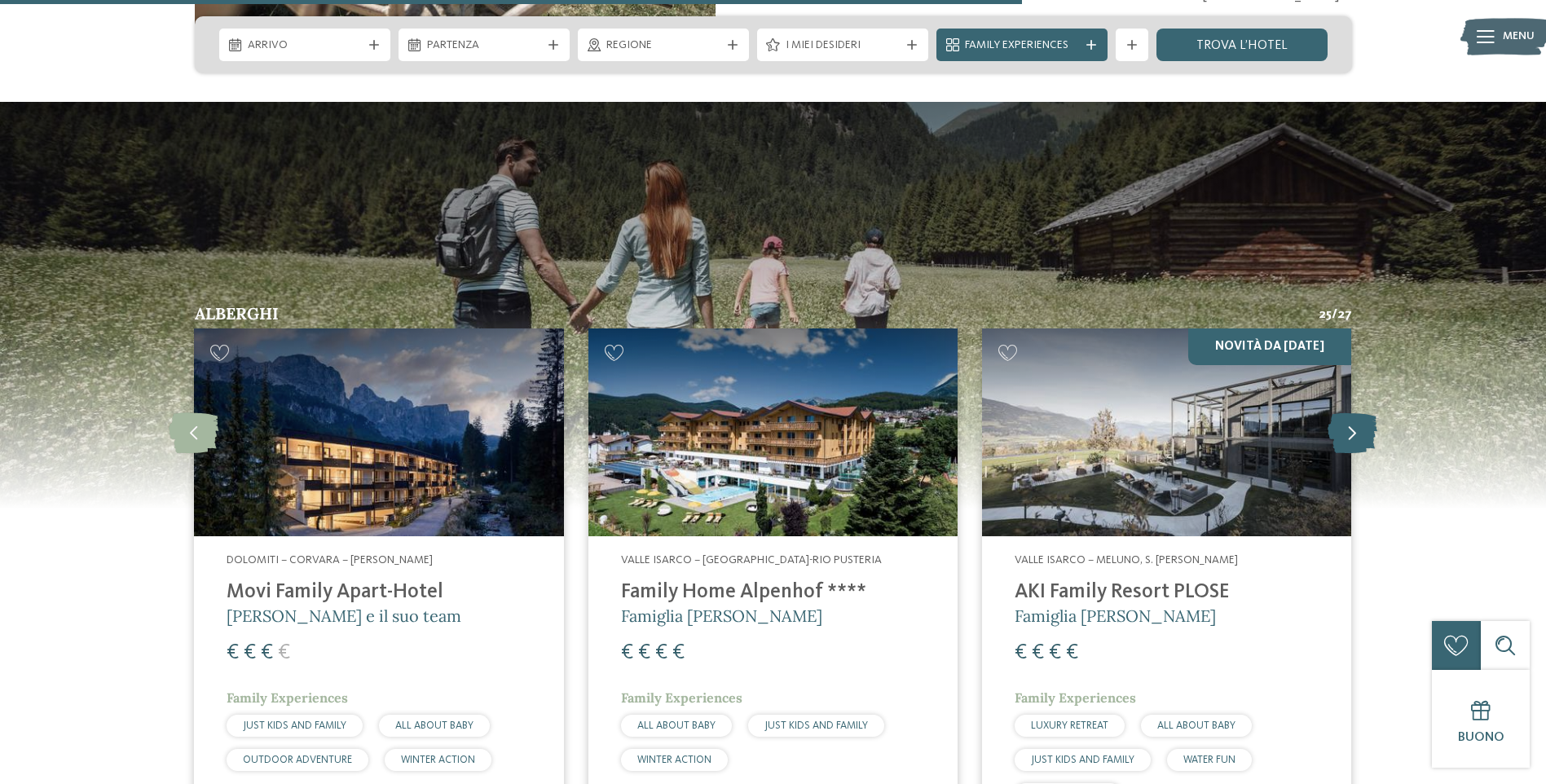
click at [1341, 412] on icon at bounding box center [1353, 432] width 50 height 41
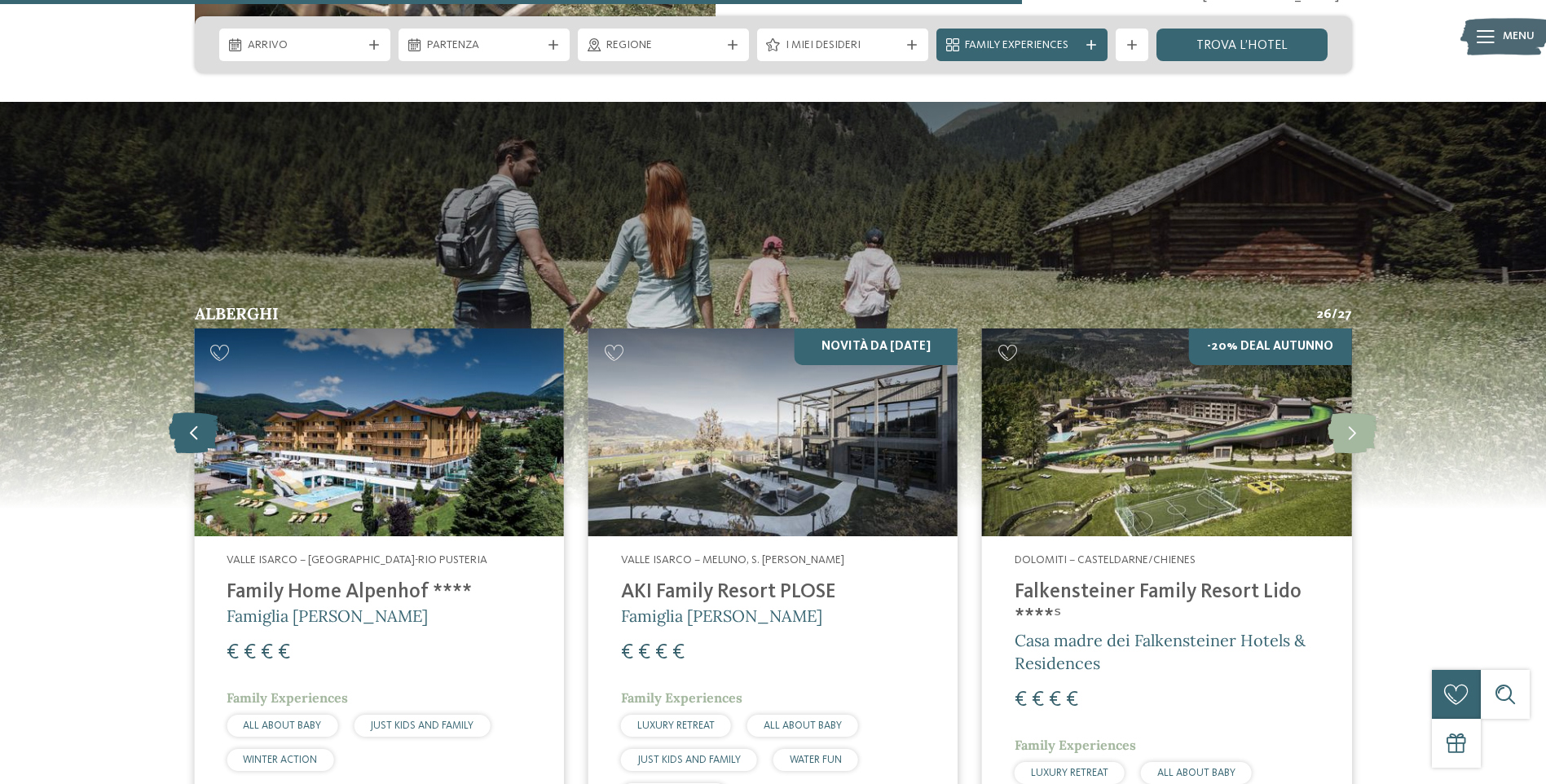
click at [203, 412] on icon at bounding box center [194, 432] width 50 height 41
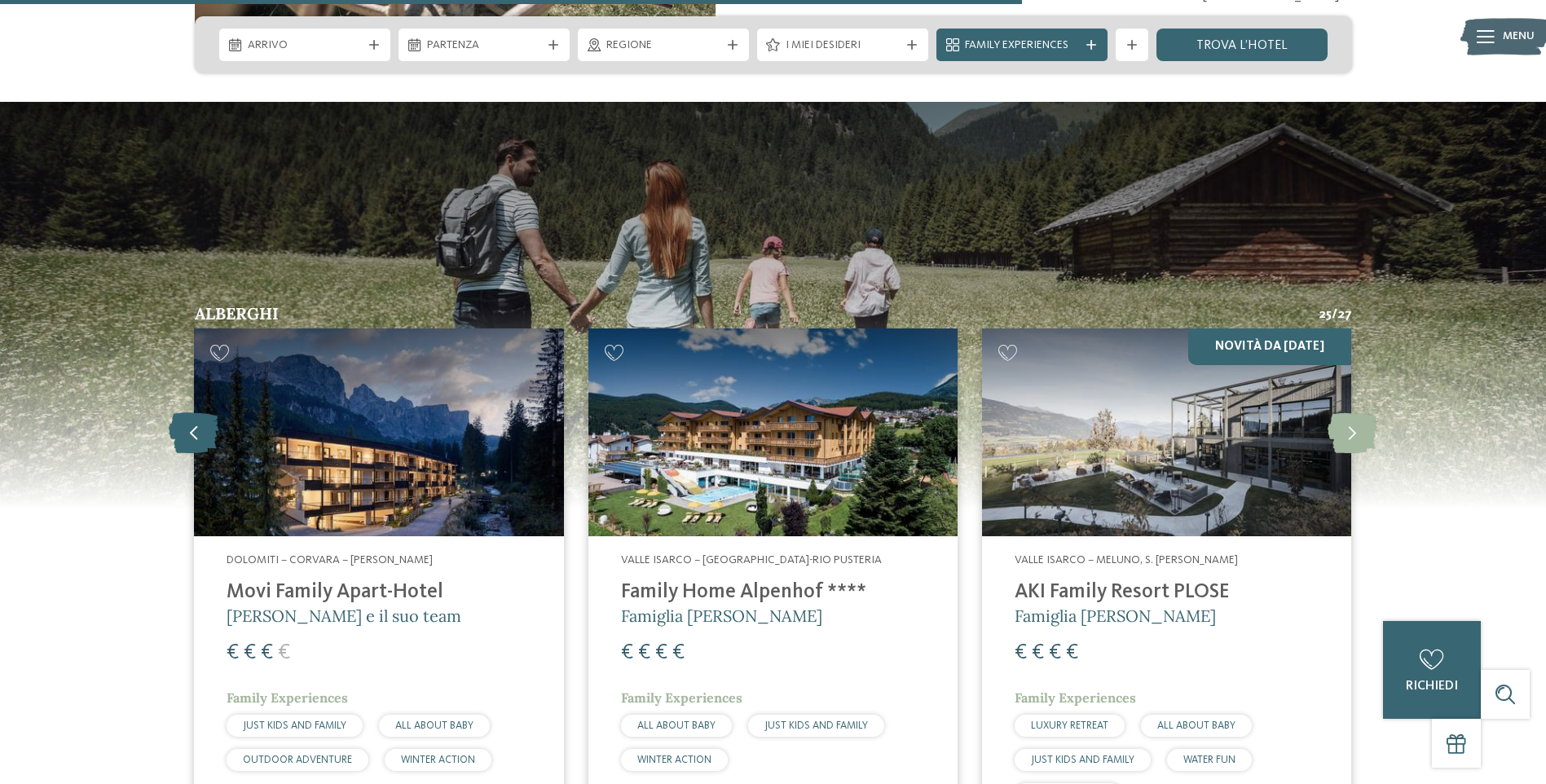
click at [203, 412] on icon at bounding box center [194, 432] width 50 height 41
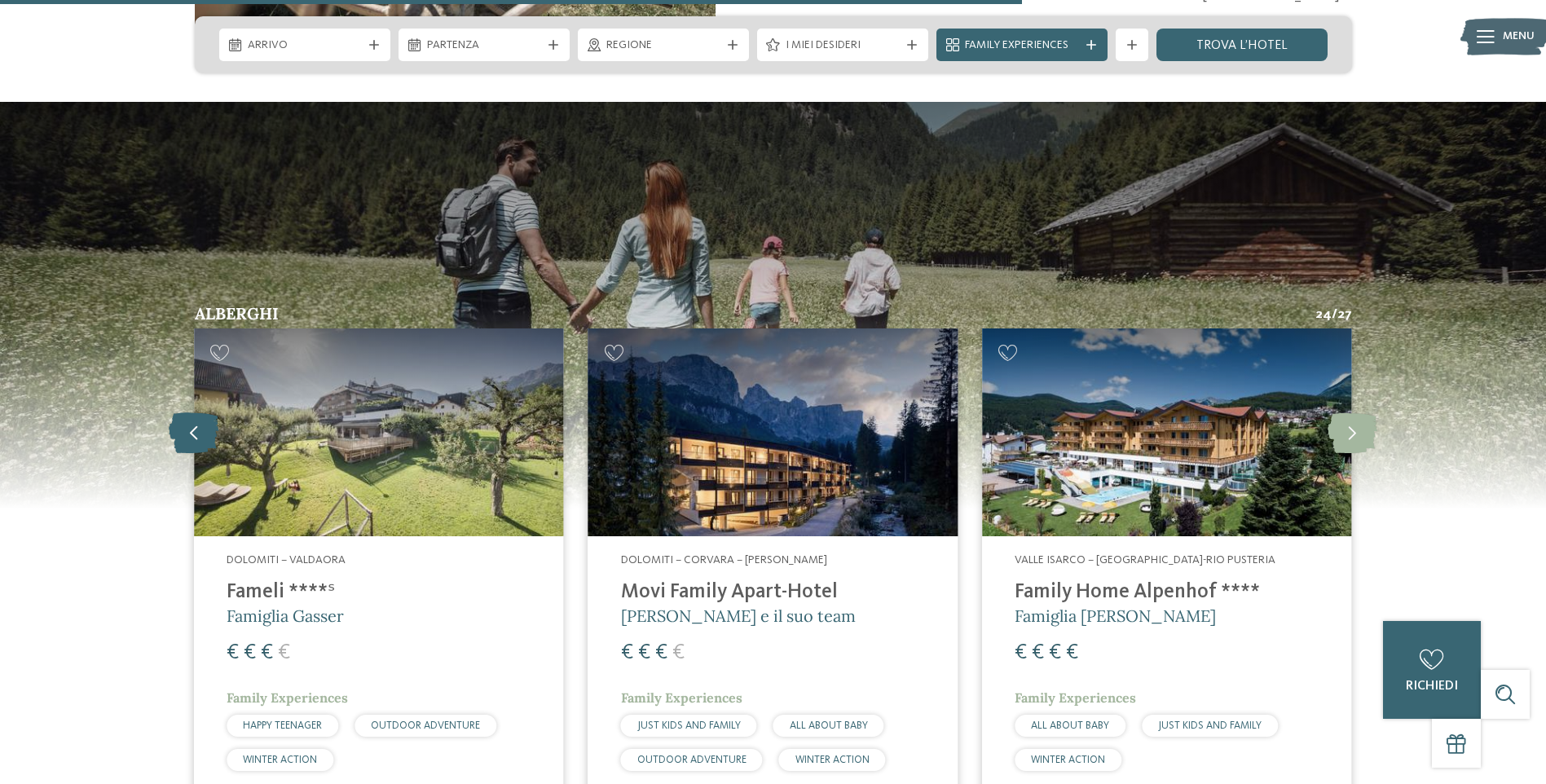
click at [203, 412] on icon at bounding box center [194, 432] width 50 height 41
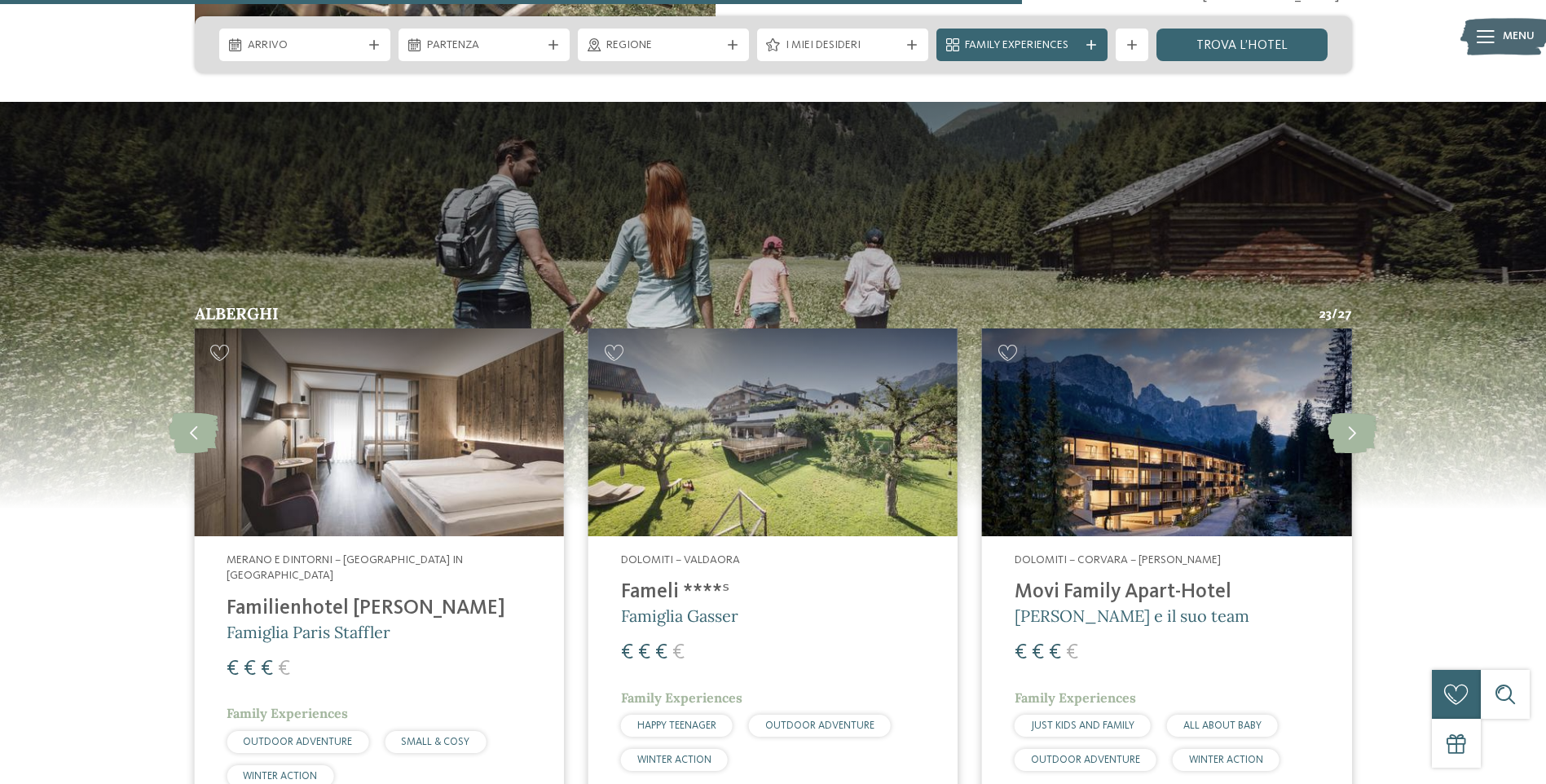
click at [1160, 455] on img at bounding box center [1166, 433] width 369 height 208
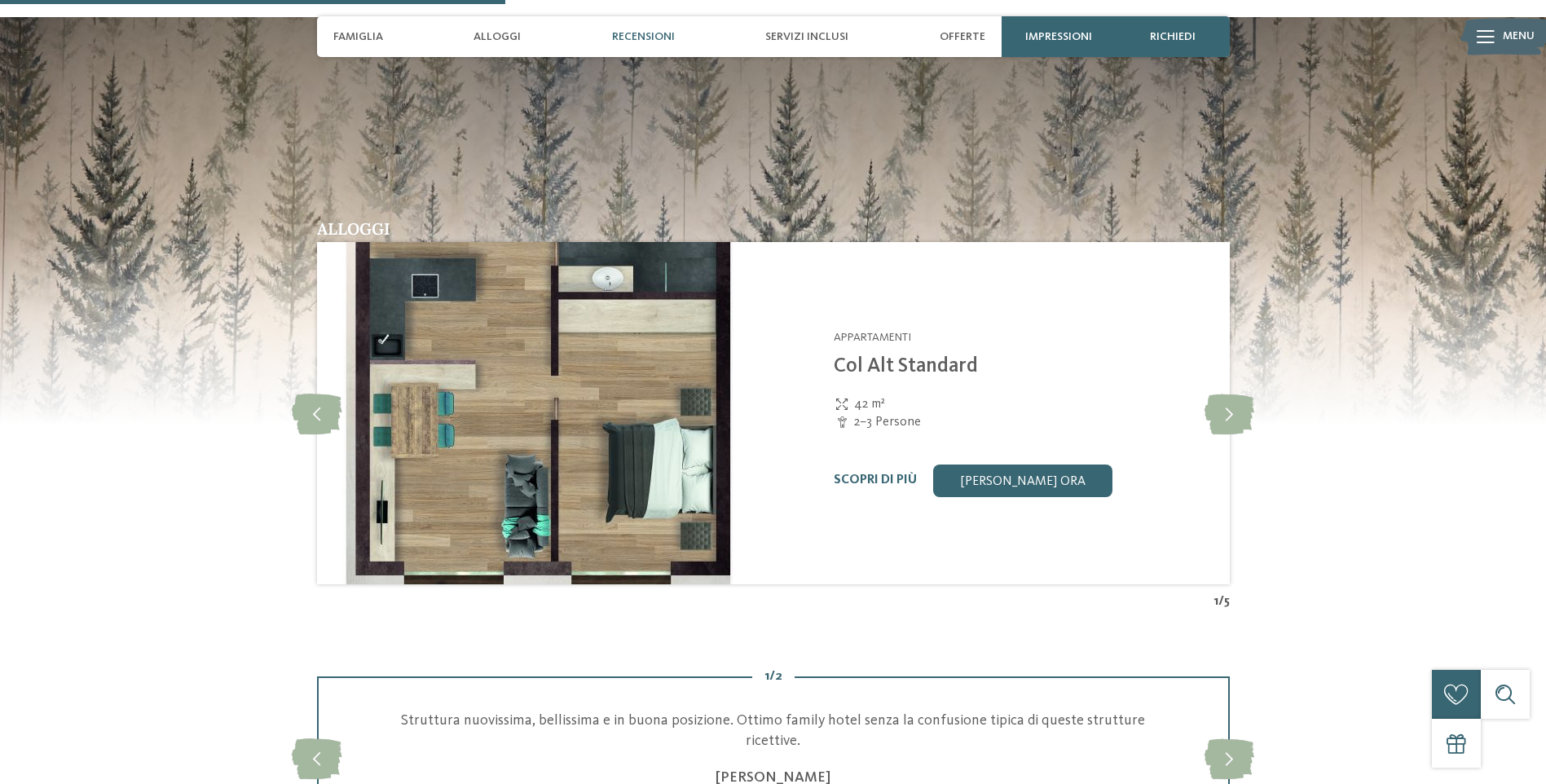
scroll to position [1956, 0]
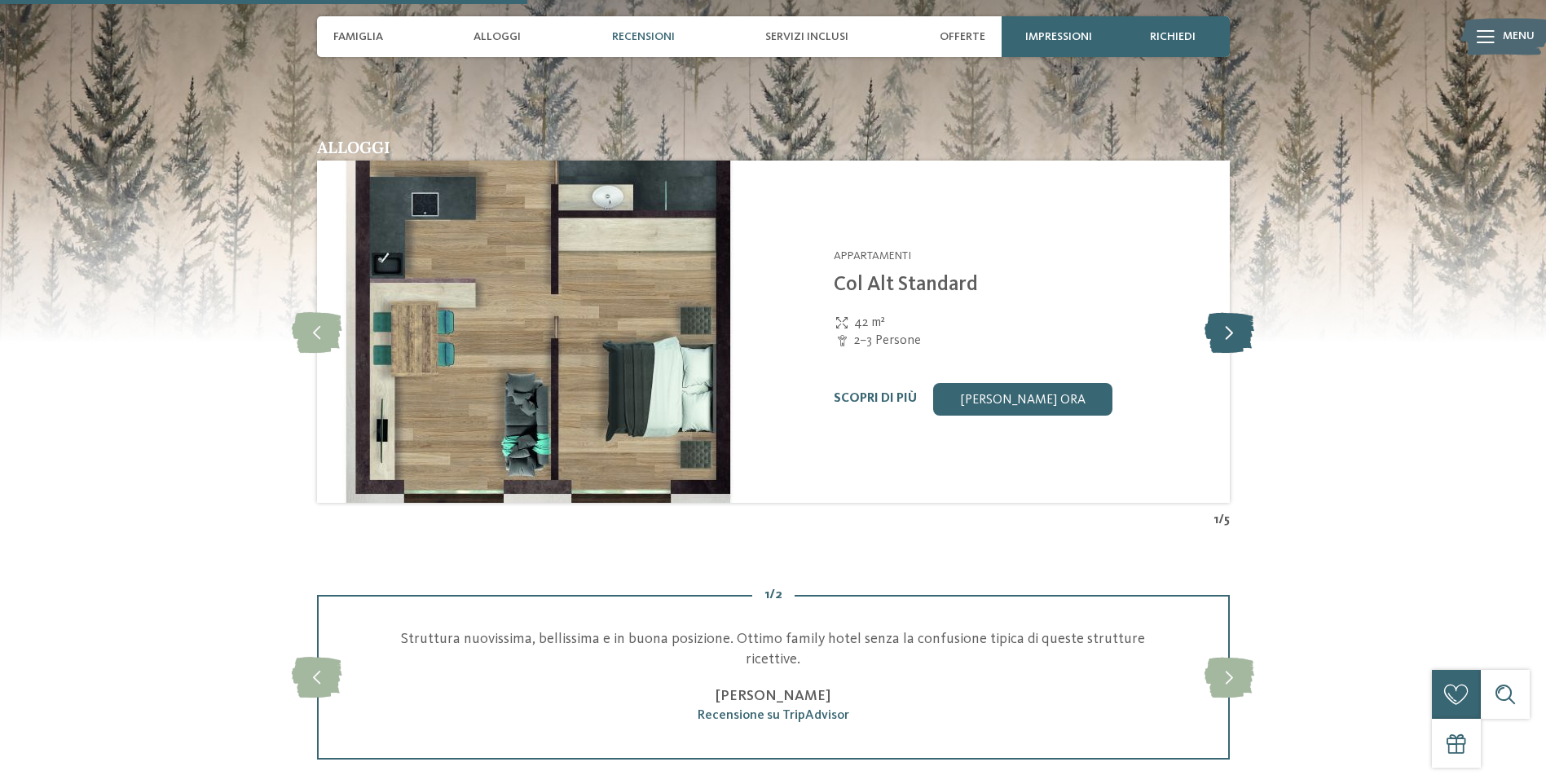
click at [1220, 311] on icon at bounding box center [1230, 332] width 50 height 41
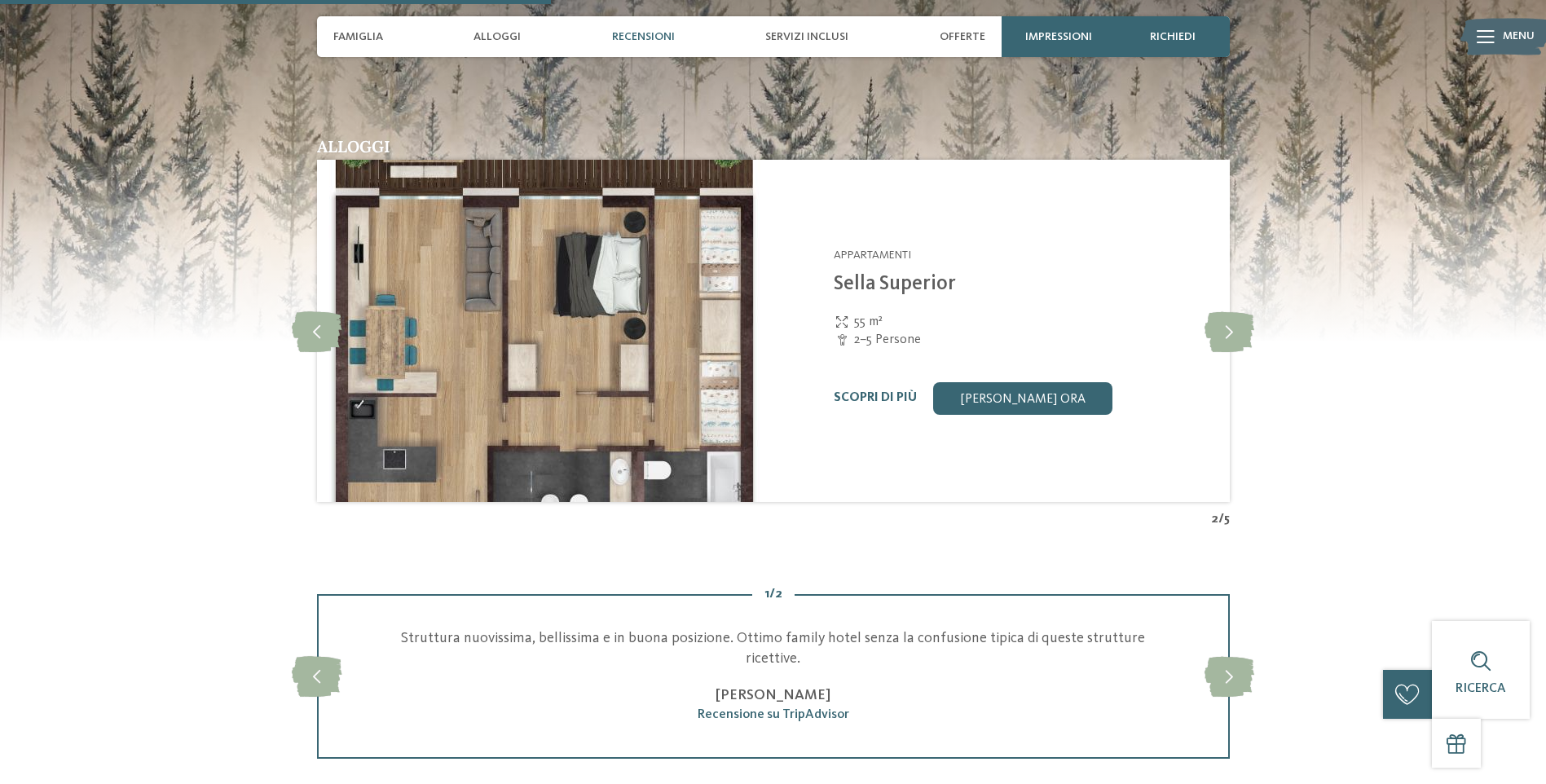
scroll to position [1875, 0]
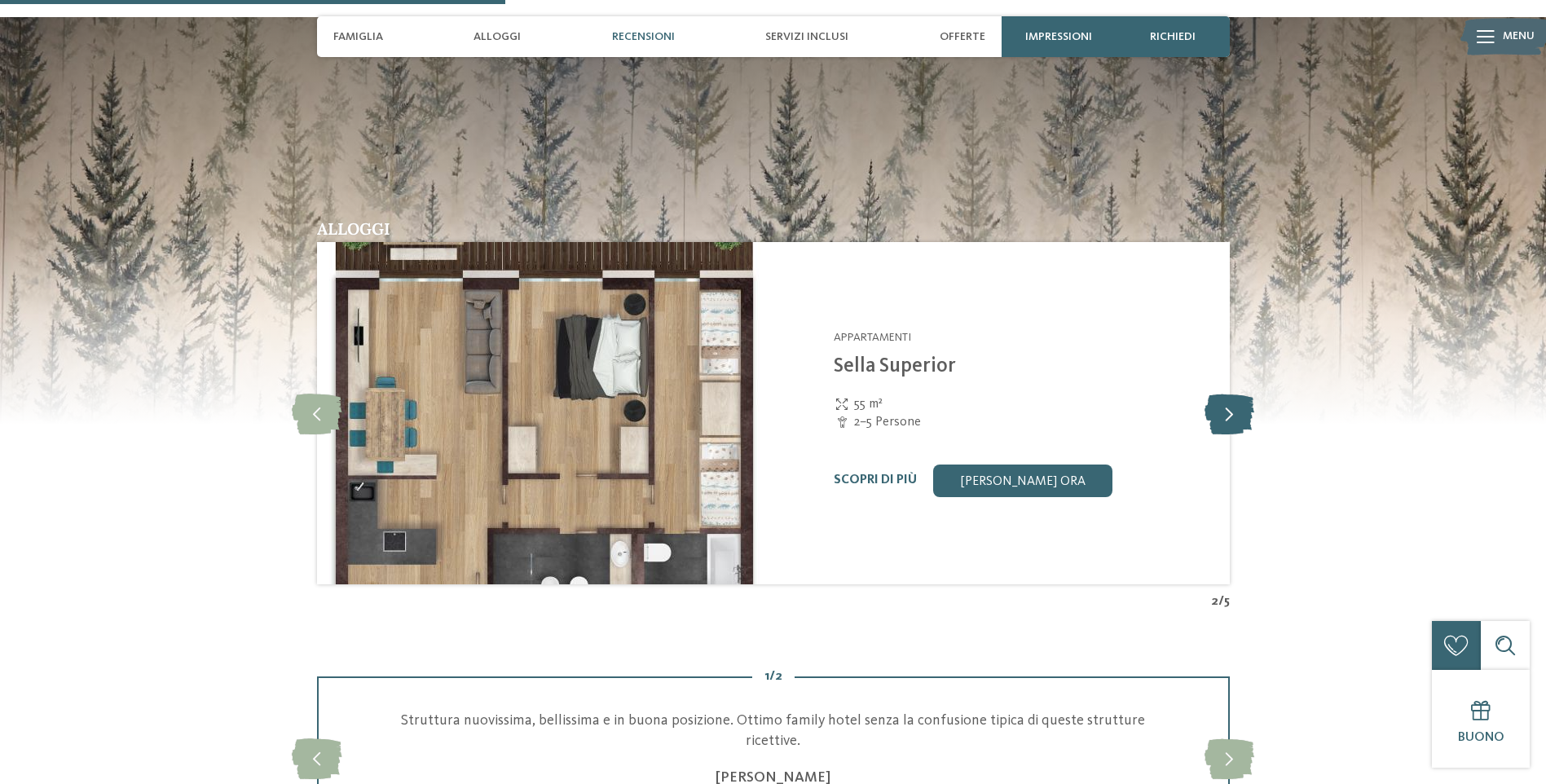
click at [1240, 392] on icon at bounding box center [1230, 413] width 50 height 41
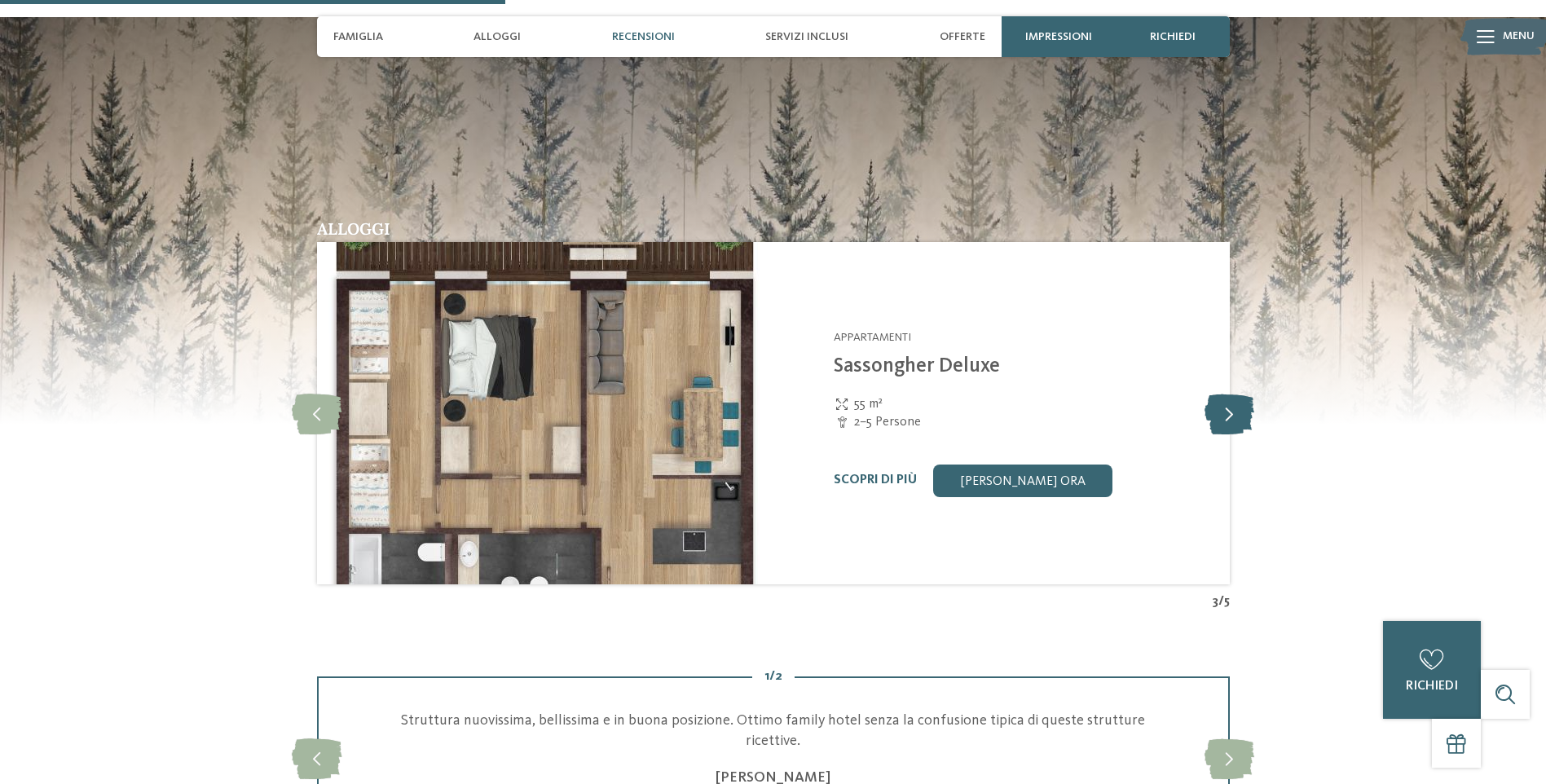
click at [1240, 392] on icon at bounding box center [1230, 413] width 50 height 41
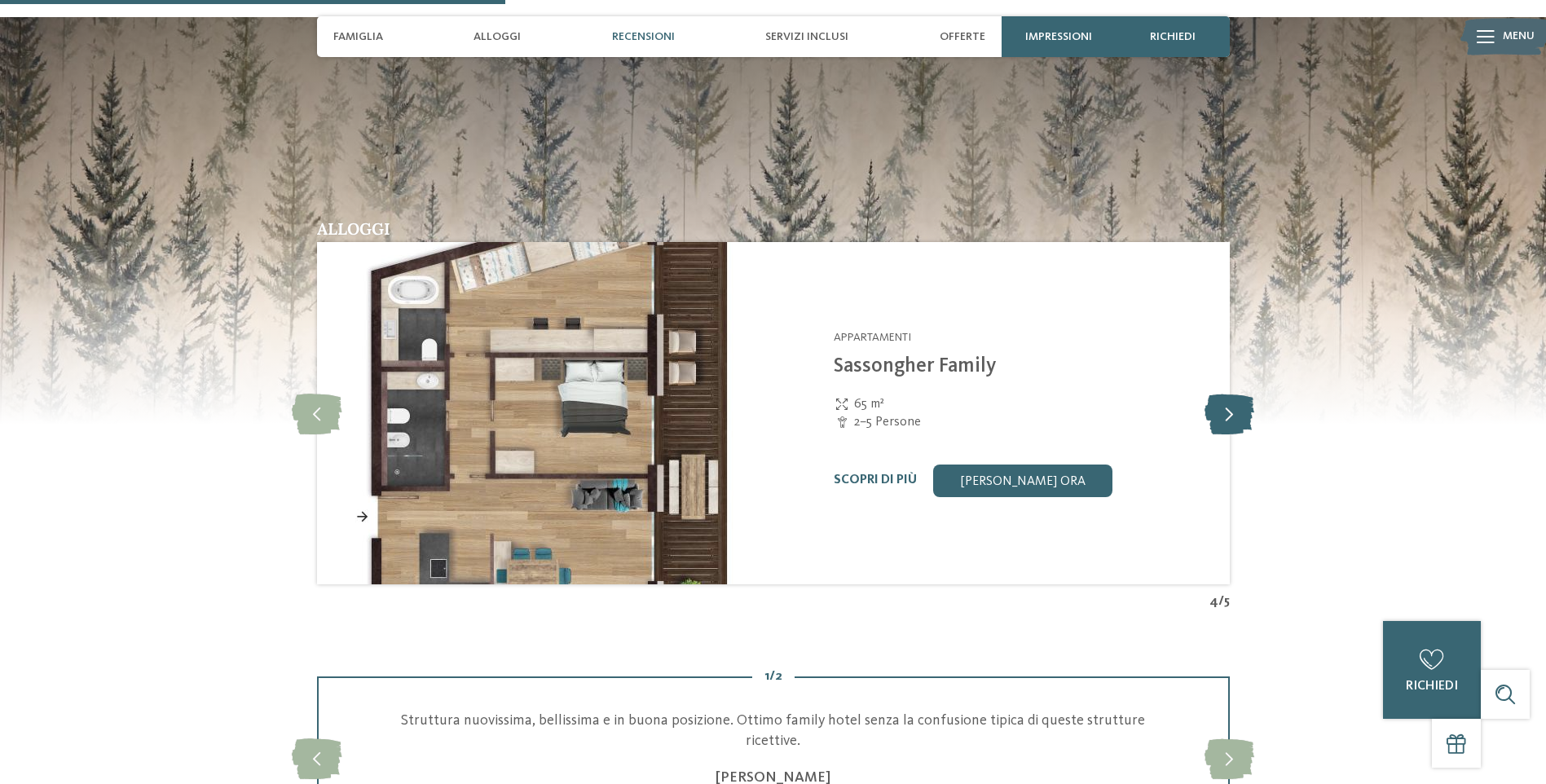
click at [1240, 392] on icon at bounding box center [1230, 413] width 50 height 41
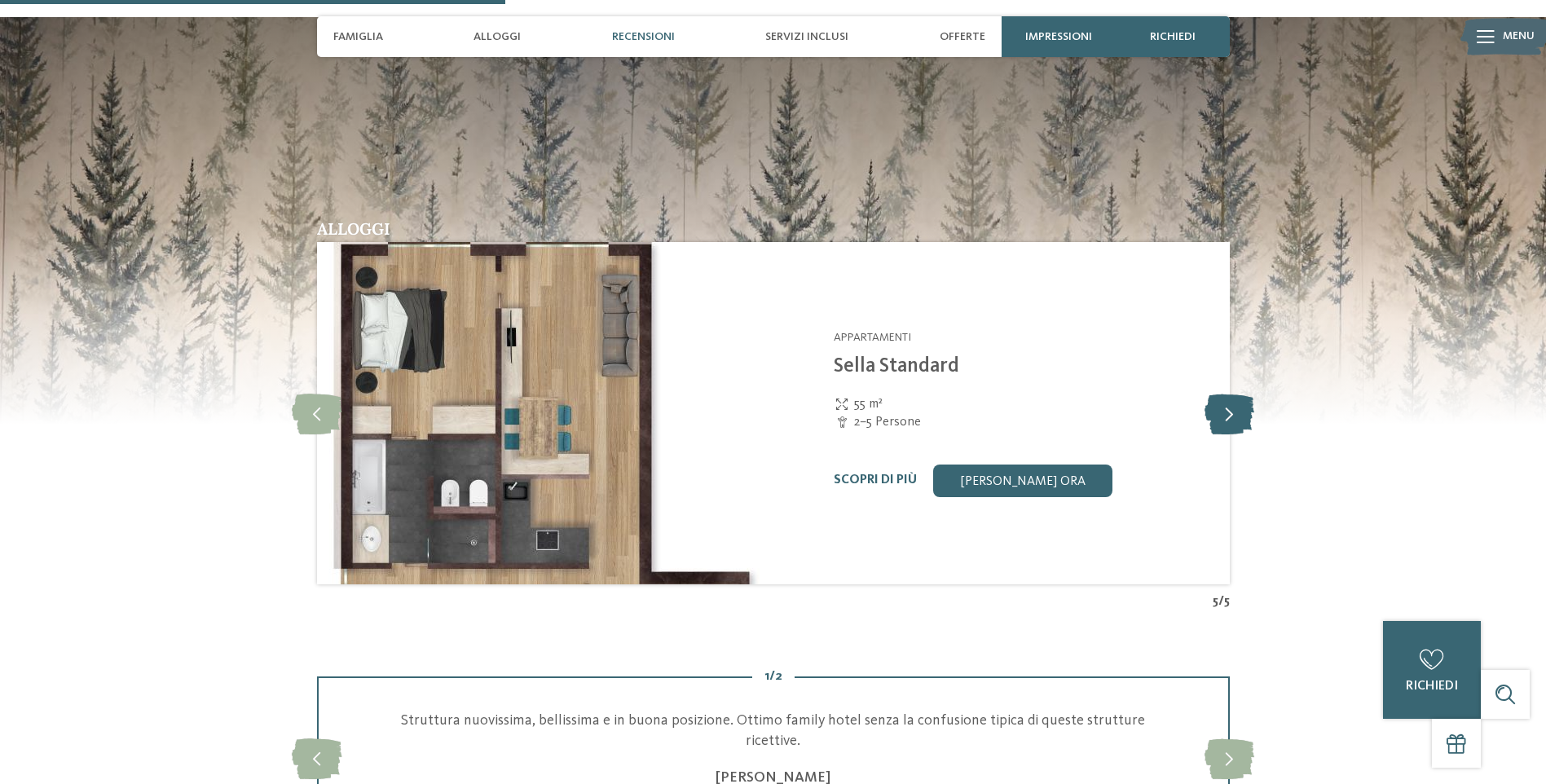
click at [1240, 392] on icon at bounding box center [1230, 413] width 50 height 41
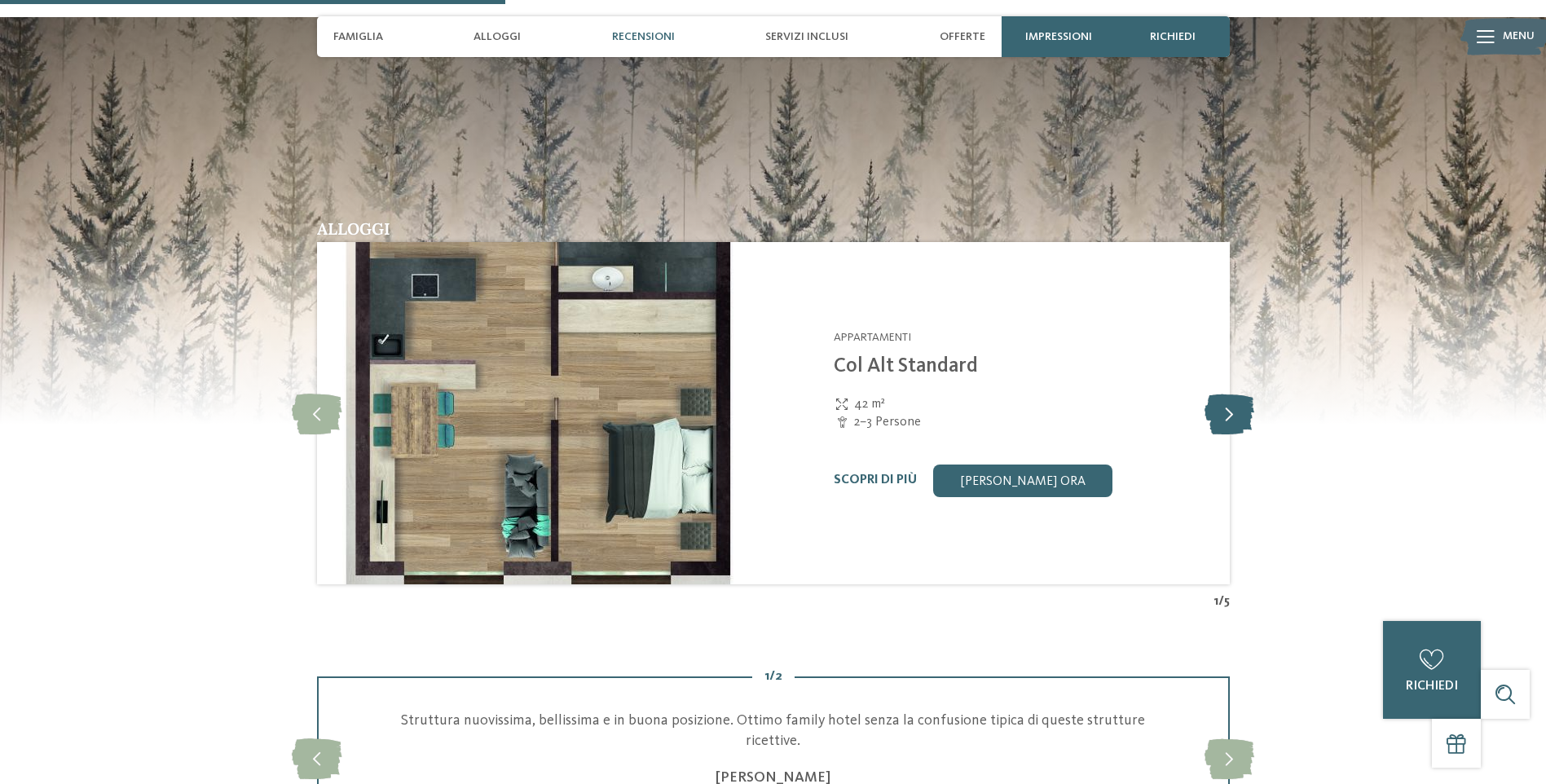
click at [1240, 392] on icon at bounding box center [1230, 413] width 50 height 41
